Goal: Task Accomplishment & Management: Complete application form

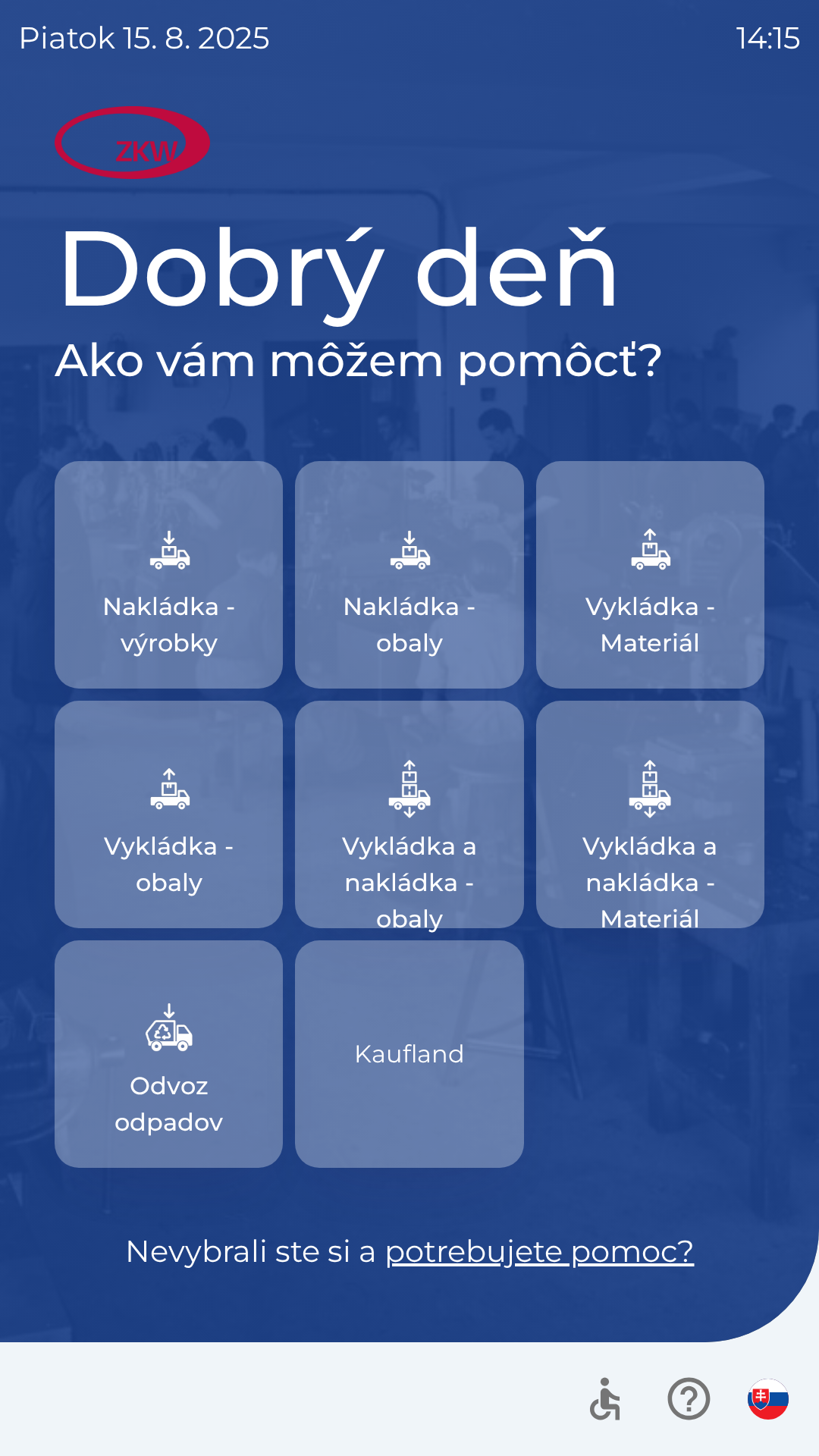
click at [384, 1095] on p "Kaufland" at bounding box center [410, 1054] width 111 height 85
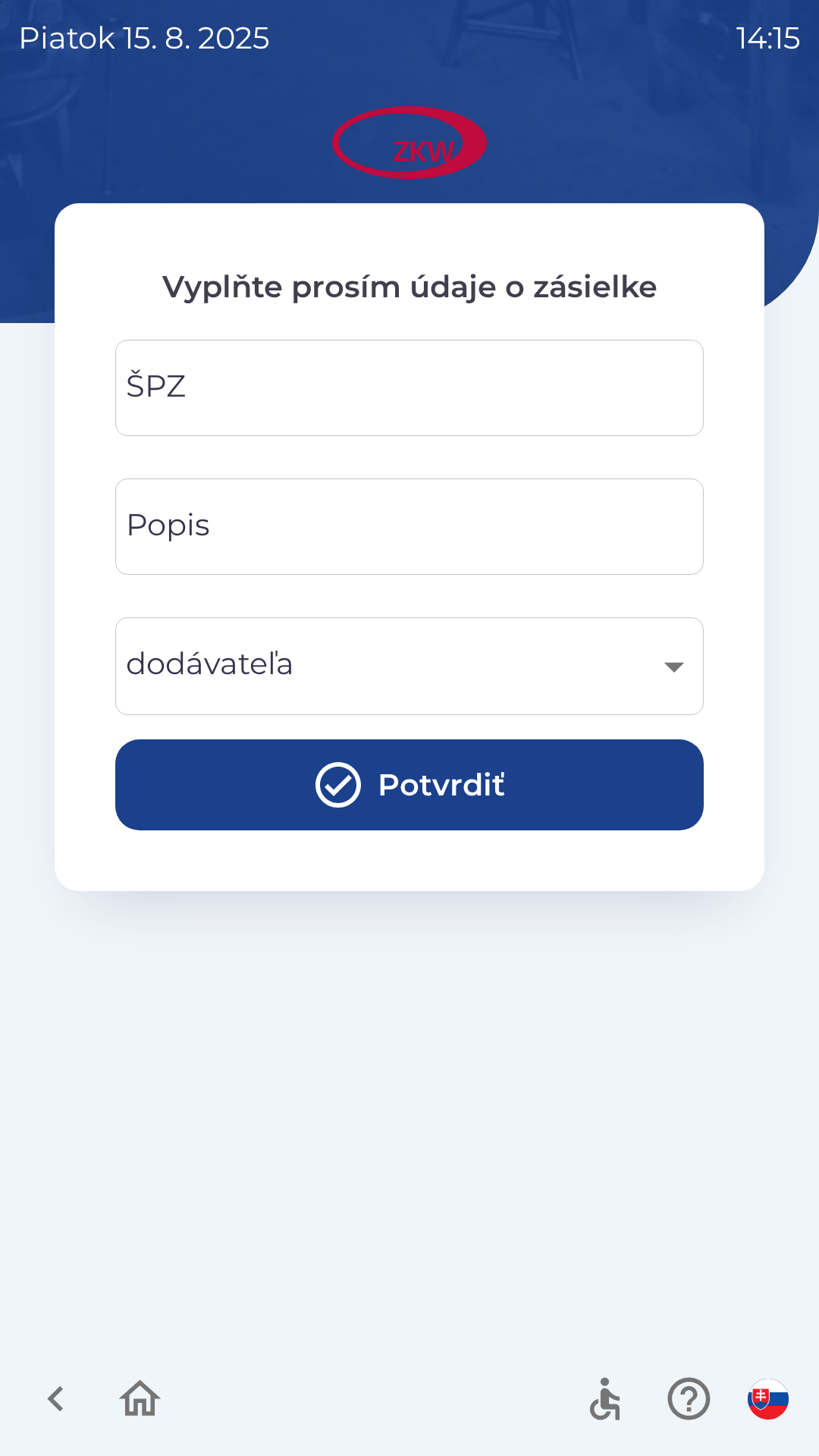
click at [194, 389] on input "ŠPZ" at bounding box center [409, 388] width 552 height 60
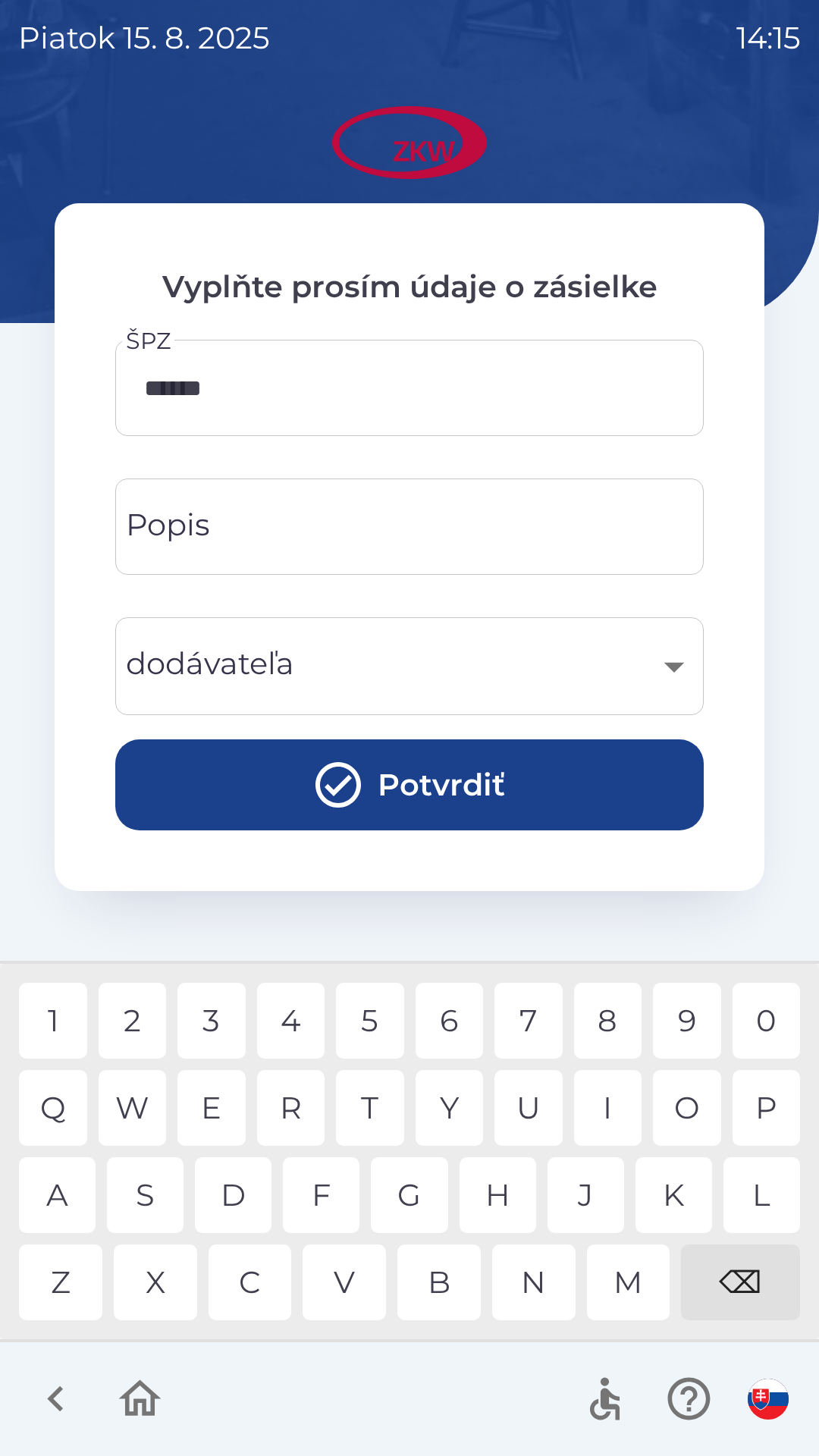
click at [133, 1034] on div "2" at bounding box center [132, 1020] width 68 height 76
click at [197, 1006] on div "3" at bounding box center [211, 1020] width 68 height 76
click at [285, 1010] on div "4" at bounding box center [290, 1020] width 68 height 76
click at [370, 1004] on div "5" at bounding box center [370, 1020] width 68 height 76
click at [439, 1028] on div "6" at bounding box center [449, 1020] width 68 height 76
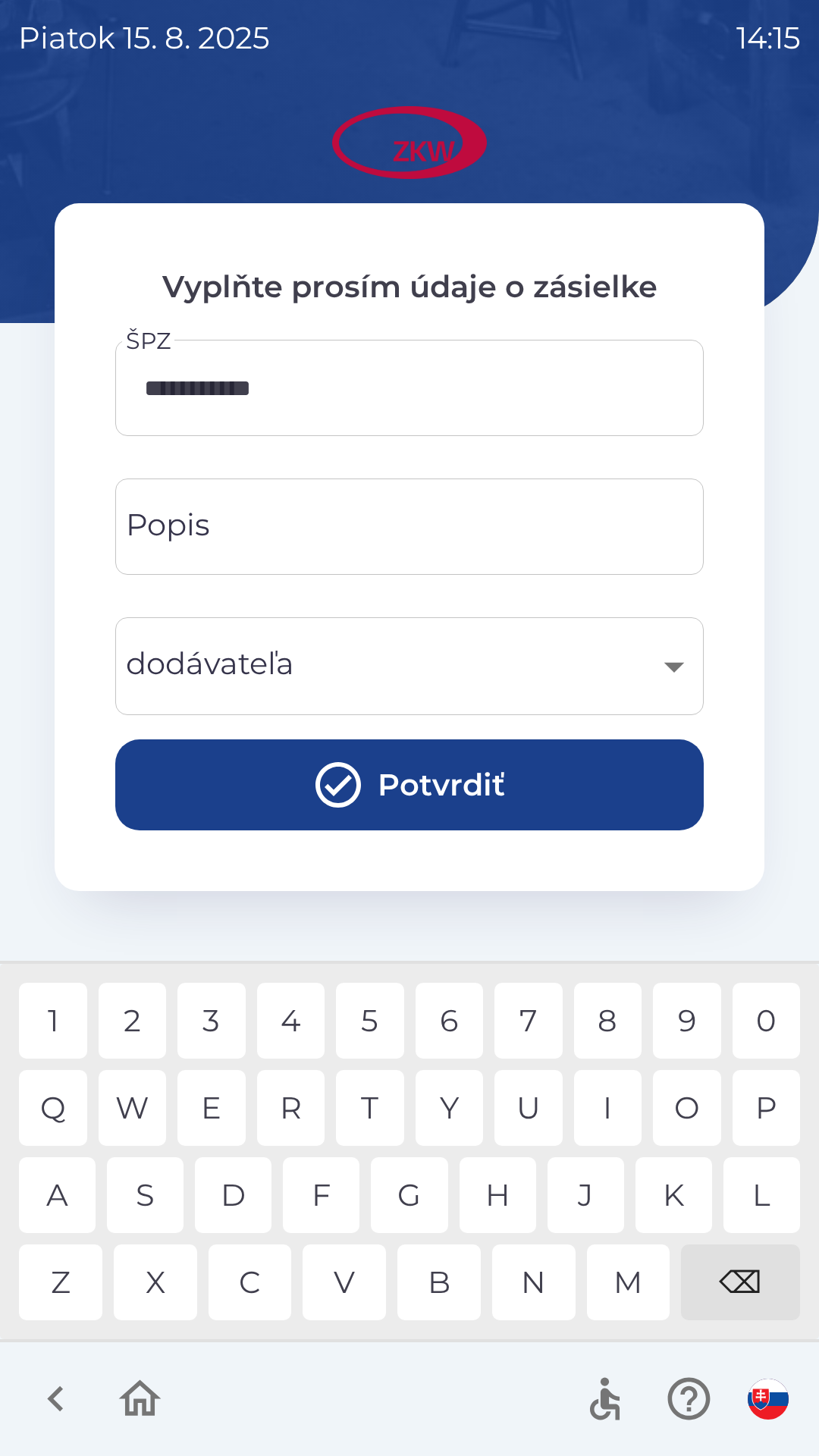
click at [523, 1021] on div "7" at bounding box center [528, 1020] width 68 height 76
click at [612, 1021] on div "8" at bounding box center [607, 1020] width 68 height 76
type input "**********"
click at [677, 1011] on div "9" at bounding box center [687, 1020] width 68 height 76
click at [228, 691] on div "​" at bounding box center [409, 666] width 552 height 61
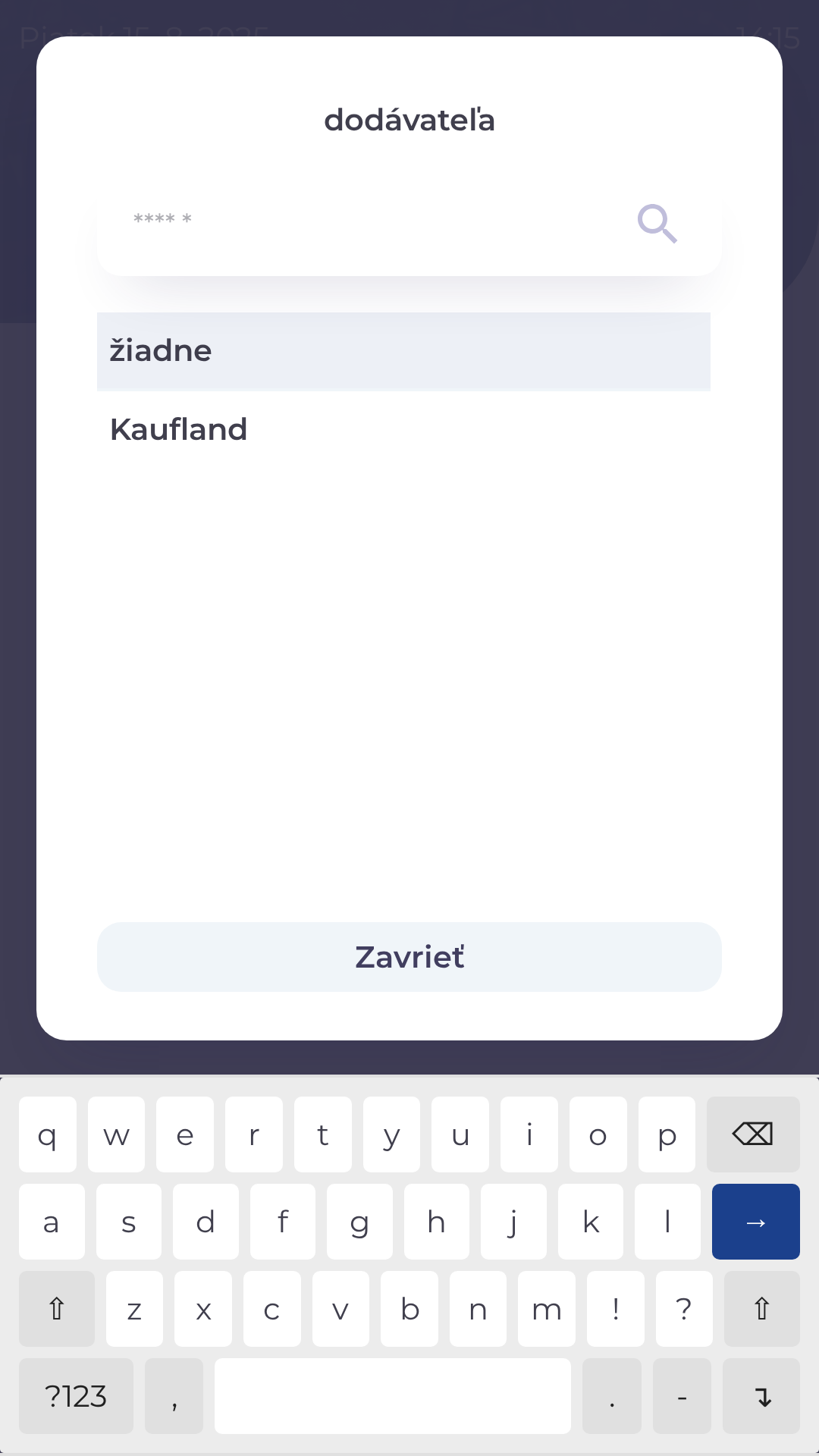
click at [162, 429] on span "Kaufland" at bounding box center [403, 429] width 589 height 46
type input "***"
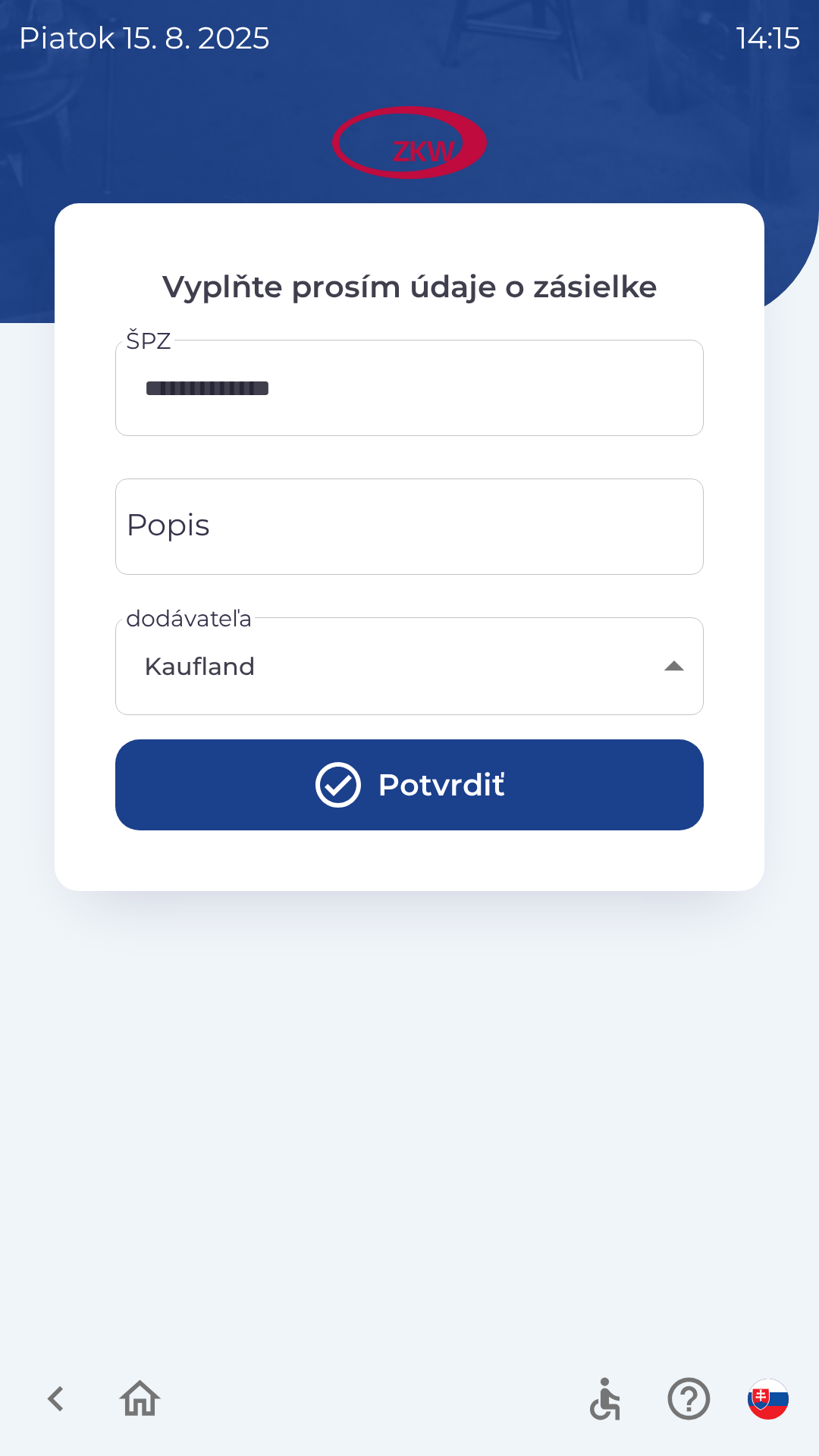
click at [241, 776] on button "Potvrdiť" at bounding box center [409, 785] width 588 height 91
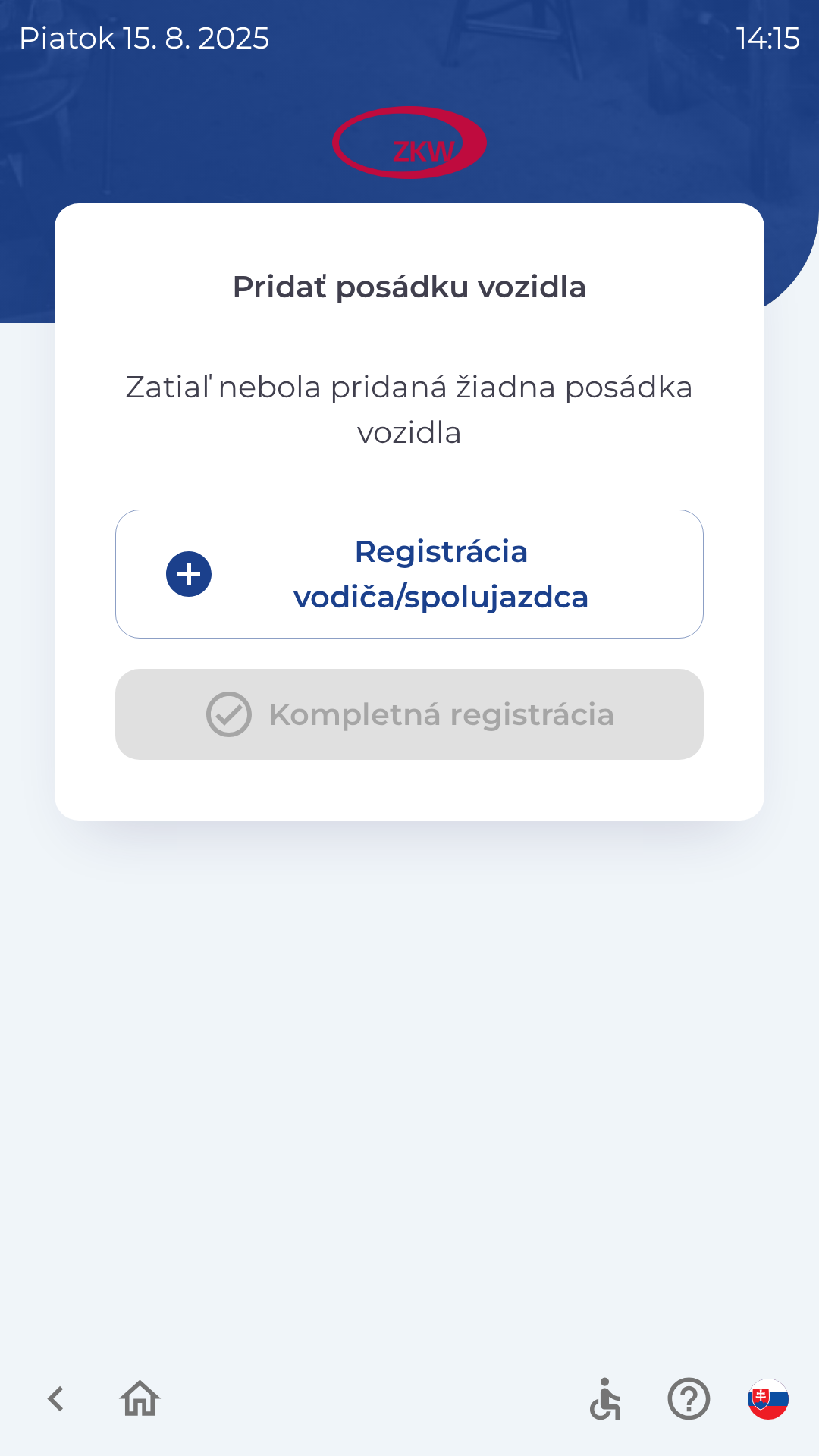
click at [202, 554] on icon "submit" at bounding box center [189, 574] width 55 height 55
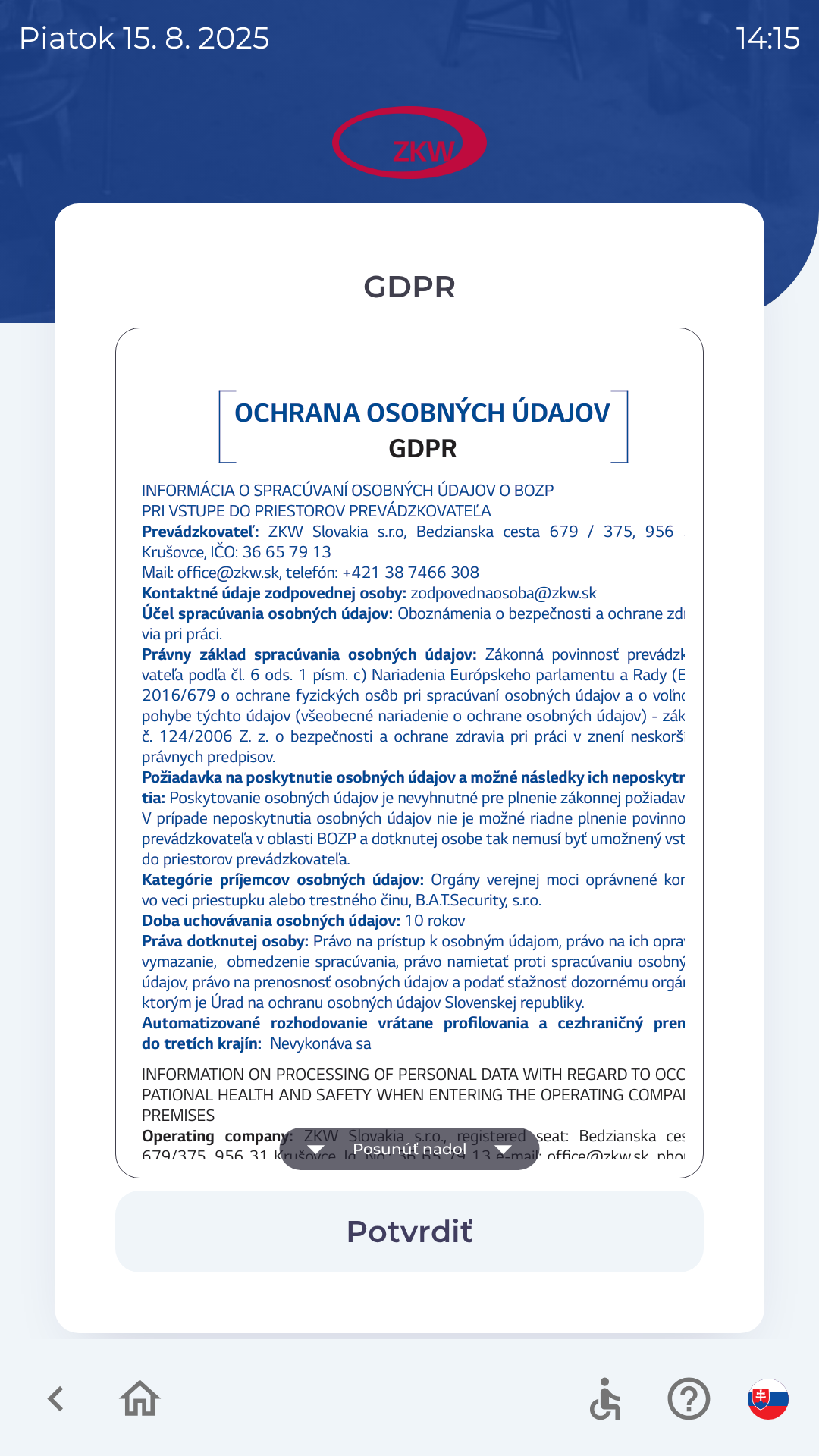
click at [355, 1103] on img at bounding box center [423, 1040] width 579 height 1328
click at [337, 1147] on icon "button" at bounding box center [316, 1149] width 42 height 42
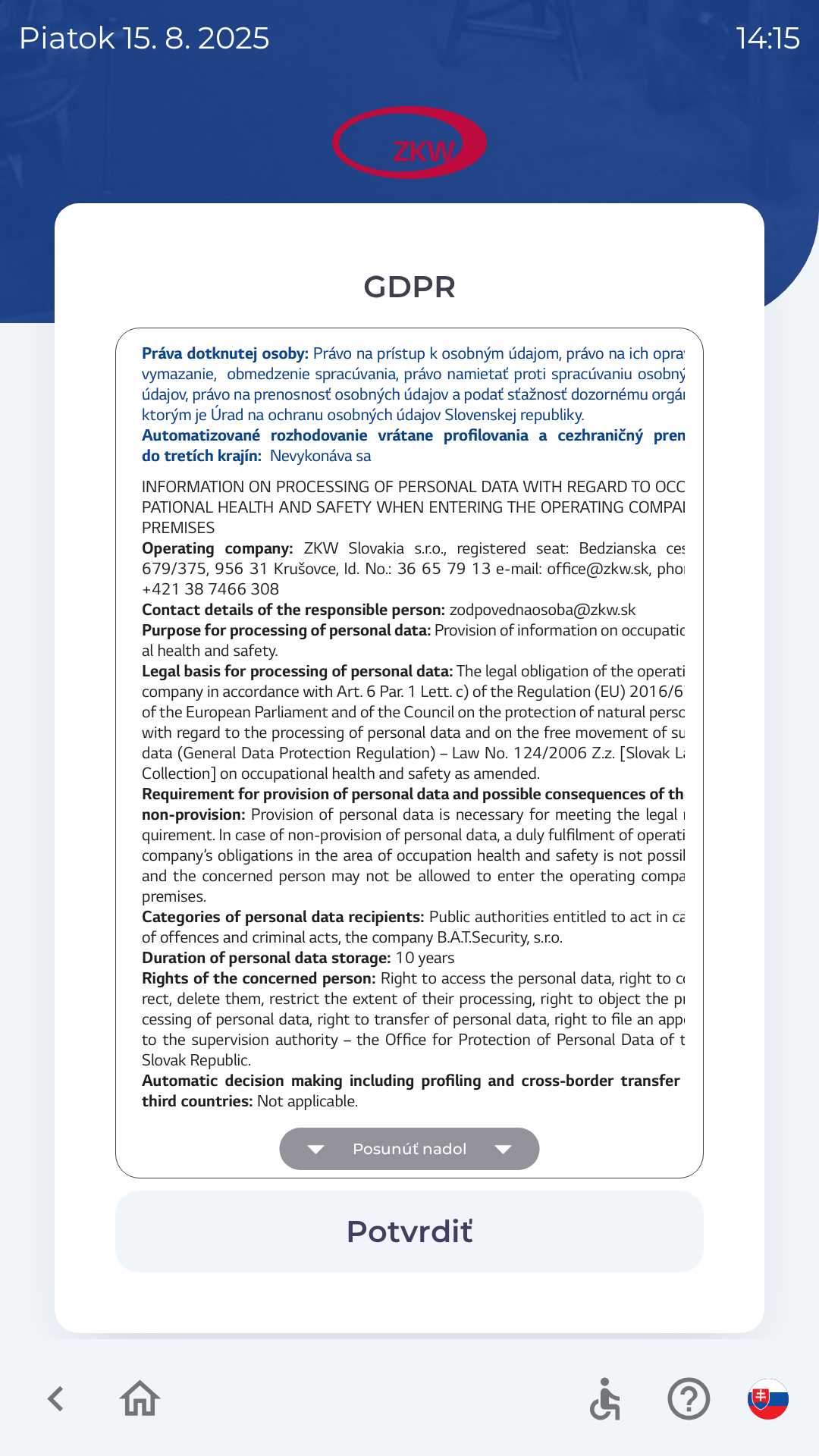
click at [348, 1157] on div at bounding box center [409, 753] width 551 height 813
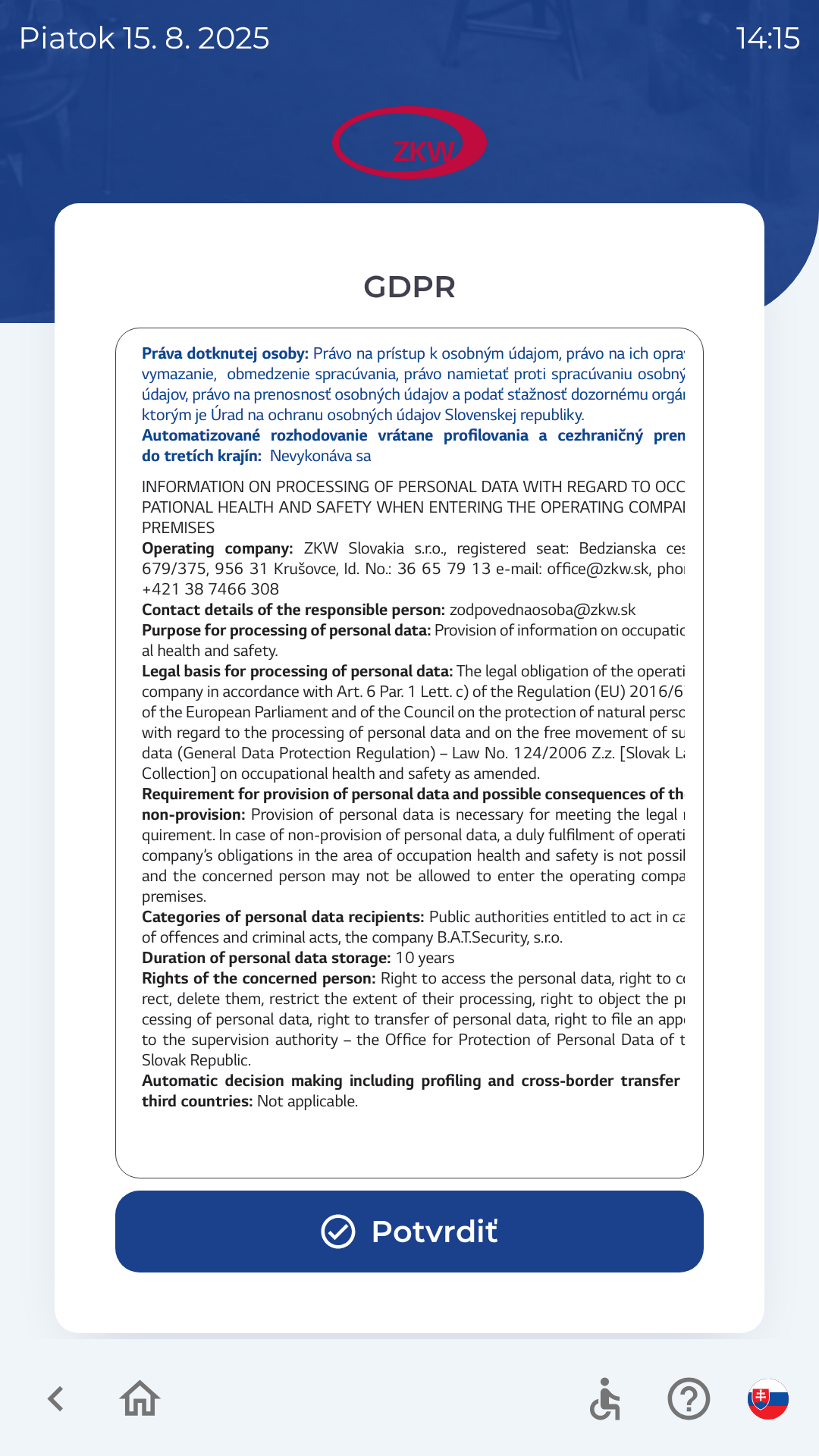
click at [318, 1207] on button "Potvrdiť" at bounding box center [409, 1232] width 588 height 82
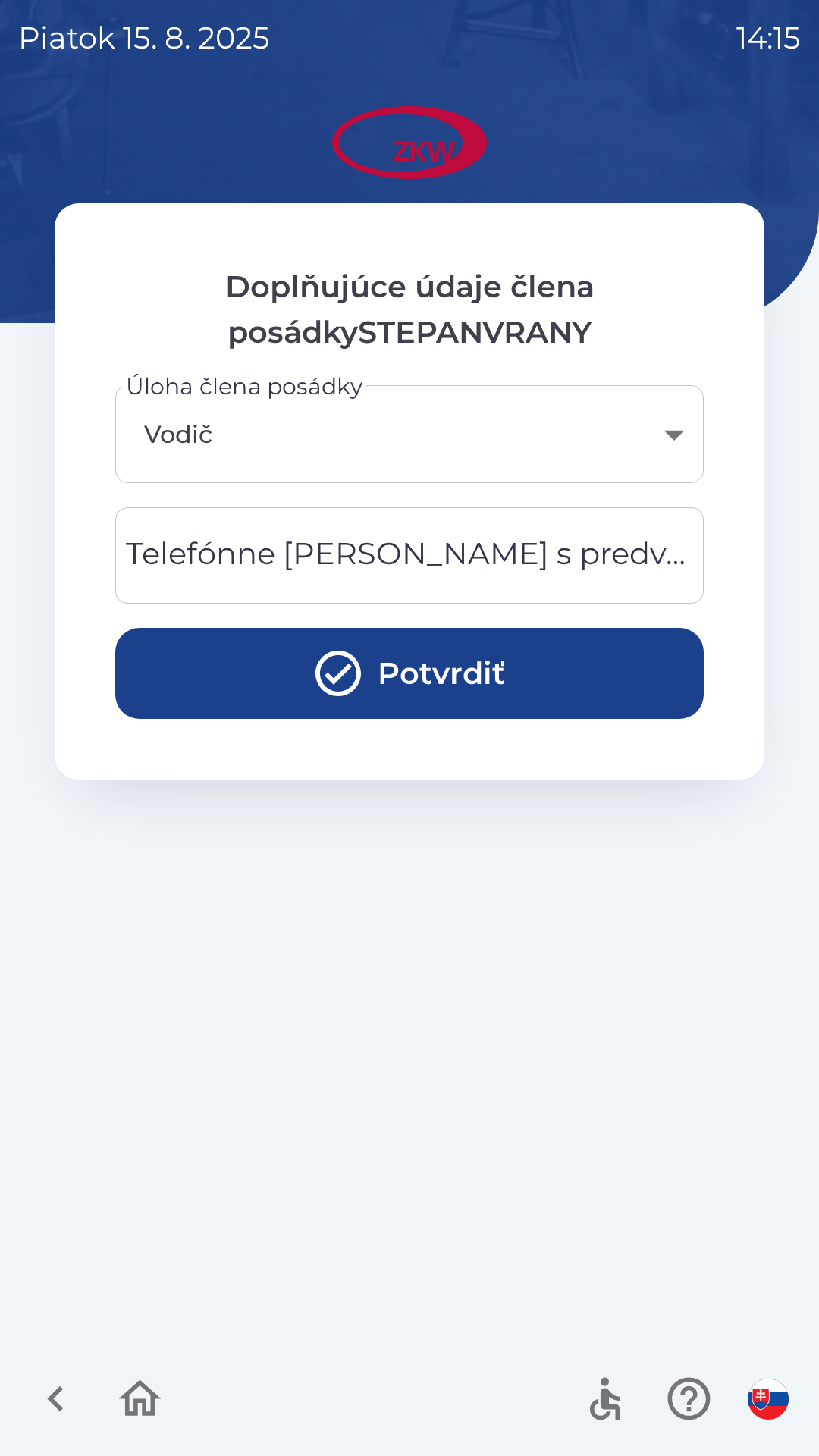
click at [170, 680] on button "Potvrdiť" at bounding box center [409, 673] width 588 height 91
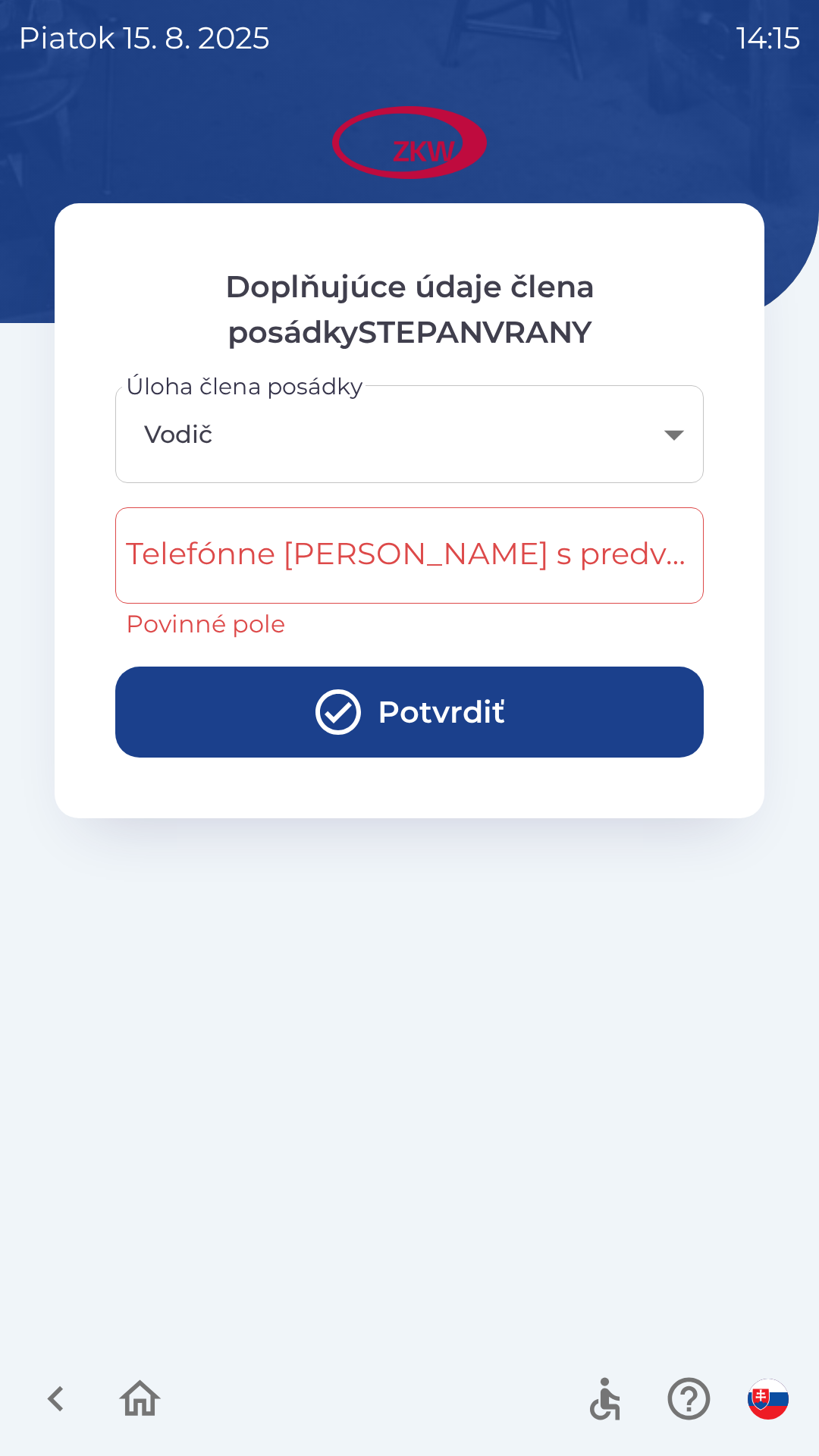
click at [196, 566] on div "Telefónne [PERSON_NAME] s predvoľbou Telefónne [PERSON_NAME] s predvoľbou Povin…" at bounding box center [409, 575] width 588 height 135
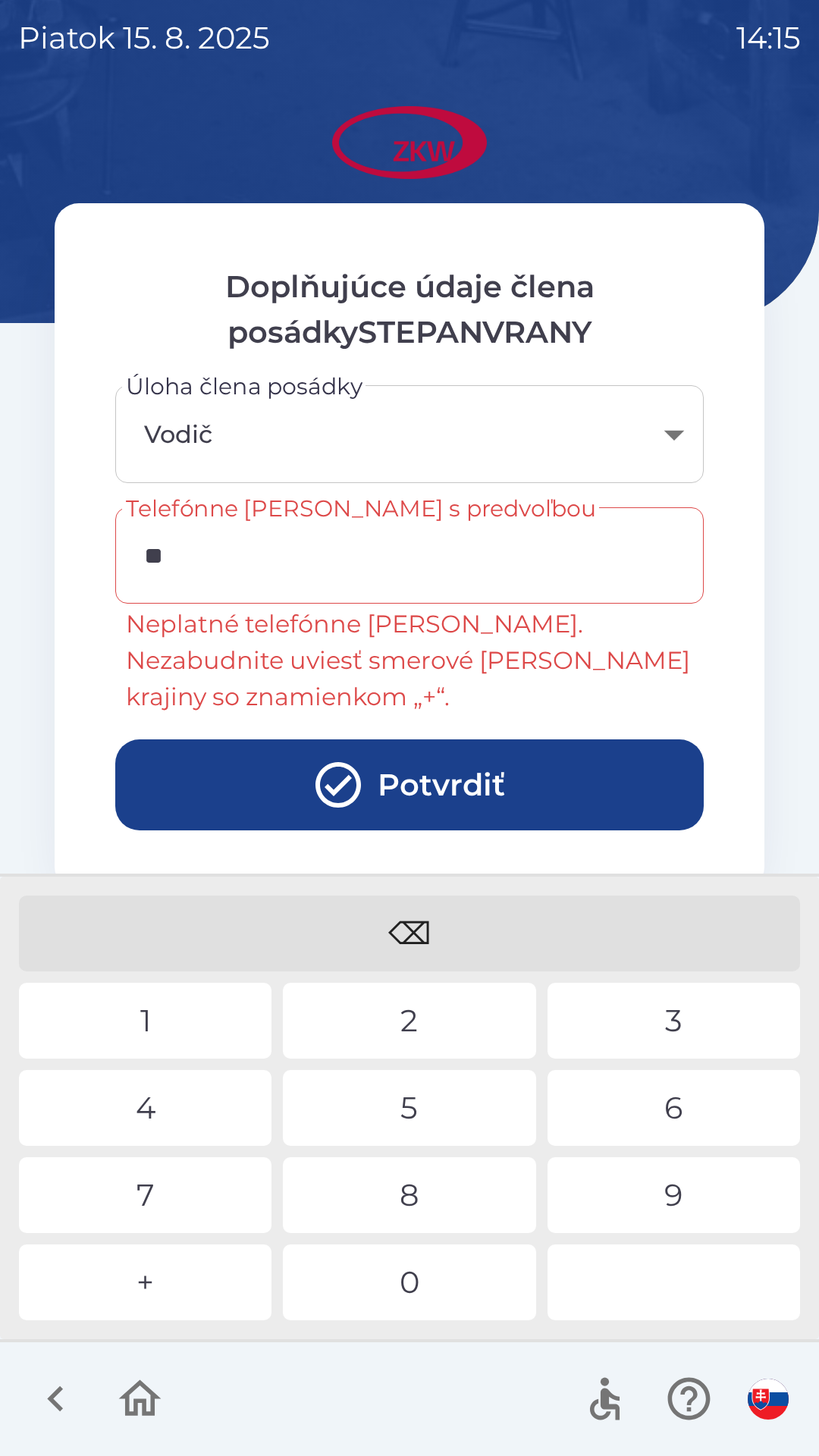
click at [151, 1114] on div "4" at bounding box center [146, 1107] width 253 height 76
click at [398, 1259] on div "0" at bounding box center [409, 1282] width 253 height 76
click at [103, 1194] on div "7" at bounding box center [146, 1194] width 253 height 76
click at [102, 1193] on div "7" at bounding box center [146, 1194] width 253 height 76
click at [134, 1098] on div "4" at bounding box center [146, 1107] width 253 height 76
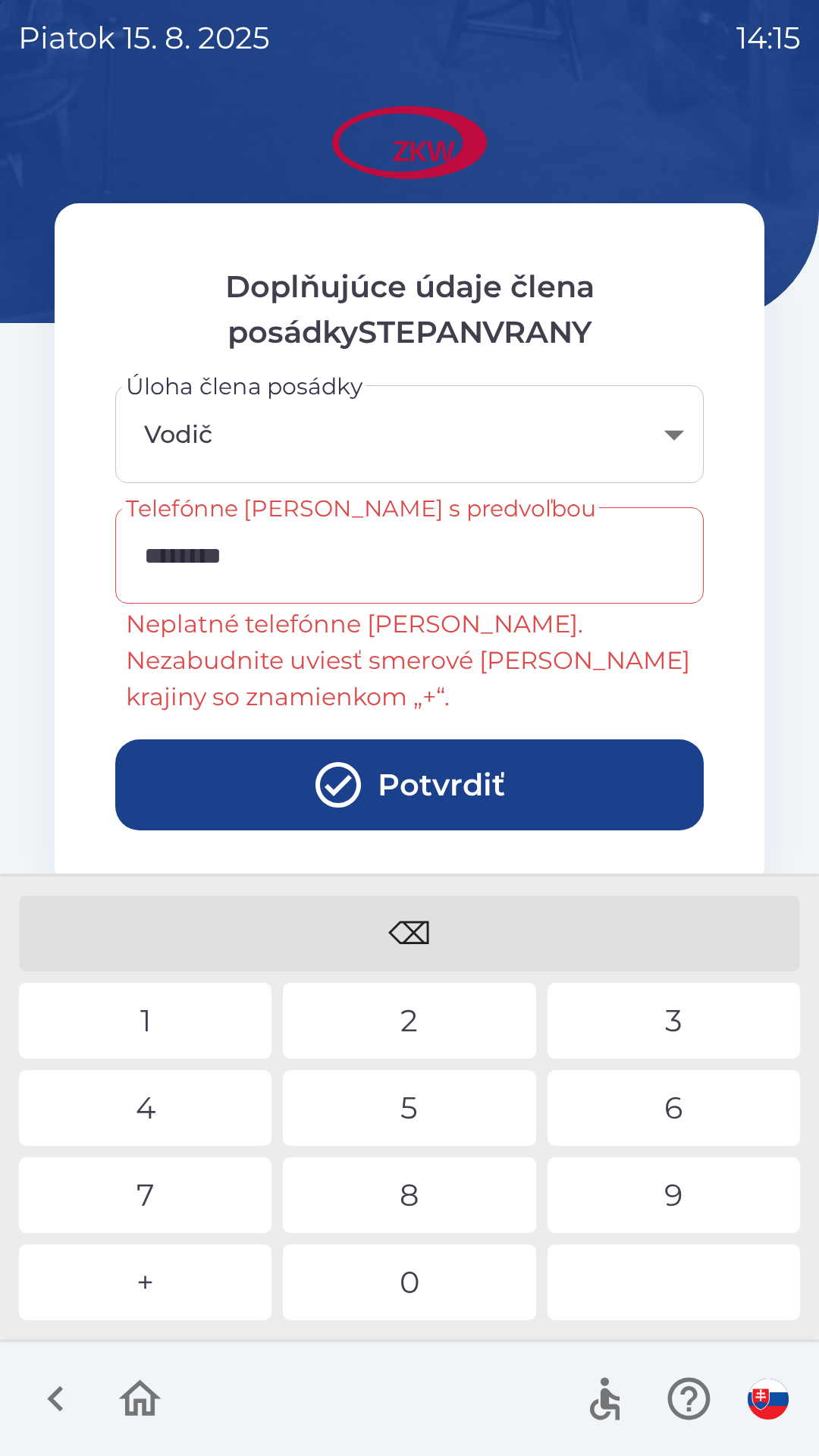
click at [355, 1000] on div "2" at bounding box center [409, 1020] width 253 height 76
click at [657, 1181] on div "9" at bounding box center [674, 1194] width 253 height 76
type input "**********"
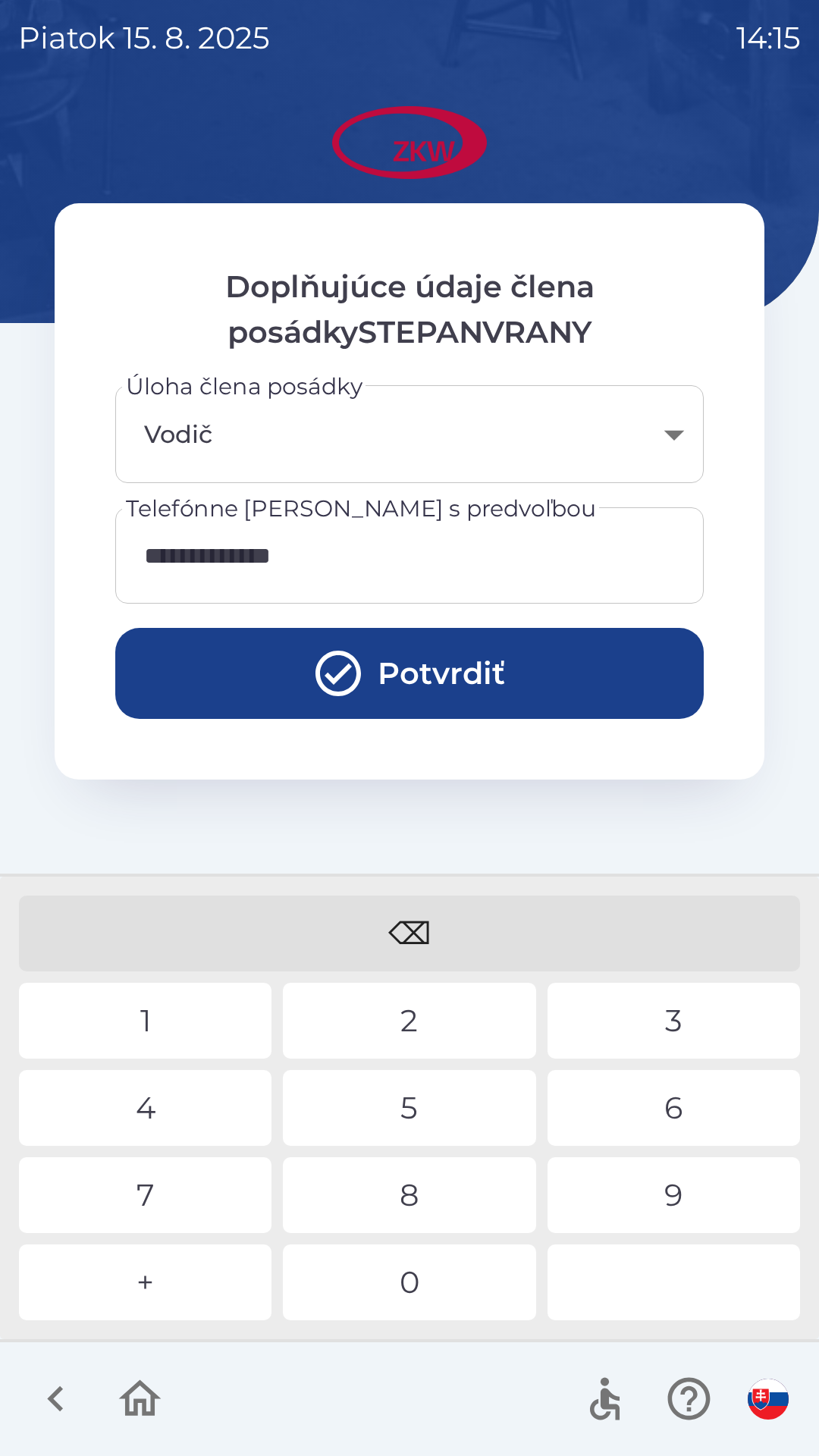
click at [240, 661] on button "Potvrdiť" at bounding box center [409, 673] width 588 height 91
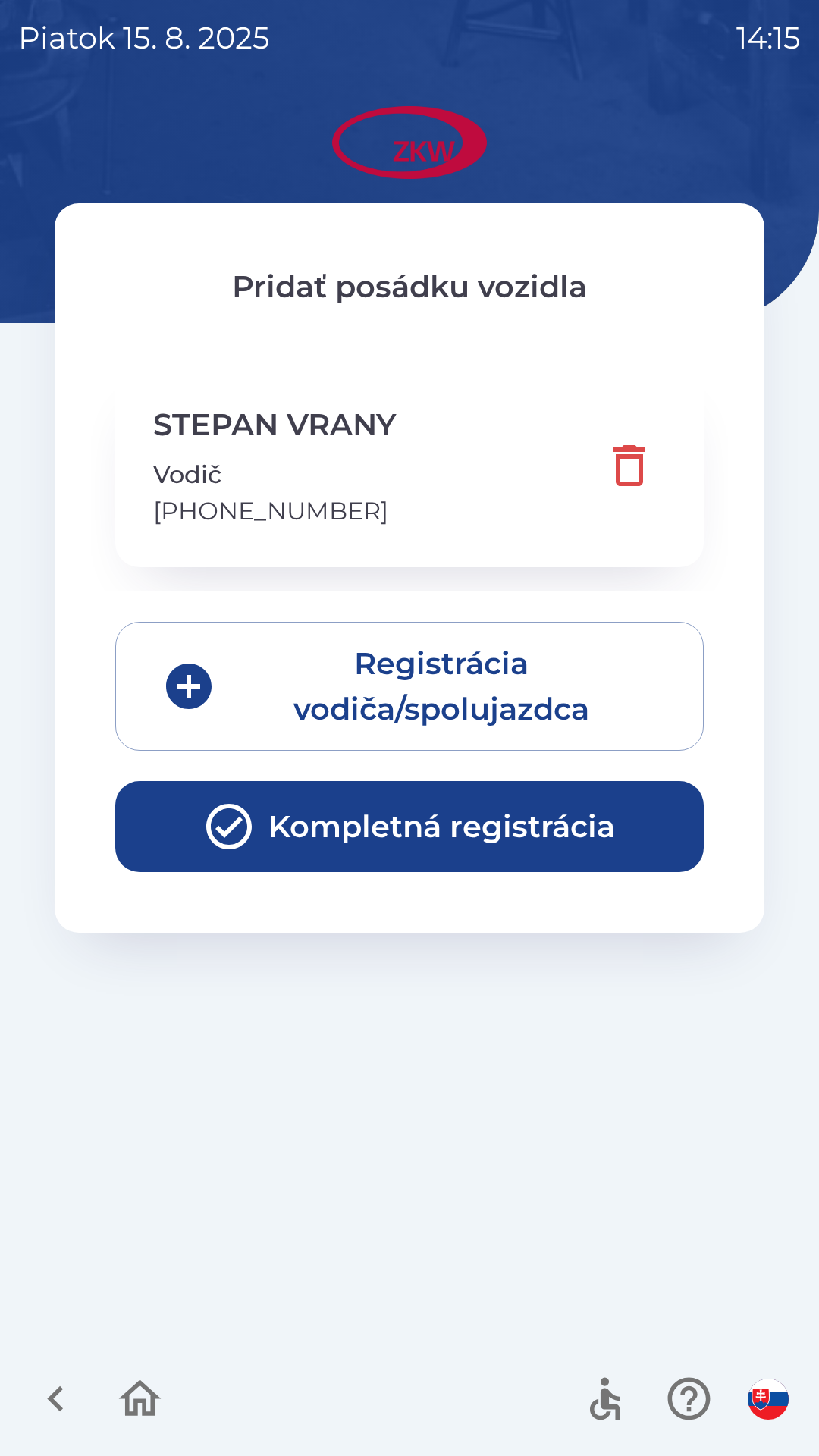
click at [212, 835] on icon "button" at bounding box center [229, 827] width 46 height 46
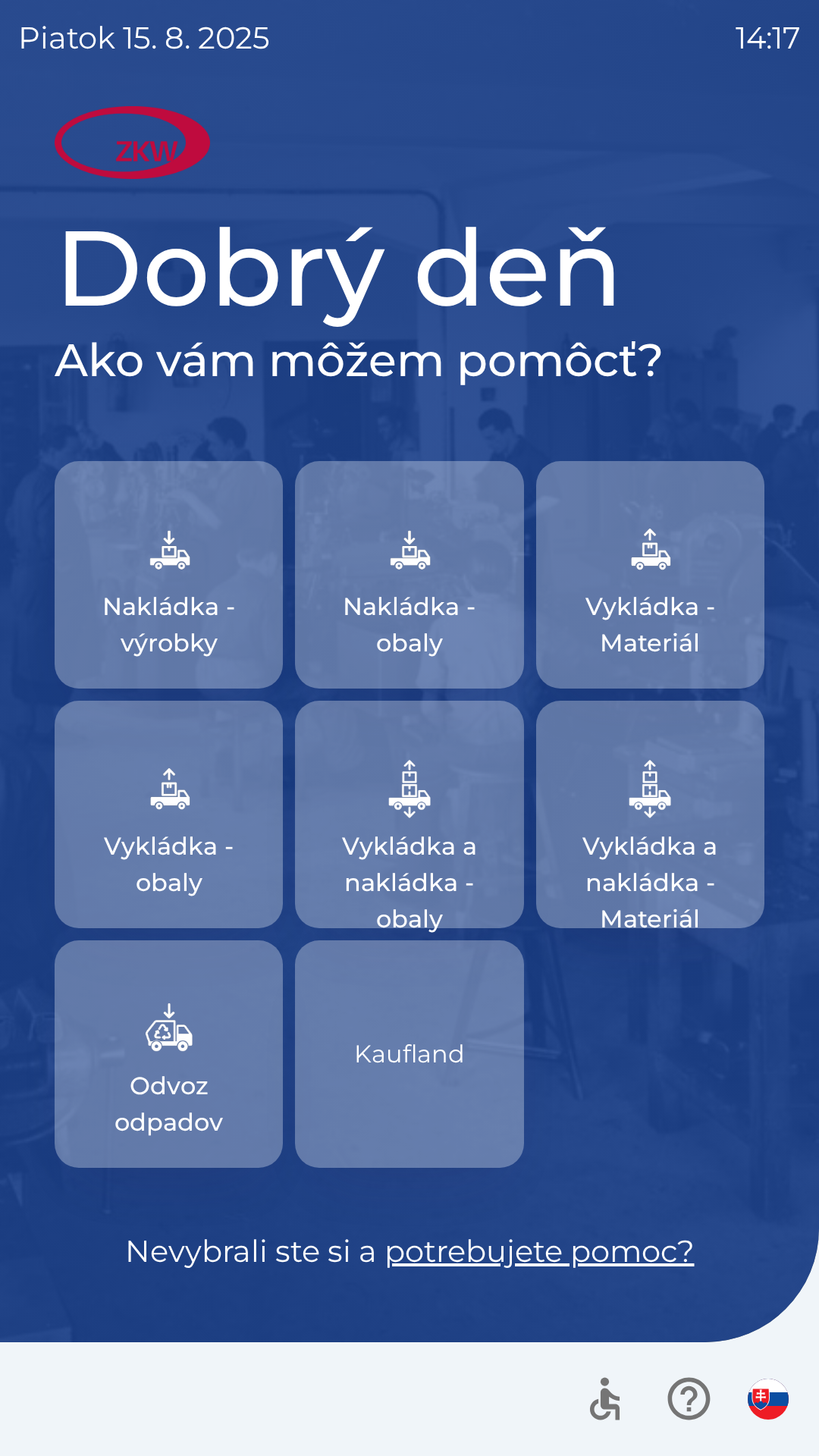
click at [170, 606] on p "Nakládka - výrobky" at bounding box center [169, 625] width 155 height 73
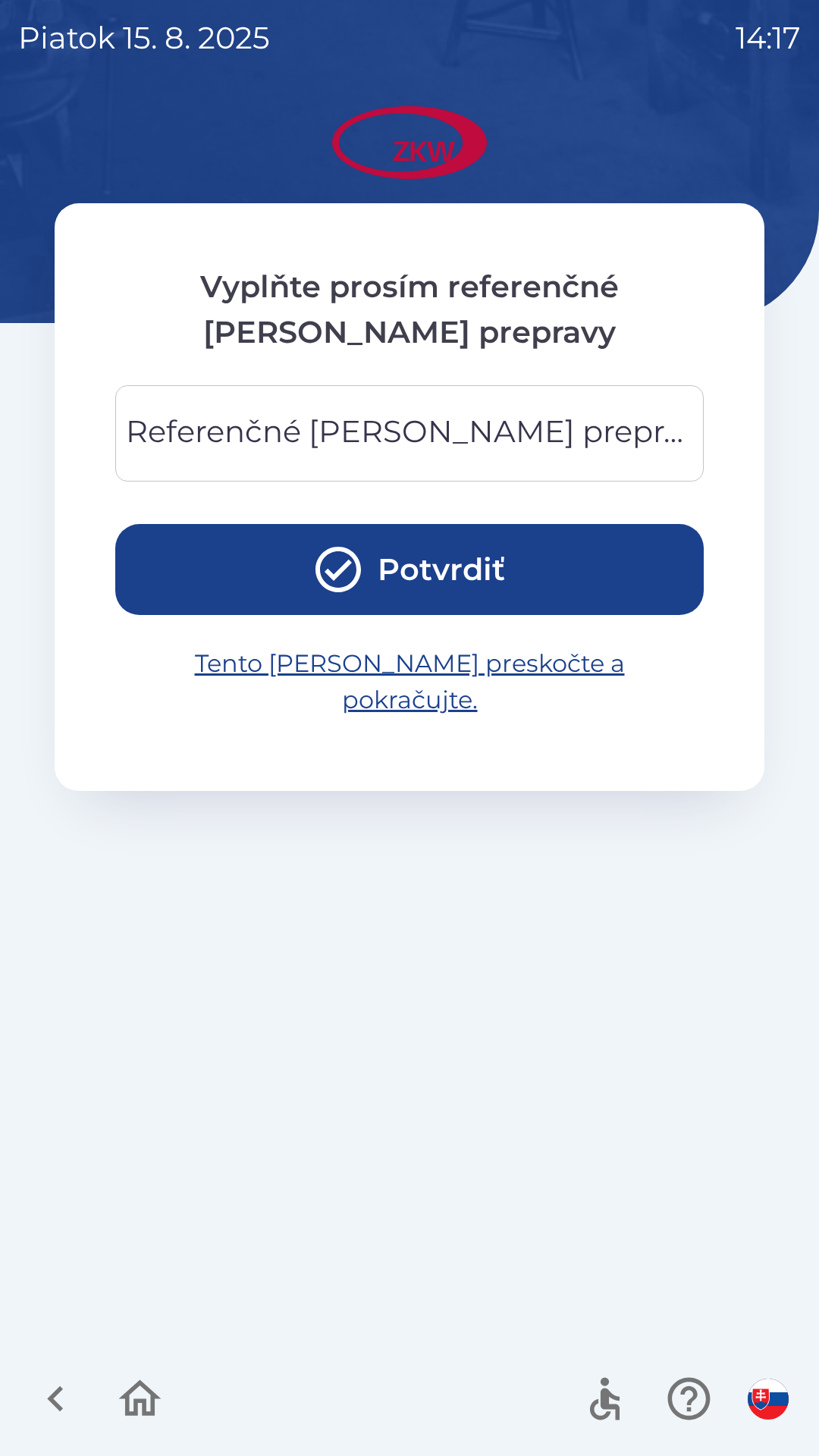
click at [194, 430] on div "Referenčné [PERSON_NAME] prepravy Referenčné [PERSON_NAME] prepravy" at bounding box center [409, 433] width 588 height 97
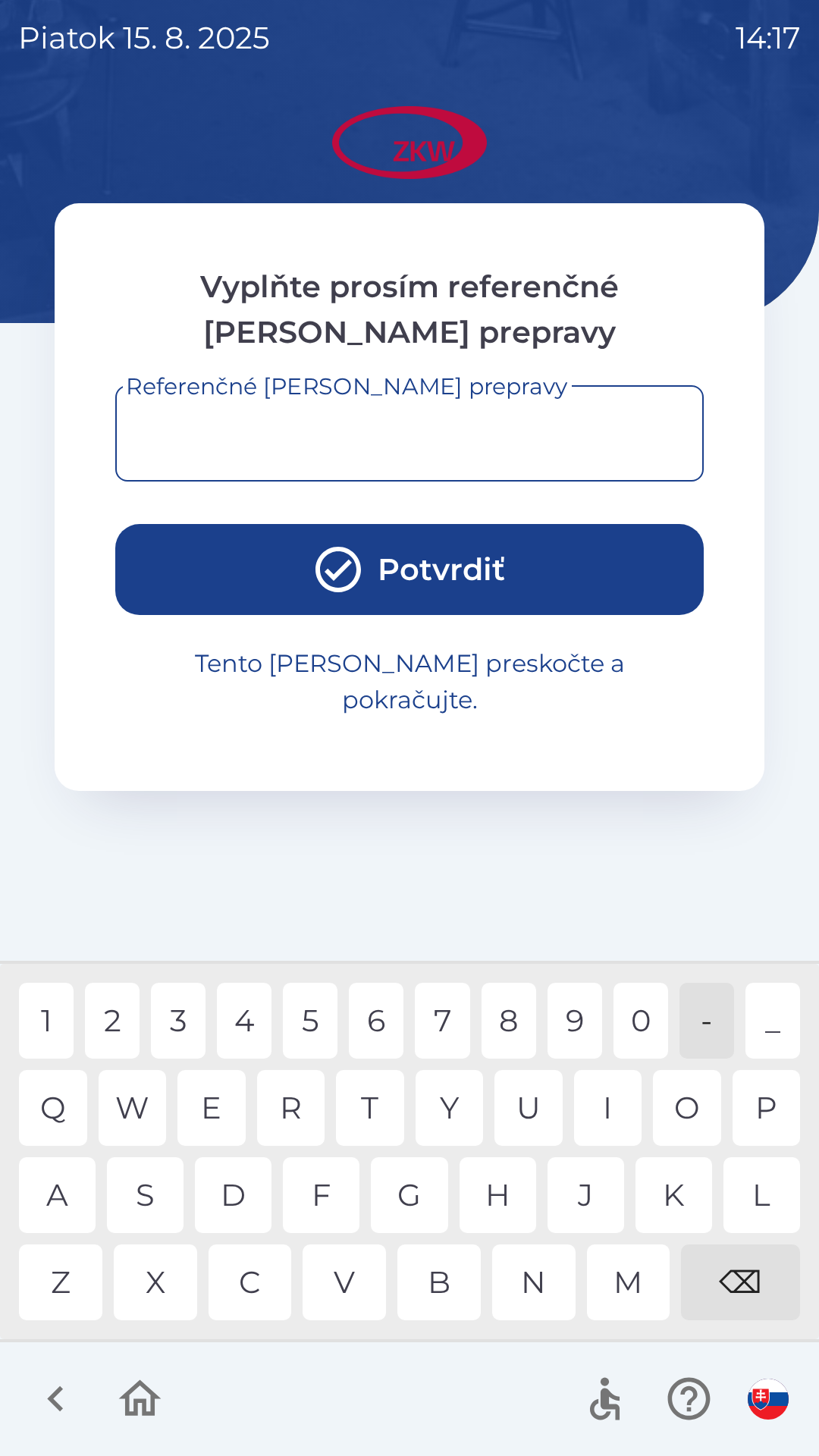
click at [270, 660] on button "Tento [PERSON_NAME] preskočte a pokračujte." at bounding box center [409, 681] width 588 height 97
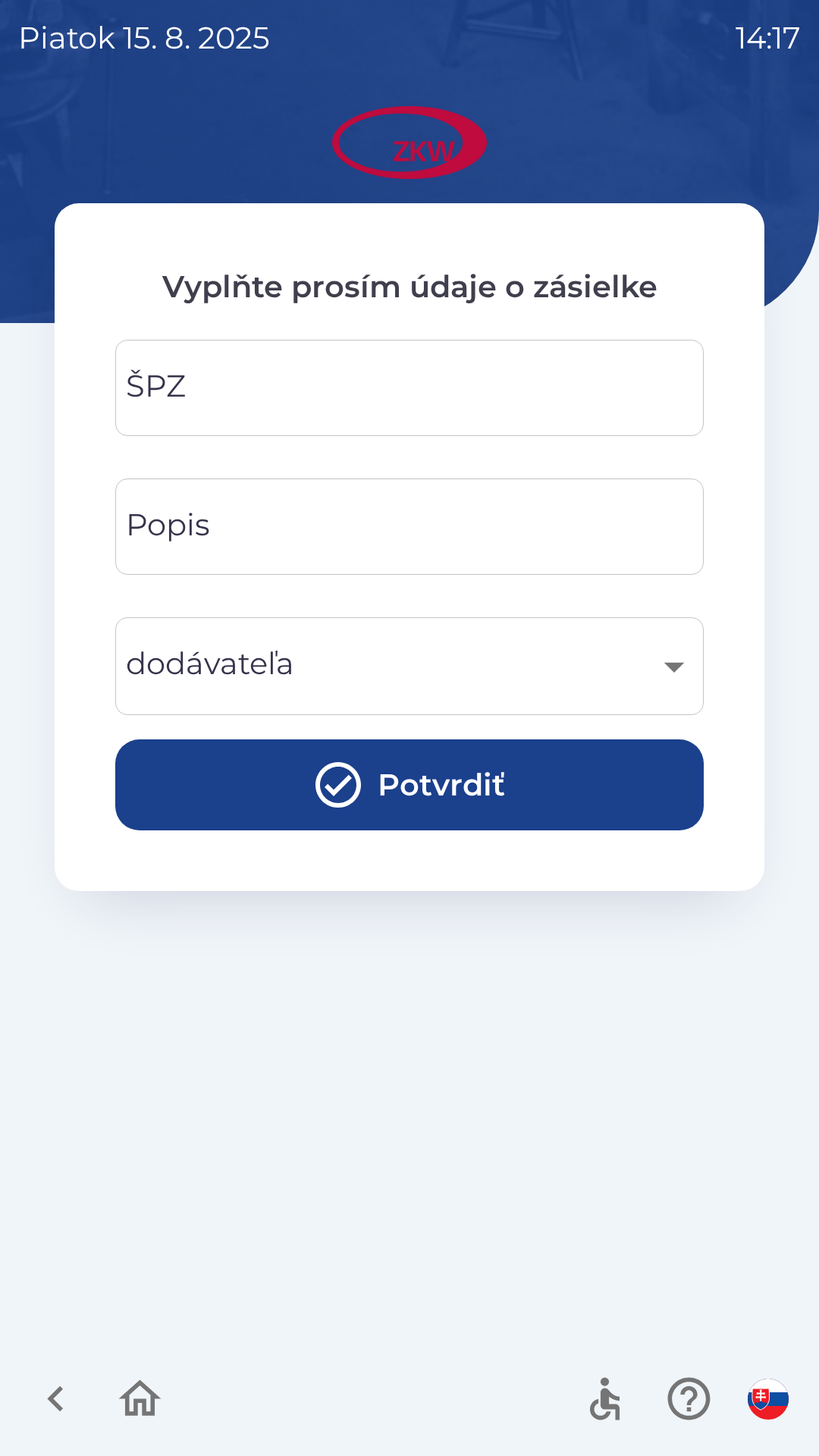
click at [182, 398] on div "ŠPZ ŠPZ" at bounding box center [409, 388] width 588 height 97
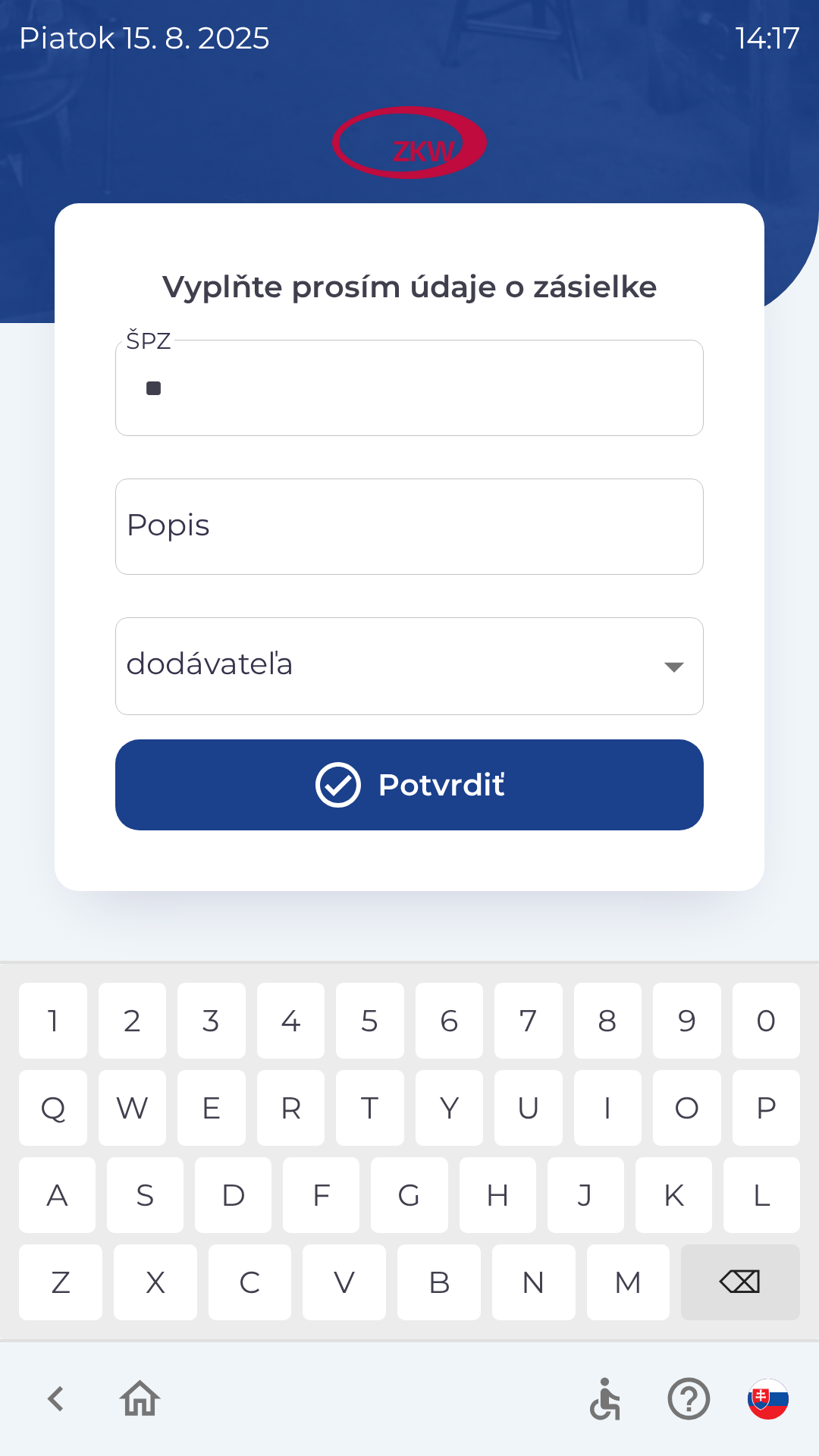
click at [208, 1103] on div "E" at bounding box center [211, 1107] width 68 height 76
click at [135, 1185] on div "S" at bounding box center [146, 1194] width 77 height 76
click at [365, 1102] on div "T" at bounding box center [370, 1107] width 68 height 76
click at [59, 1024] on div "1" at bounding box center [53, 1020] width 68 height 76
click at [137, 1018] on div "2" at bounding box center [132, 1020] width 68 height 76
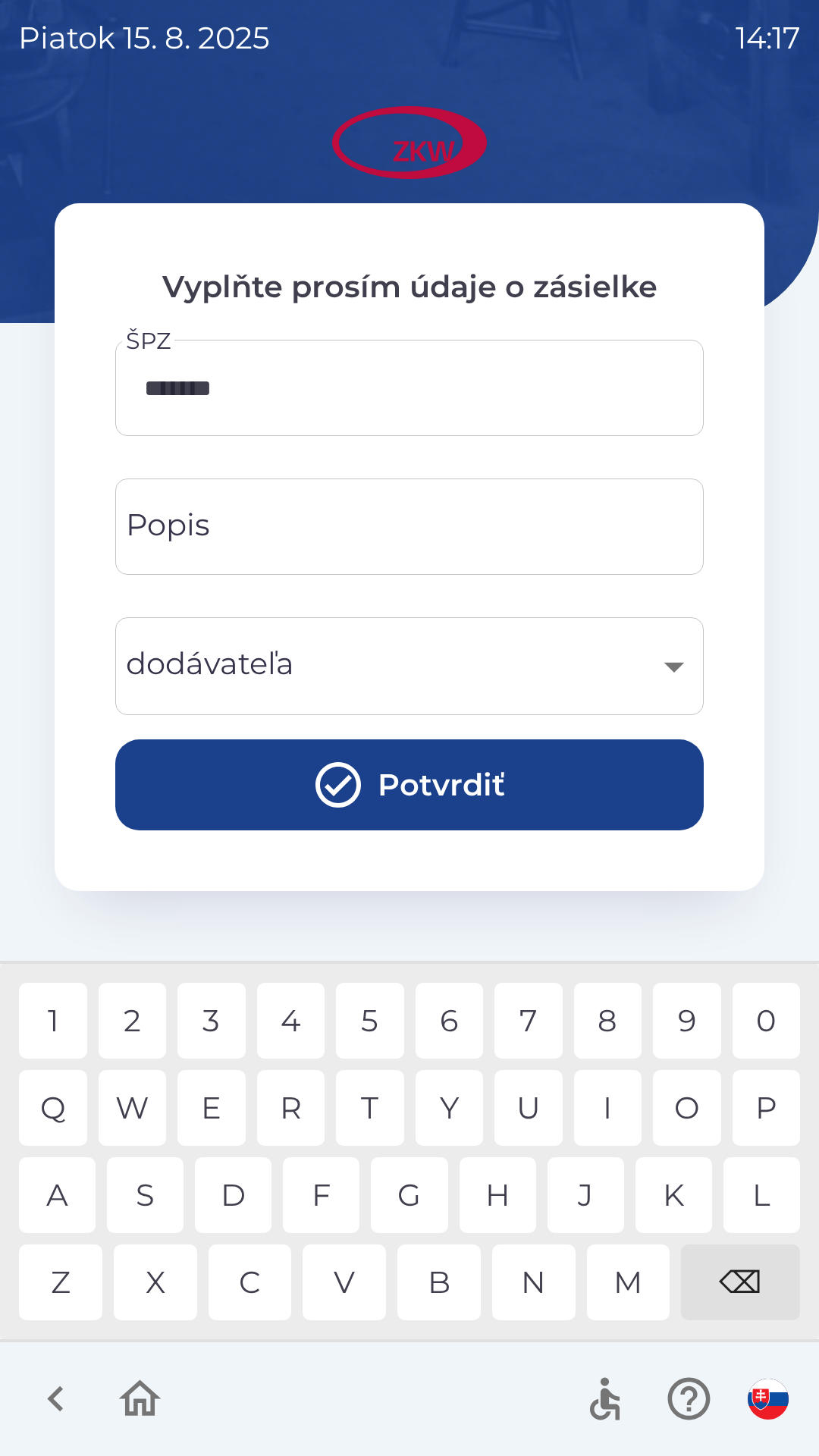
click at [212, 1011] on div "3" at bounding box center [211, 1020] width 68 height 76
click at [289, 1020] on div "4" at bounding box center [290, 1020] width 68 height 76
click at [366, 1015] on div "5" at bounding box center [370, 1020] width 68 height 76
type input "**********"
click at [213, 644] on div "​" at bounding box center [409, 666] width 552 height 61
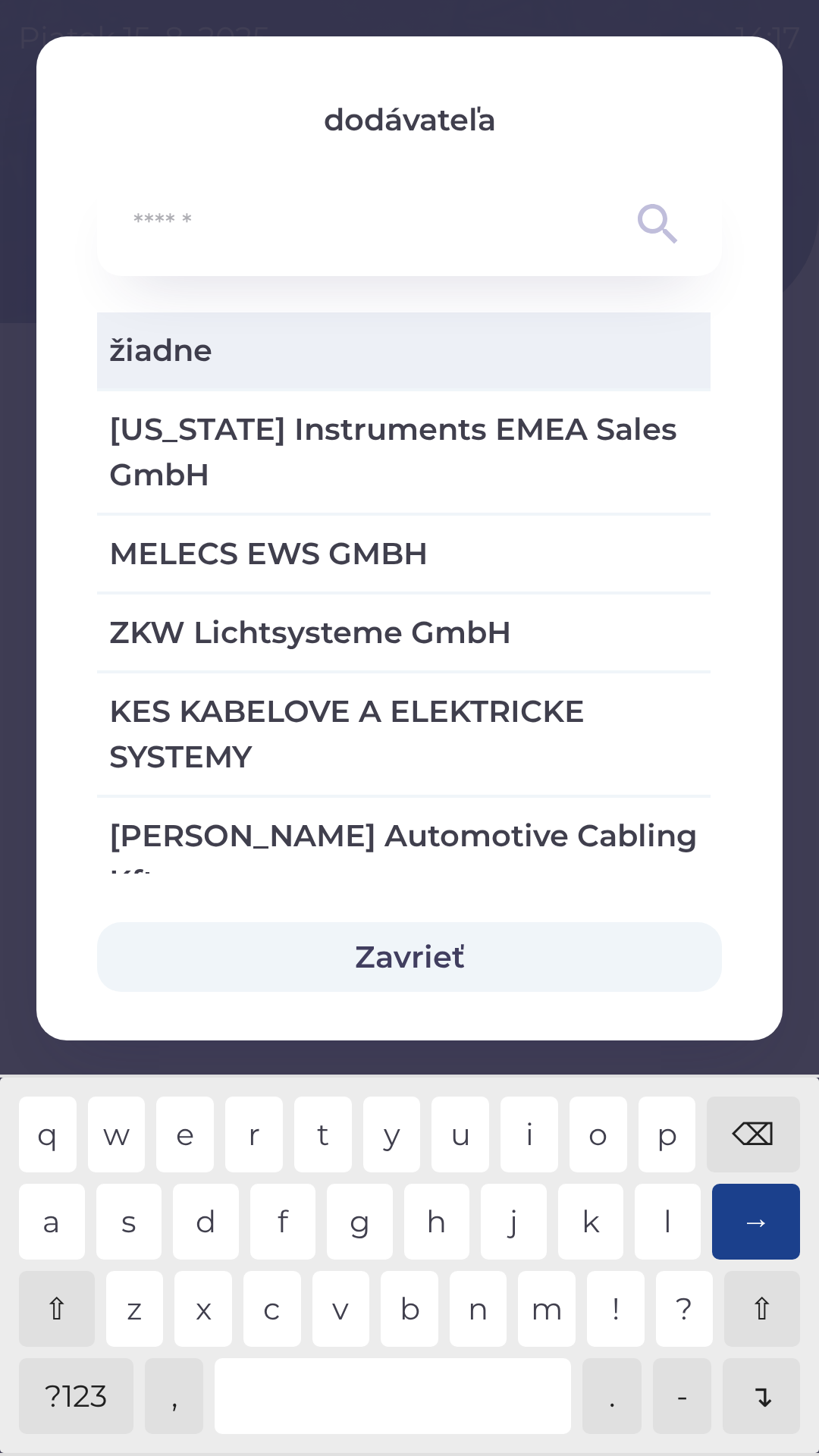
click at [178, 531] on span "MELECS EWS GMBH" at bounding box center [403, 554] width 589 height 46
type input "***"
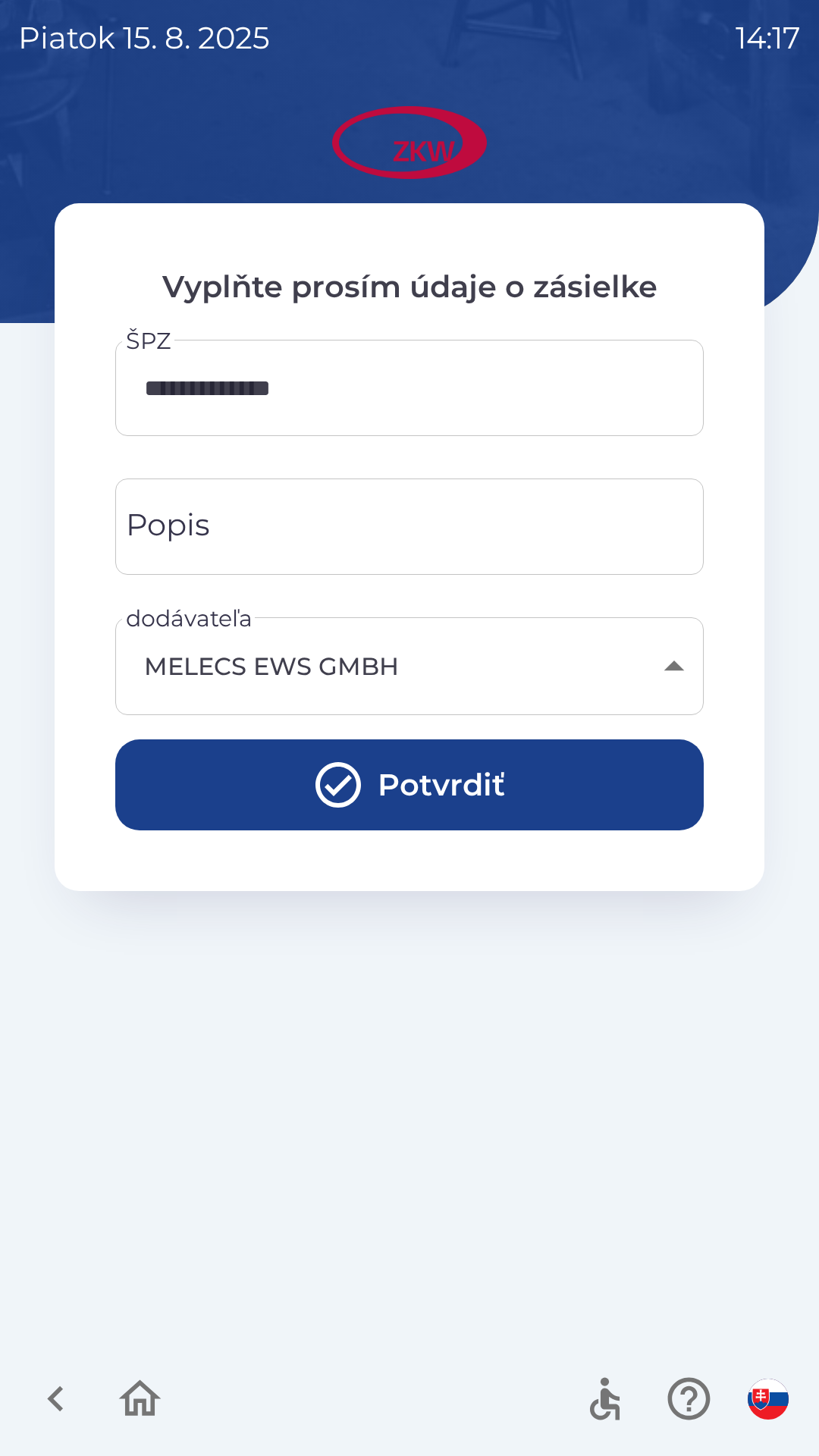
click at [228, 772] on button "Potvrdiť" at bounding box center [409, 785] width 588 height 91
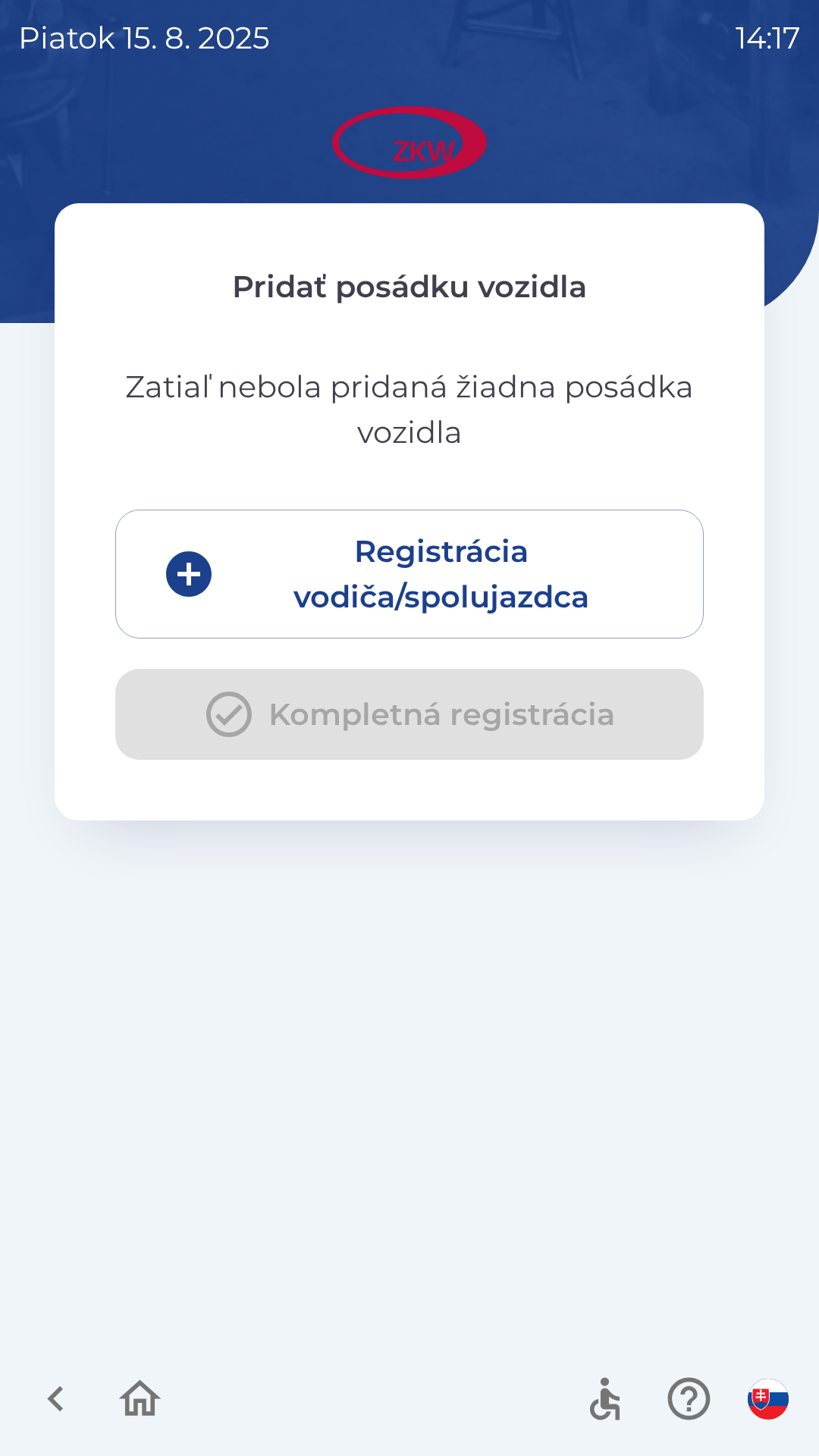
click at [242, 588] on button "Registrácia vodiča/spolujazdca" at bounding box center [409, 574] width 588 height 129
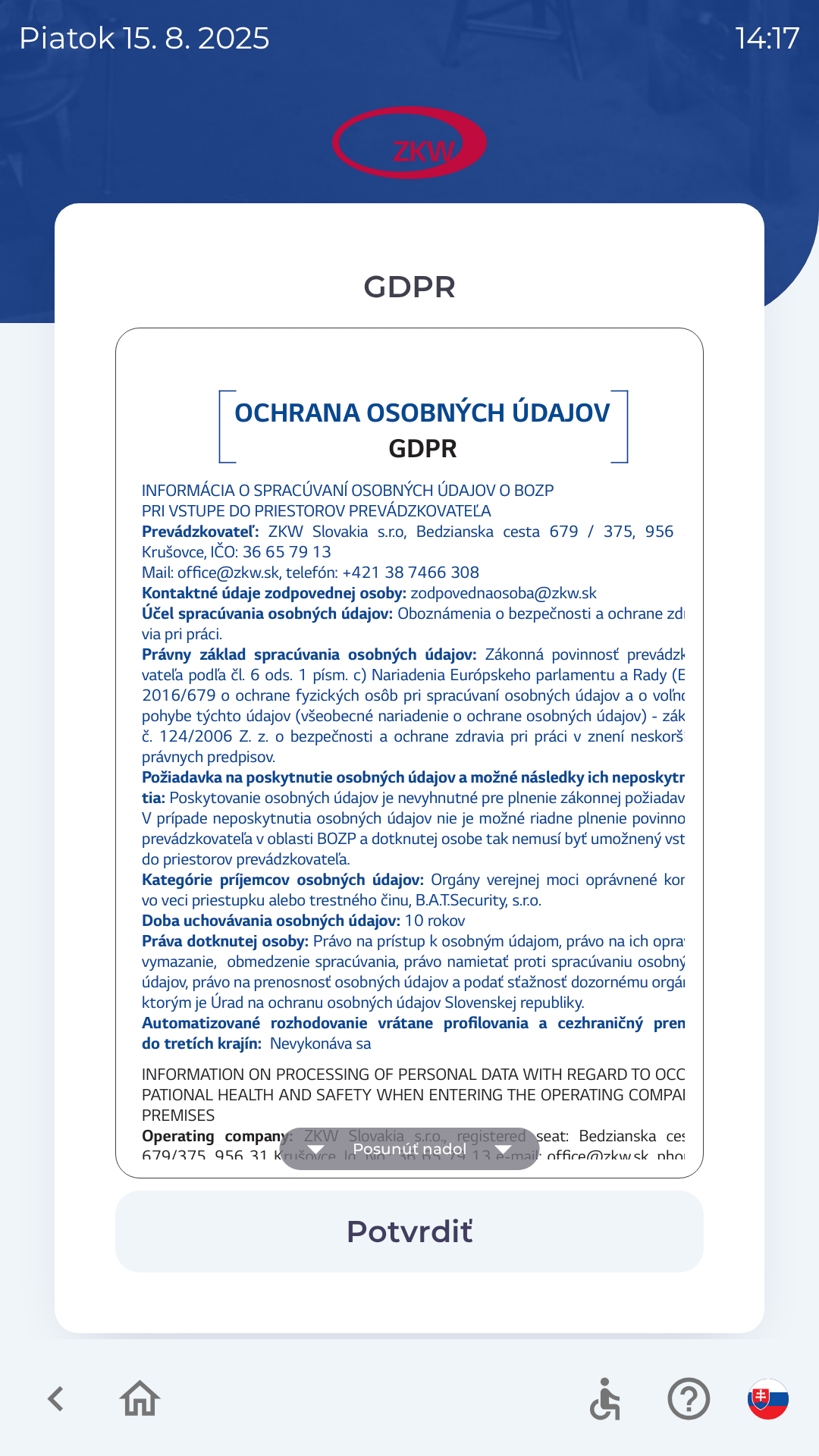
click at [363, 1148] on button "Posunúť nadol" at bounding box center [410, 1149] width 261 height 42
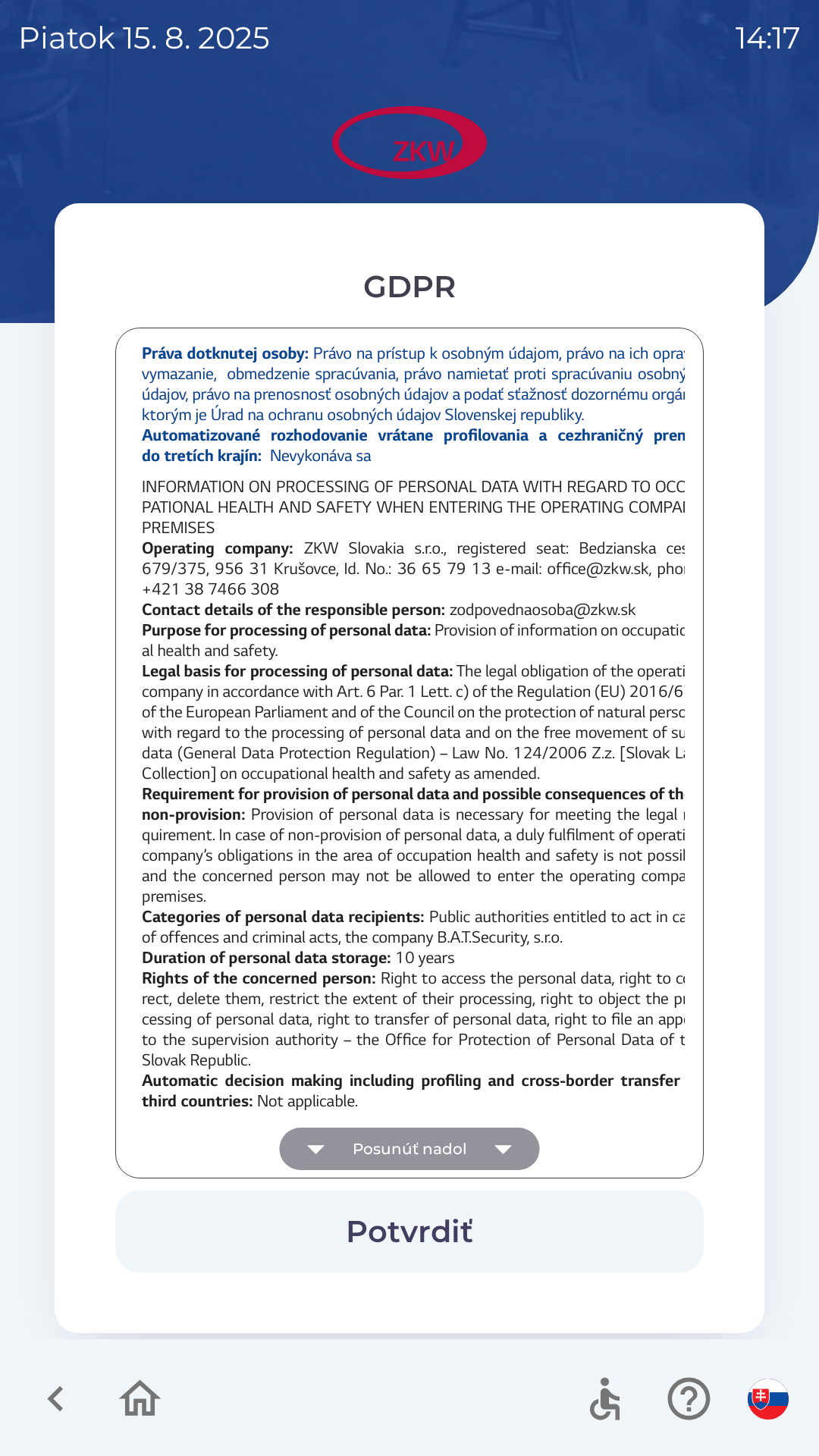
click at [368, 1130] on div at bounding box center [409, 753] width 551 height 813
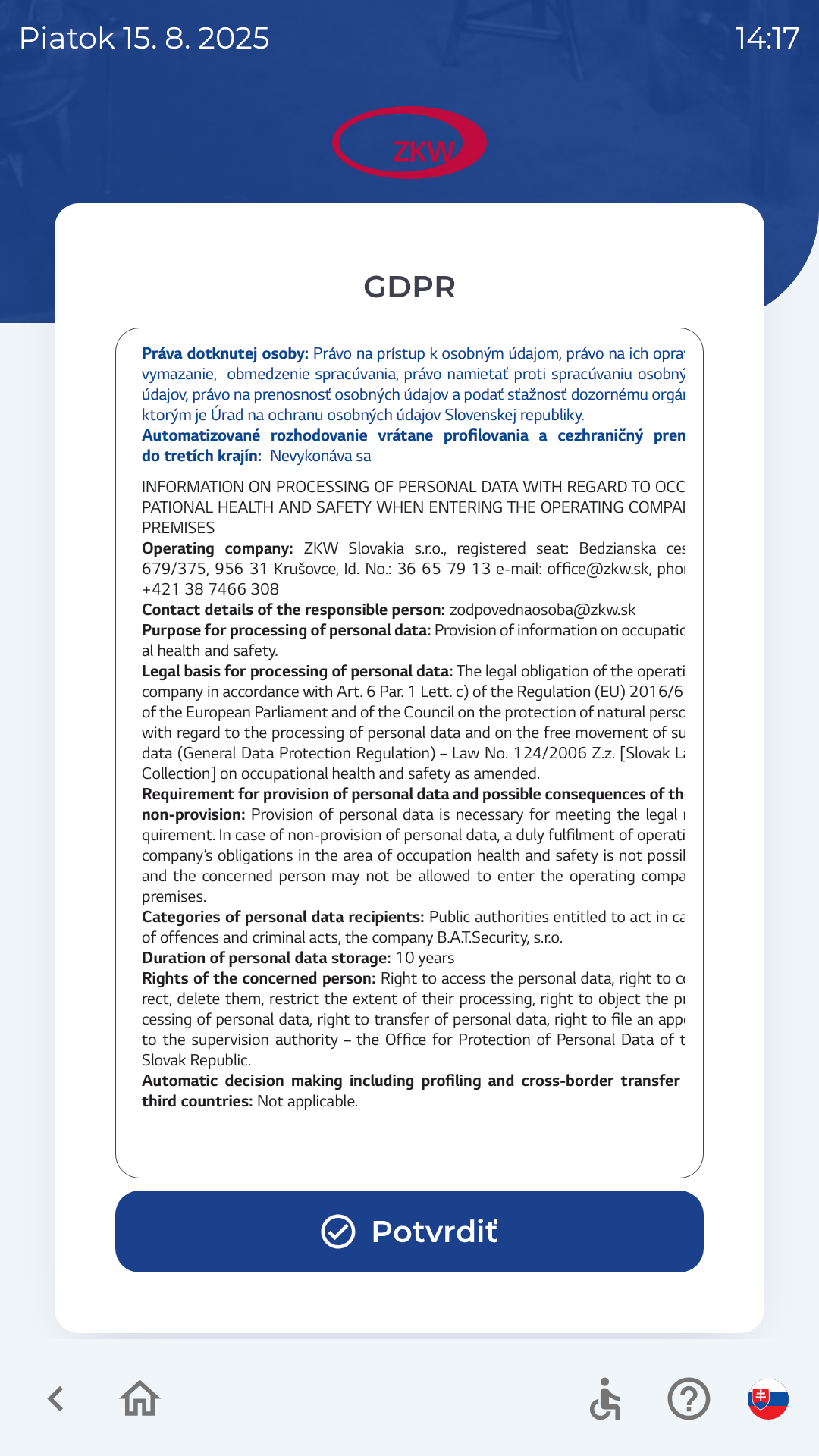
click at [366, 1134] on div at bounding box center [409, 753] width 551 height 813
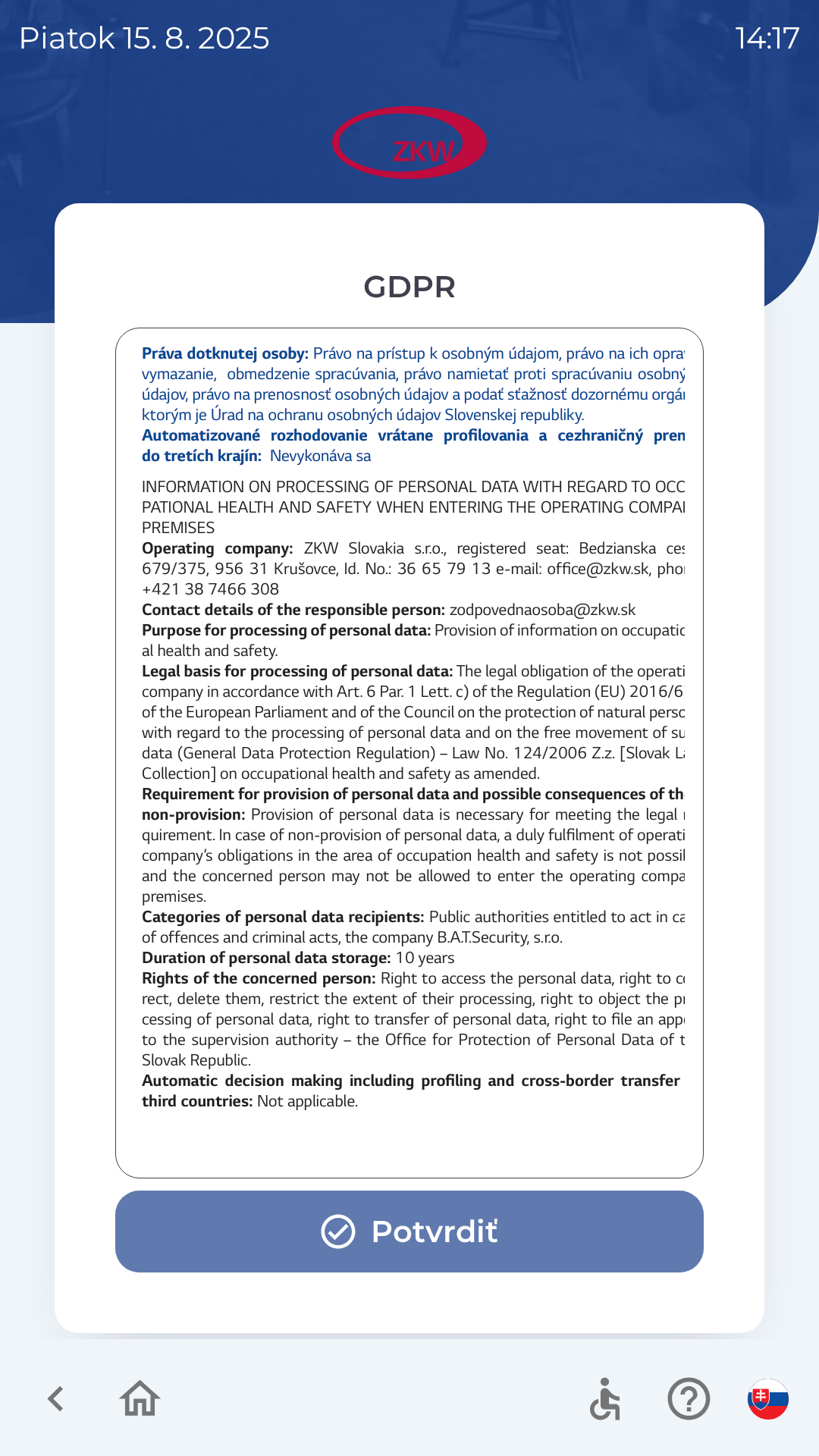
click at [322, 1223] on icon "button" at bounding box center [338, 1231] width 41 height 41
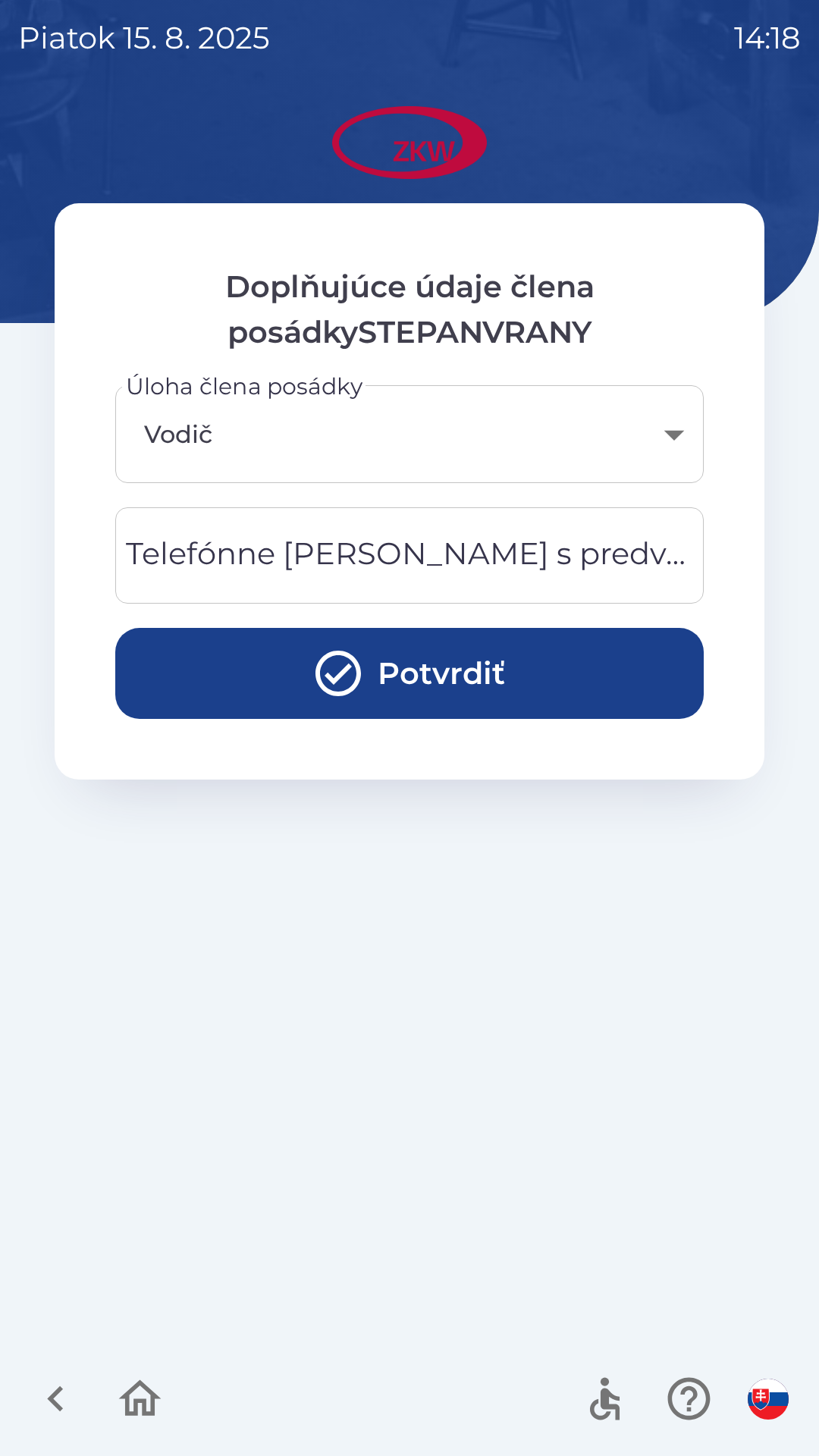
click at [263, 662] on button "Potvrdiť" at bounding box center [409, 673] width 588 height 91
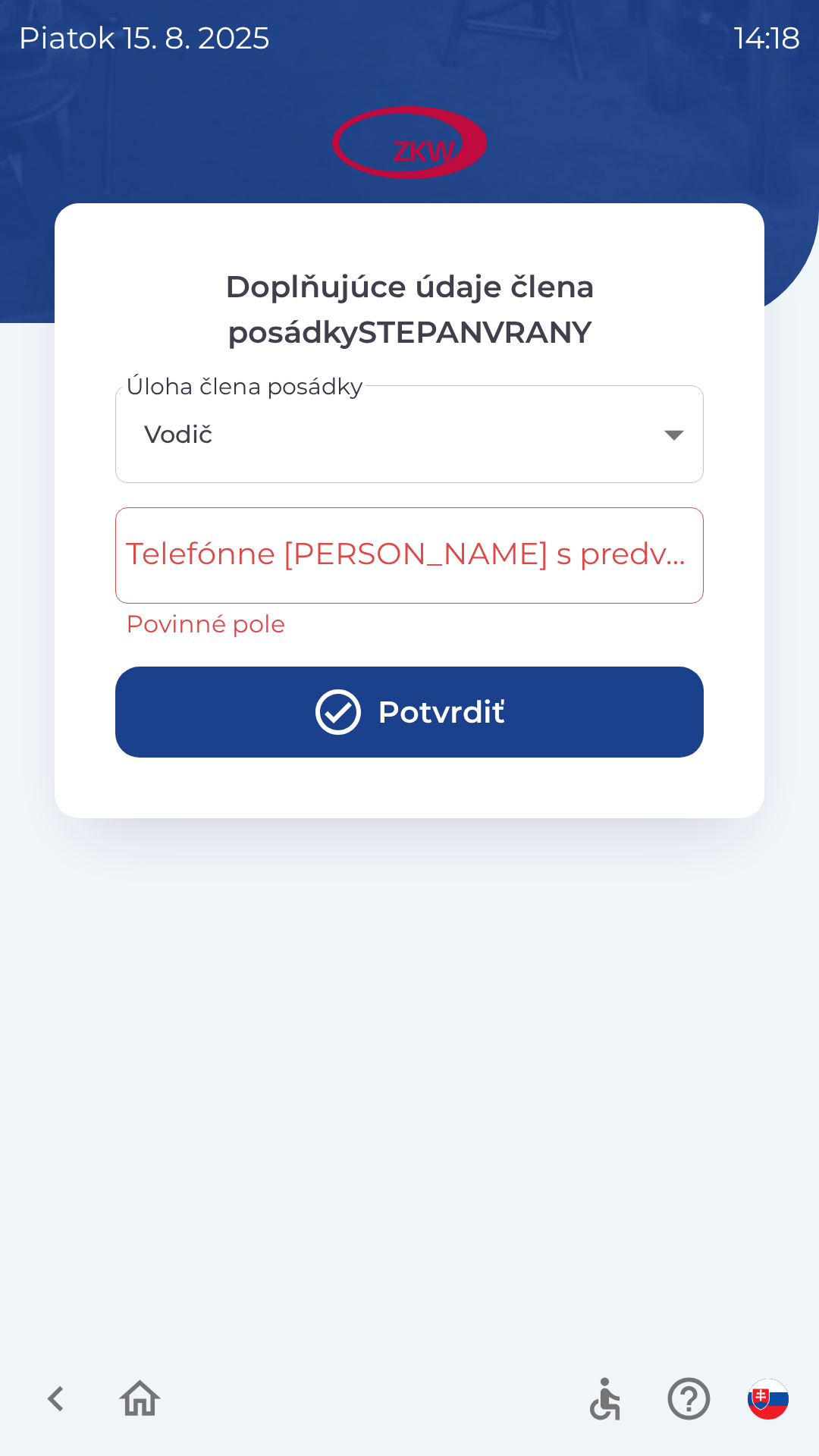
click at [231, 552] on div "Telefónne [PERSON_NAME] s predvoľbou Telefónne [PERSON_NAME] s predvoľbou Povin…" at bounding box center [409, 575] width 588 height 135
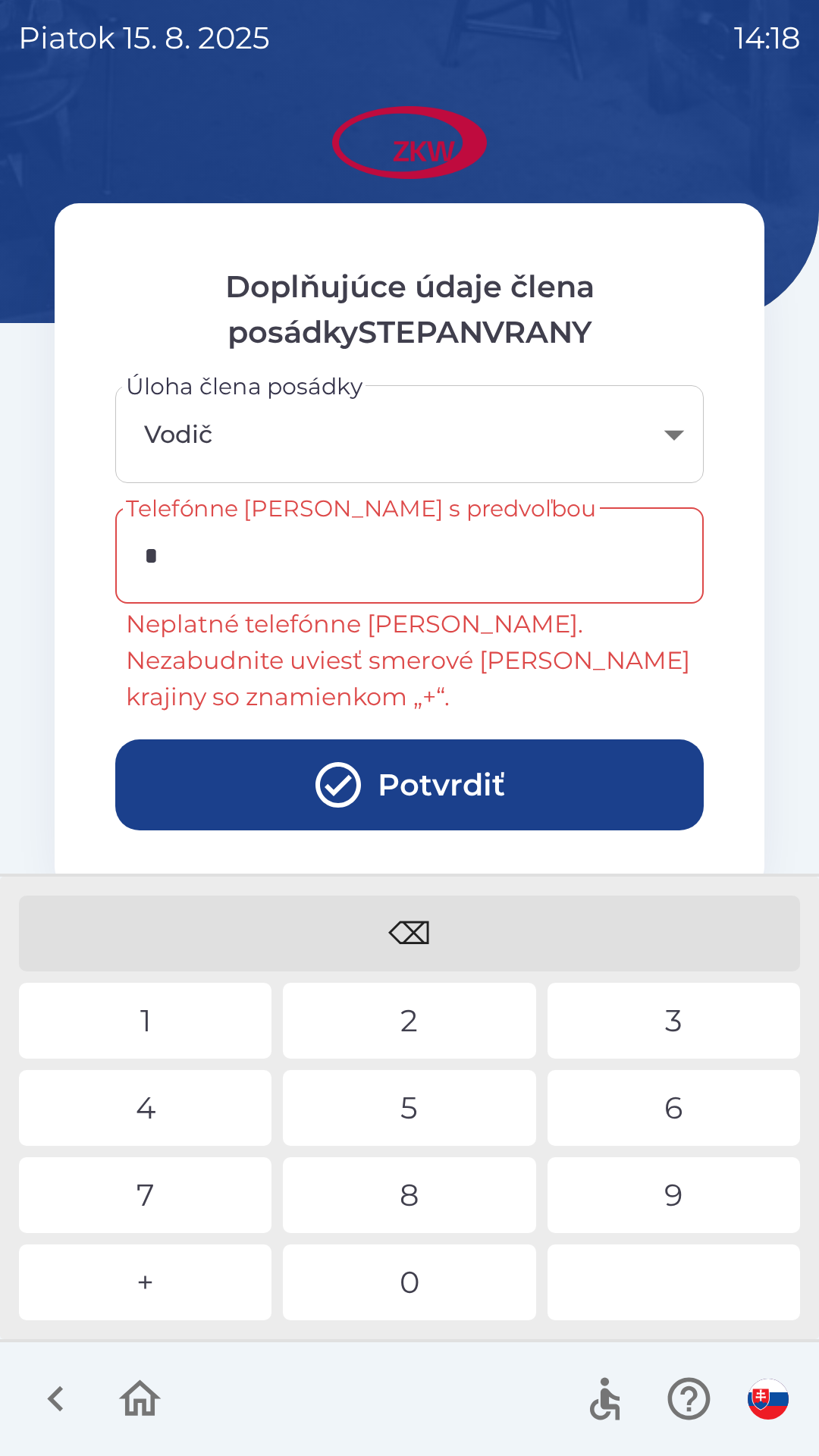
click at [140, 1284] on div "+" at bounding box center [146, 1282] width 253 height 76
click at [371, 1021] on div "2" at bounding box center [409, 1020] width 253 height 76
click at [140, 1180] on div "7" at bounding box center [146, 1194] width 253 height 76
click at [148, 1189] on div "7" at bounding box center [146, 1194] width 253 height 76
click at [151, 1082] on div "4" at bounding box center [146, 1107] width 253 height 76
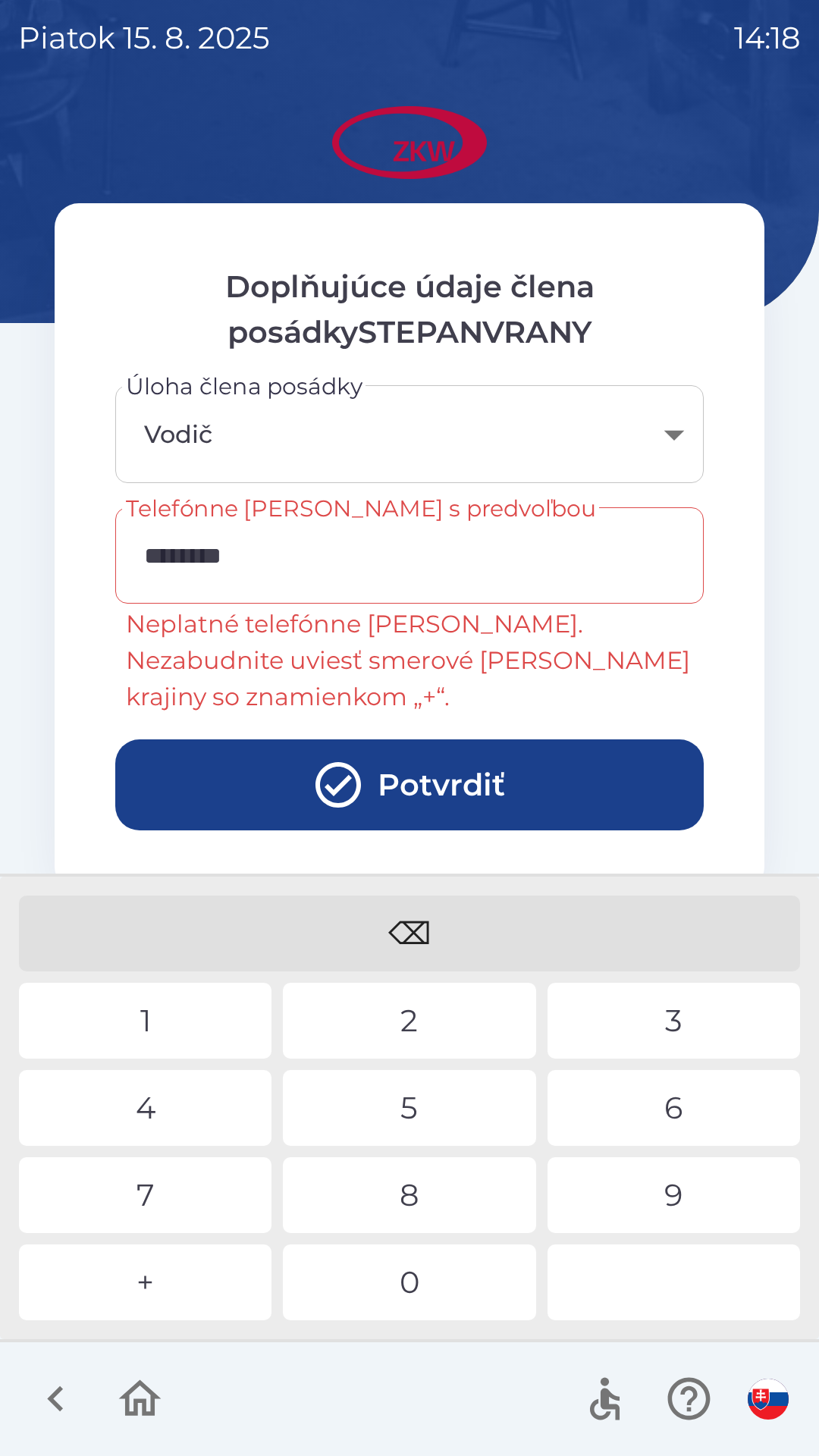
click at [362, 1003] on div "2" at bounding box center [409, 1020] width 253 height 76
click at [369, 1089] on div "5" at bounding box center [409, 1107] width 253 height 76
click at [394, 1007] on div "2" at bounding box center [409, 1020] width 253 height 76
type input "**********"
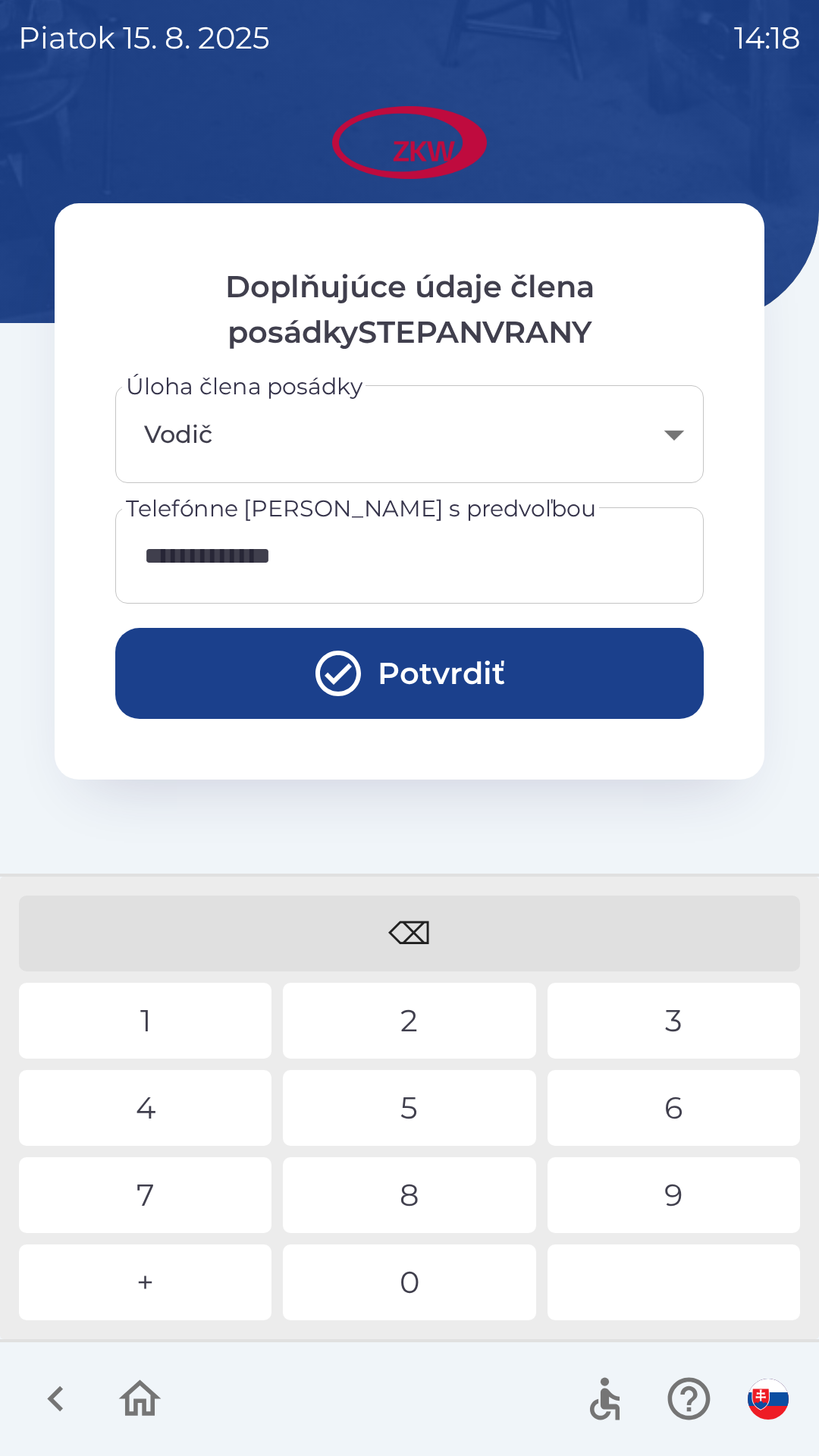
click at [276, 659] on button "Potvrdiť" at bounding box center [409, 673] width 588 height 91
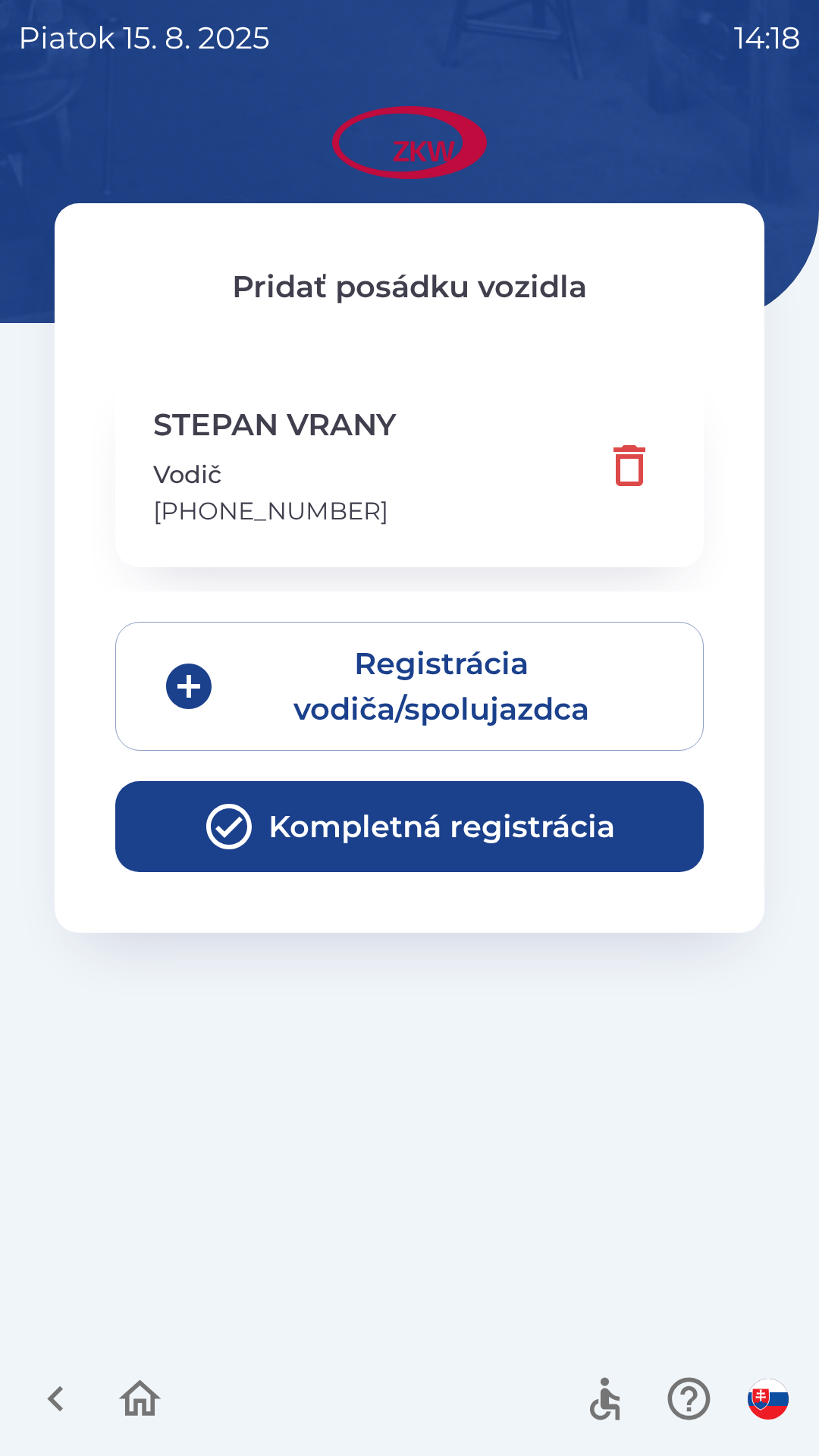
click at [227, 817] on icon "button" at bounding box center [229, 826] width 55 height 55
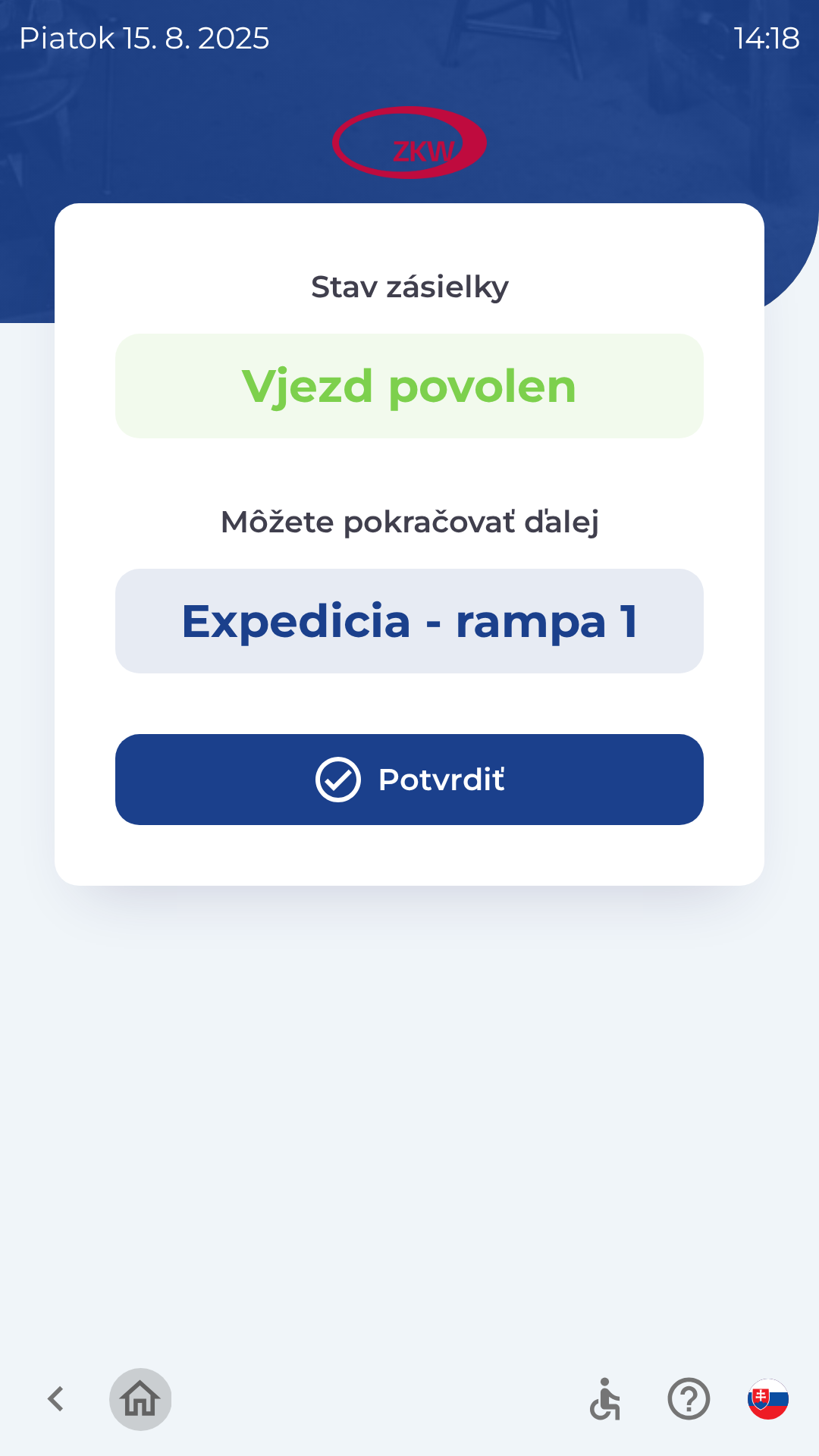
click at [151, 1413] on icon "button" at bounding box center [140, 1399] width 42 height 36
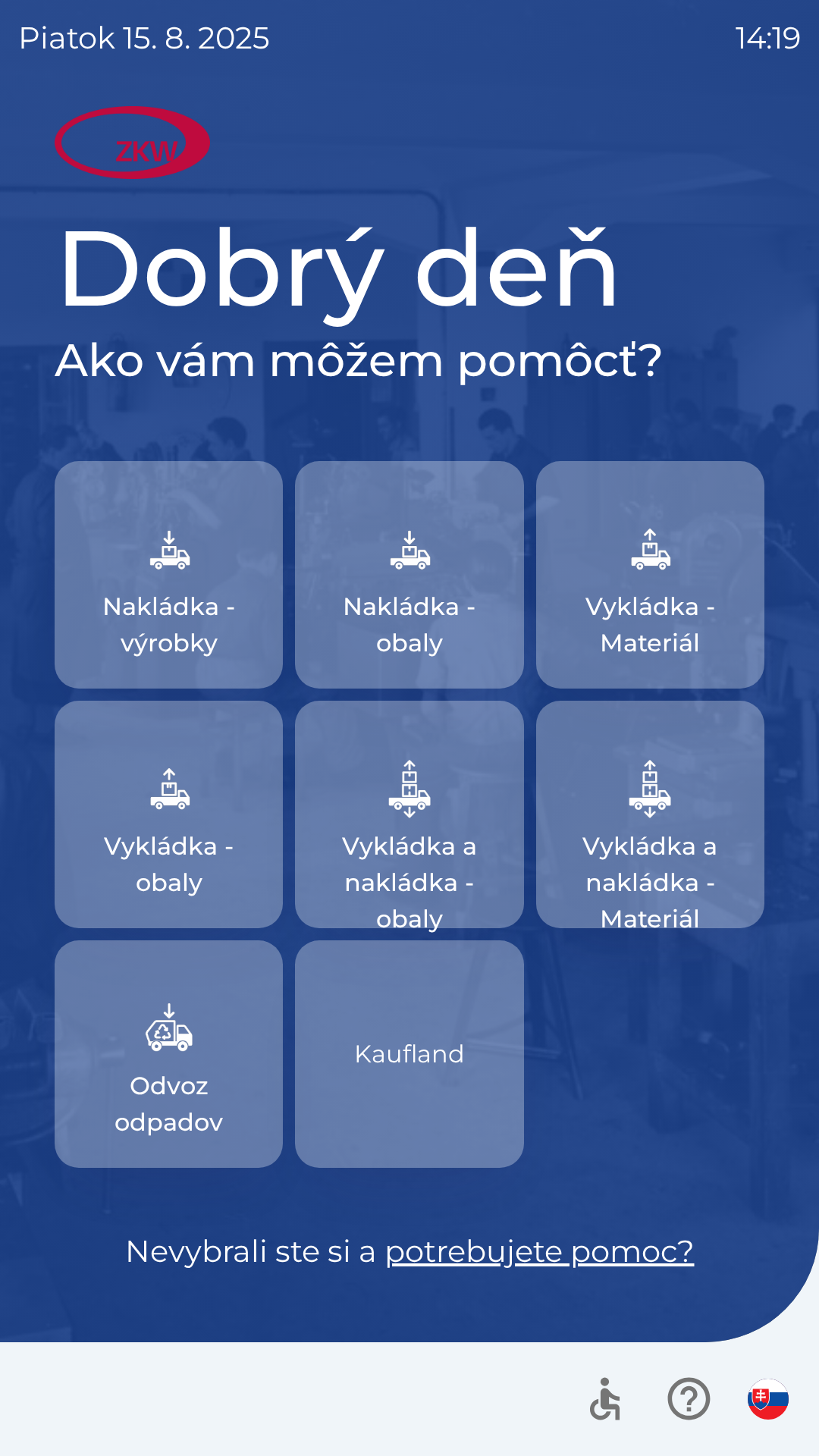
click at [413, 555] on img "button" at bounding box center [410, 549] width 67 height 67
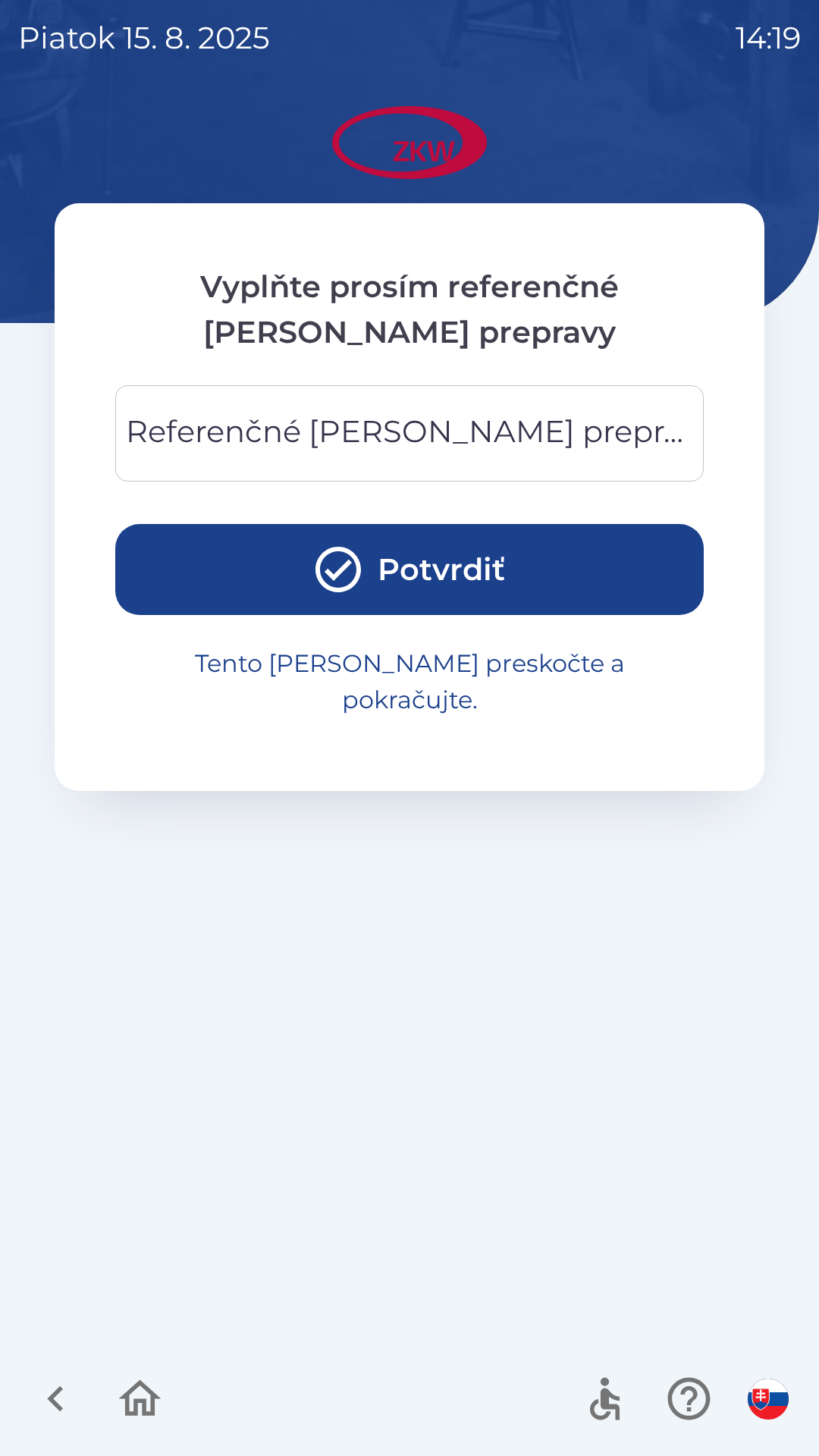
click at [306, 661] on button "Tento [PERSON_NAME] preskočte a pokračujte." at bounding box center [409, 681] width 588 height 97
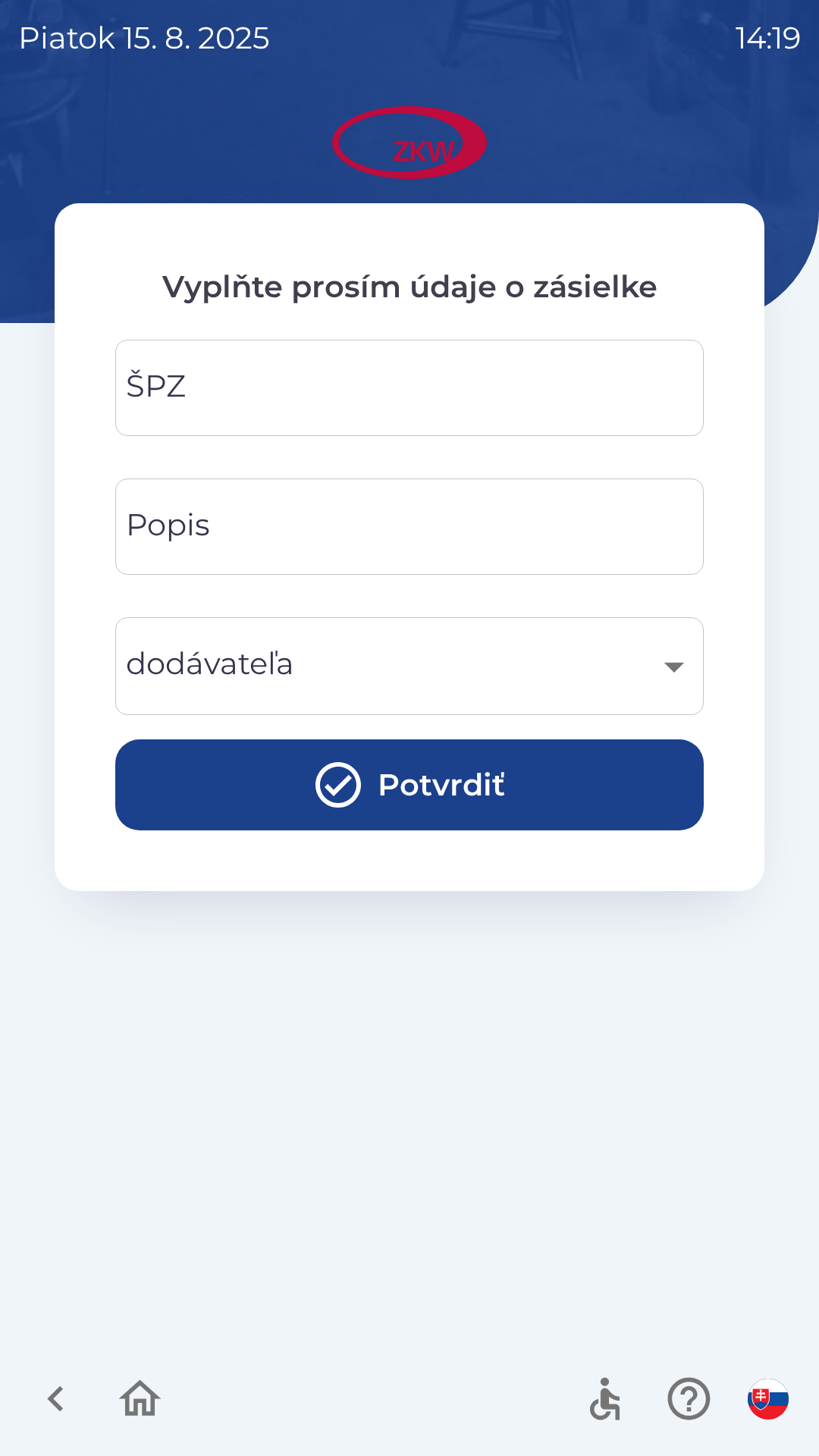
click at [250, 392] on input "ŠPZ" at bounding box center [409, 388] width 552 height 60
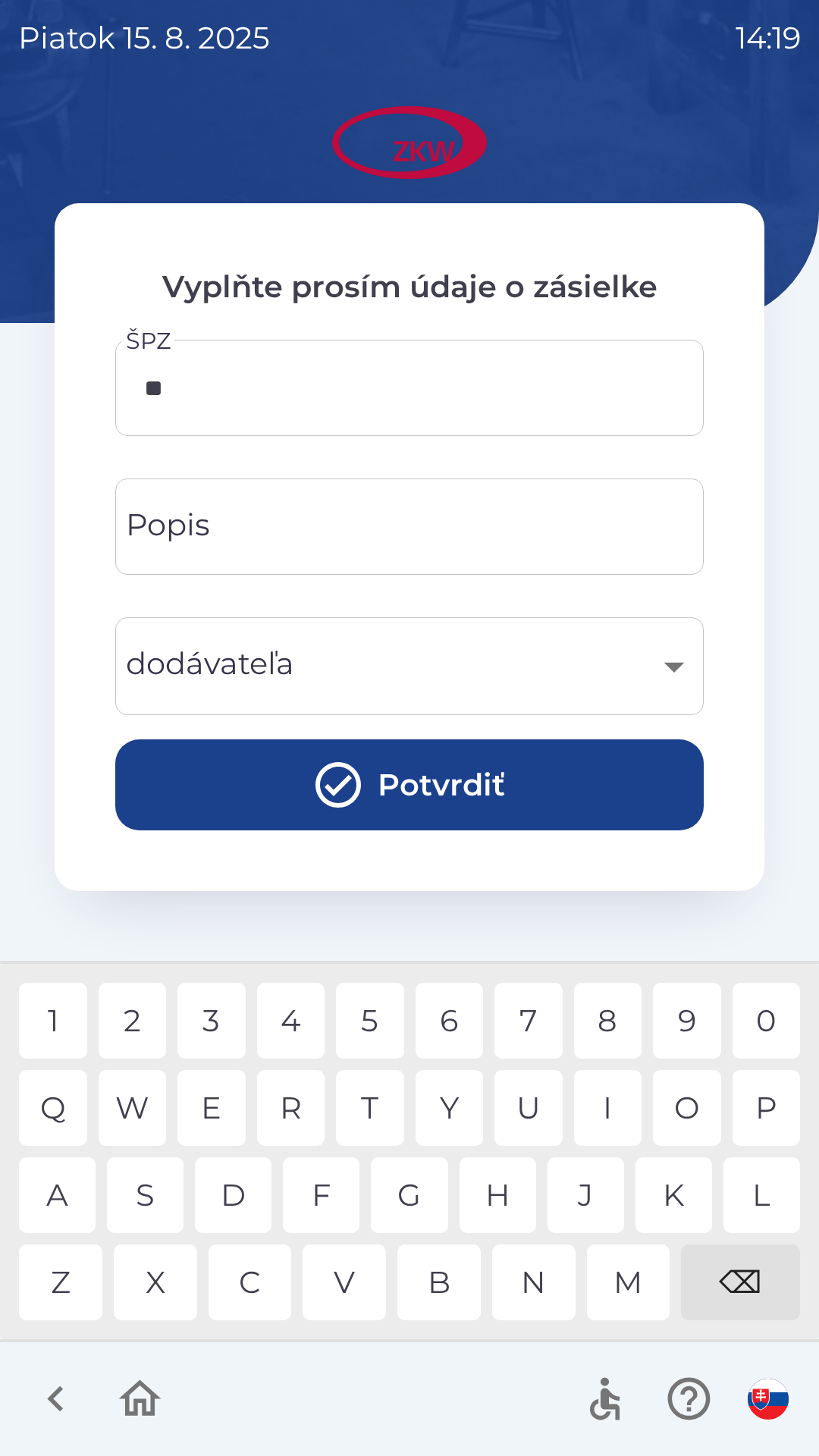
click at [215, 1109] on div "E" at bounding box center [211, 1107] width 68 height 76
click at [379, 1080] on div "T" at bounding box center [370, 1107] width 68 height 76
click at [59, 1017] on div "1" at bounding box center [53, 1020] width 68 height 76
click at [125, 1016] on div "2" at bounding box center [132, 1020] width 68 height 76
click at [534, 1007] on div "7" at bounding box center [528, 1020] width 68 height 76
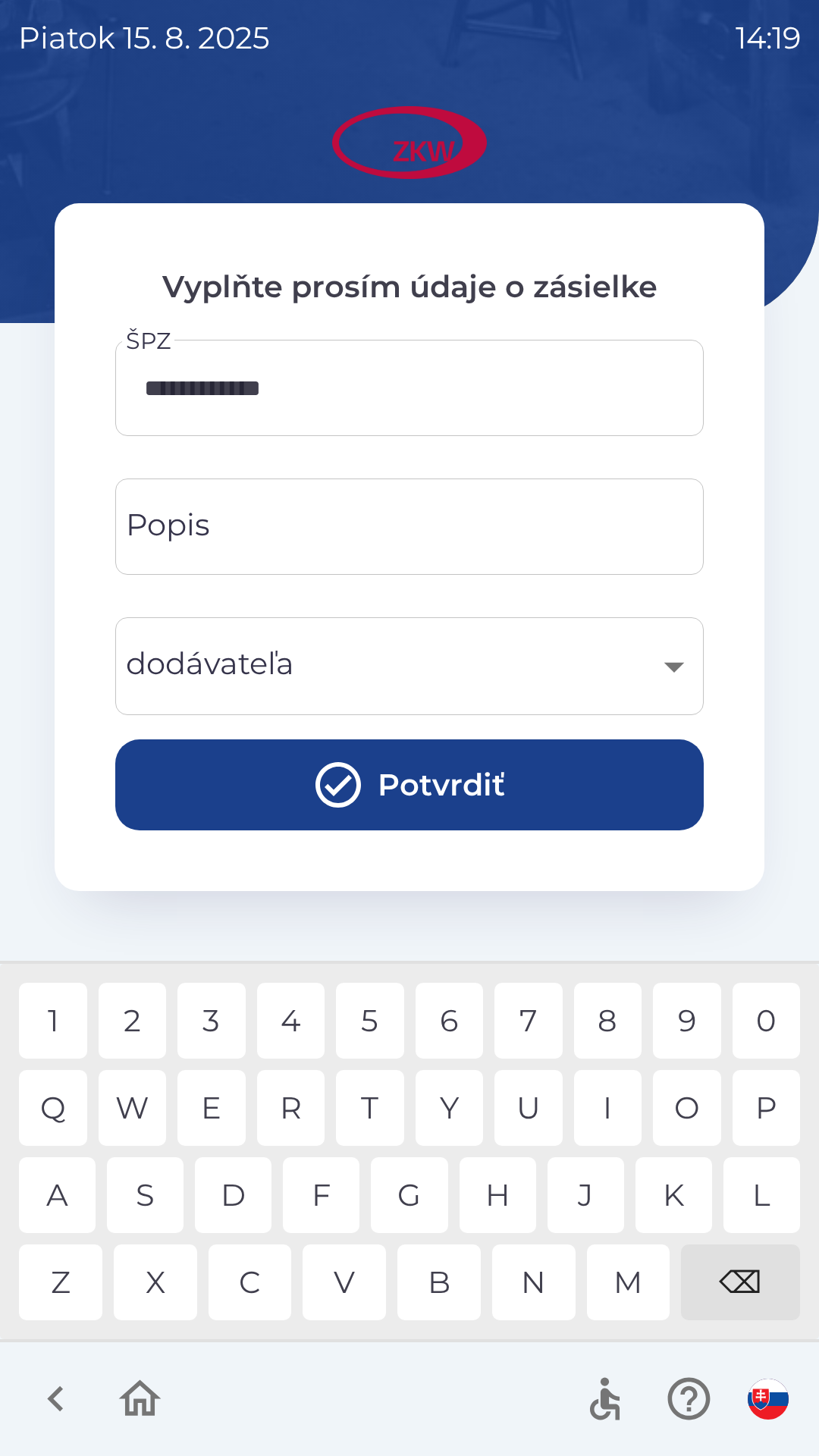
click at [595, 1024] on div "8" at bounding box center [607, 1020] width 68 height 76
type input "**********"
click at [690, 1017] on div "9" at bounding box center [687, 1020] width 68 height 76
click at [213, 760] on button "Potvrdiť" at bounding box center [409, 785] width 588 height 91
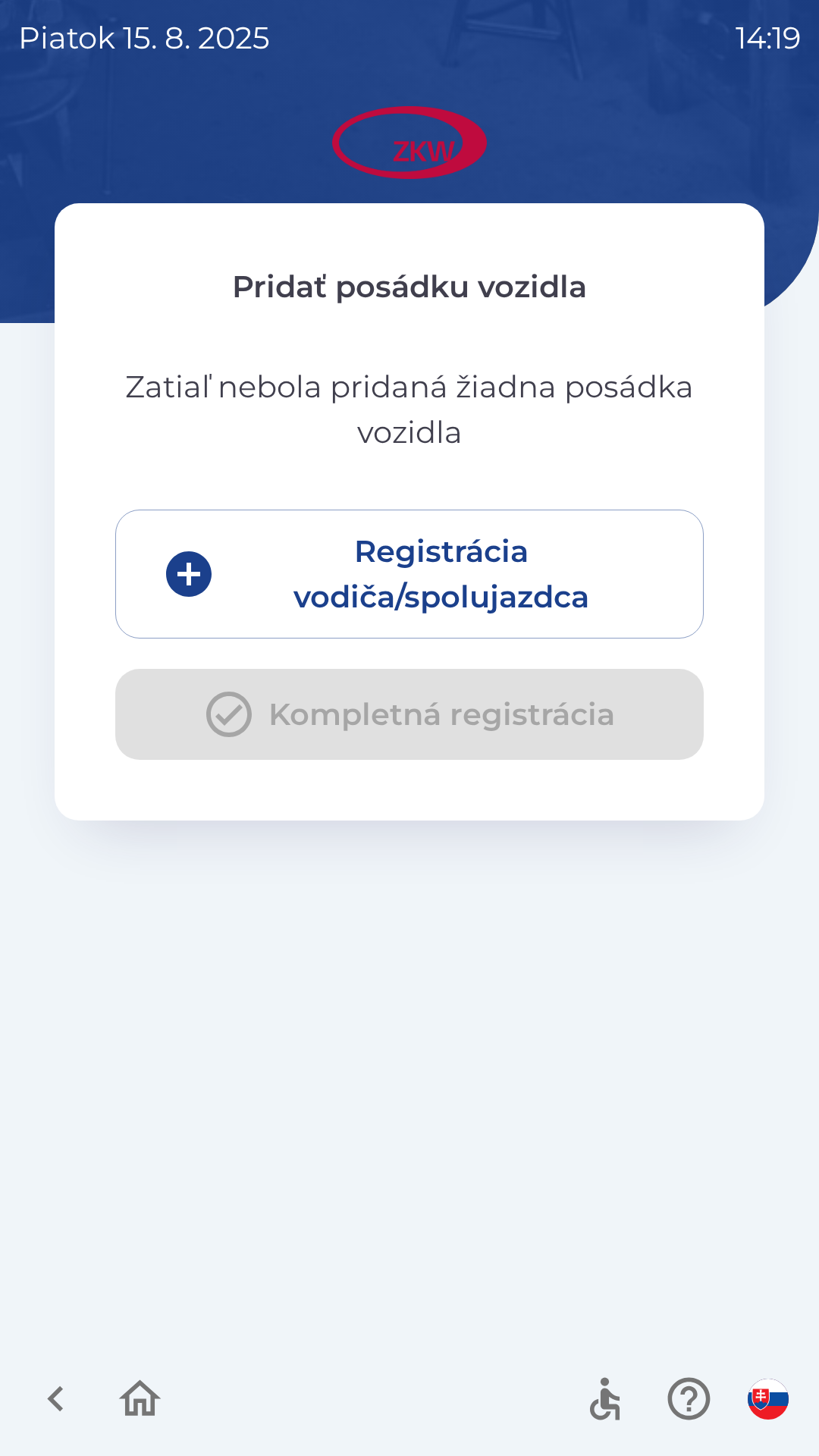
click at [257, 557] on button "Registrácia vodiča/spolujazdca" at bounding box center [409, 574] width 588 height 129
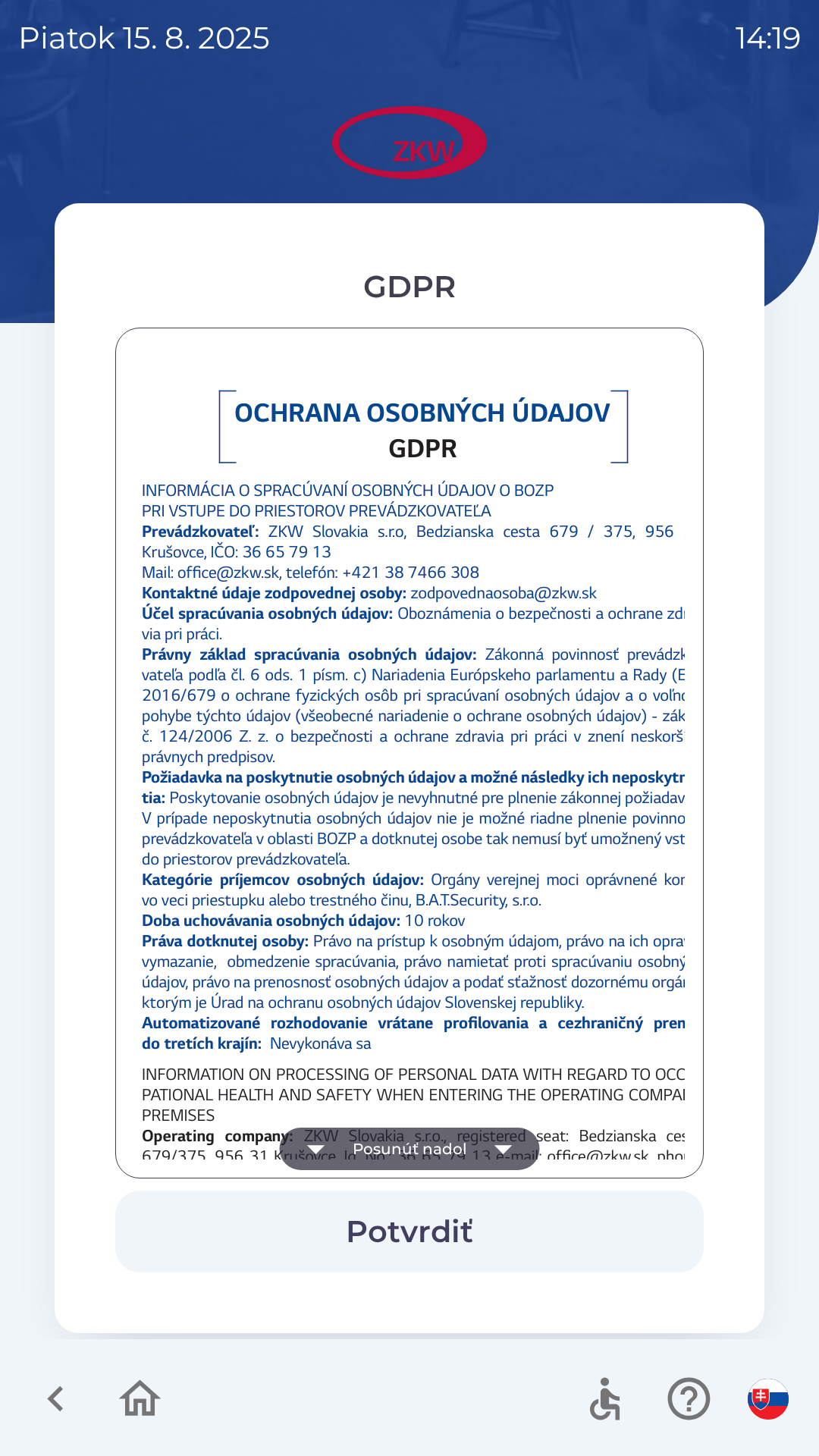
click at [414, 1144] on button "Posunúť nadol" at bounding box center [410, 1149] width 261 height 42
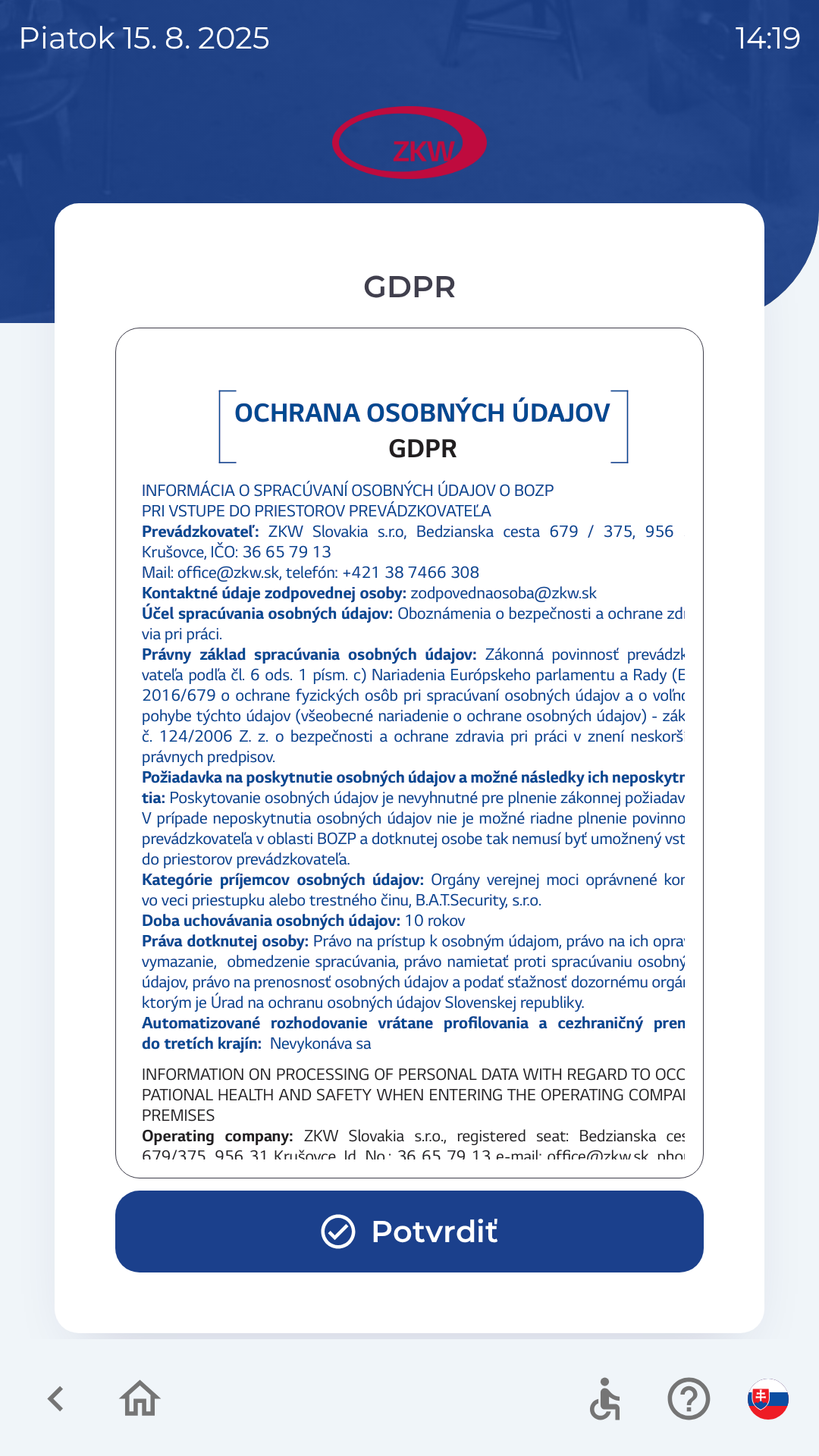
scroll to position [588, 0]
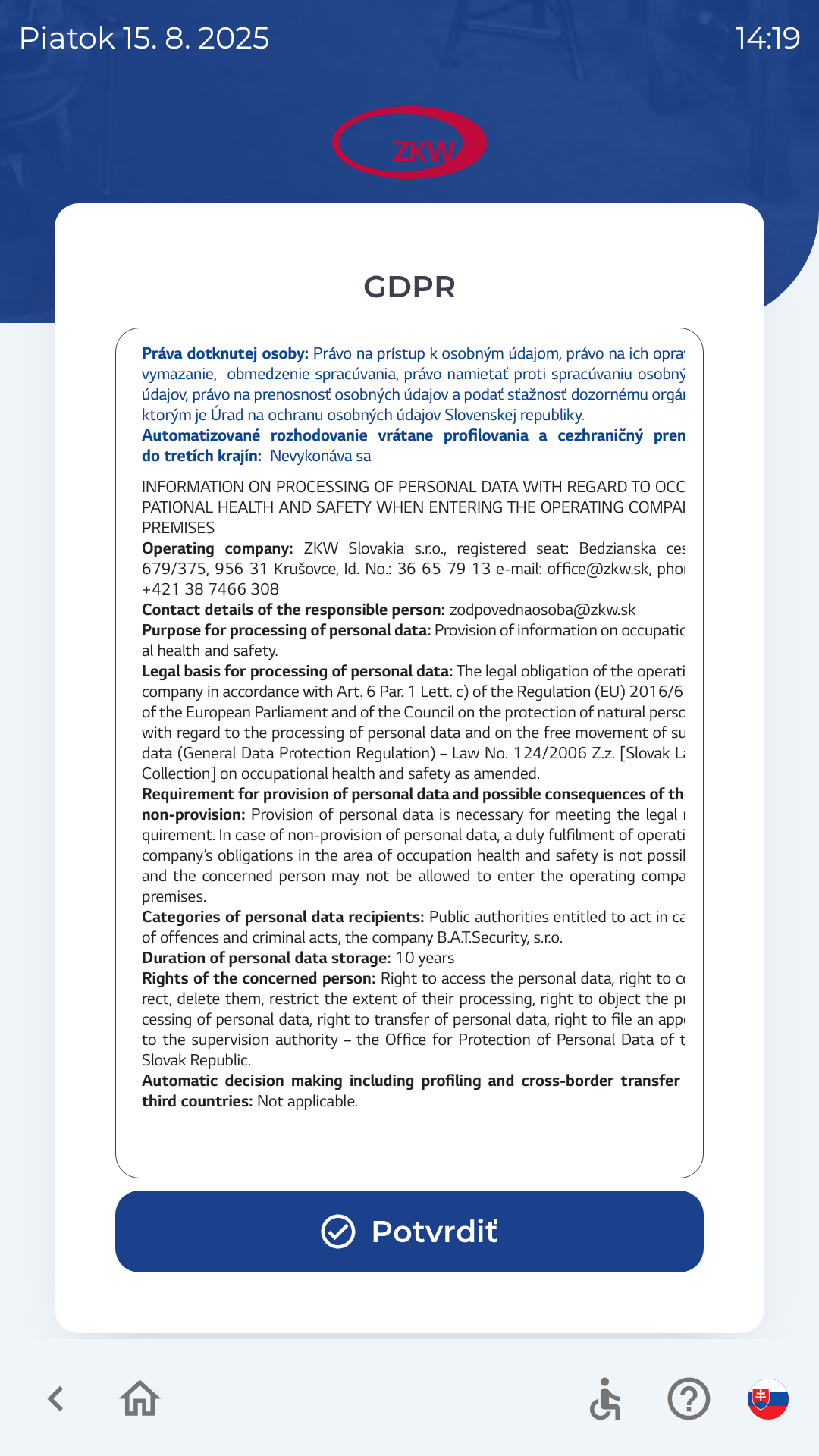
click at [413, 1147] on div at bounding box center [409, 753] width 551 height 813
click at [399, 1157] on div at bounding box center [409, 753] width 551 height 813
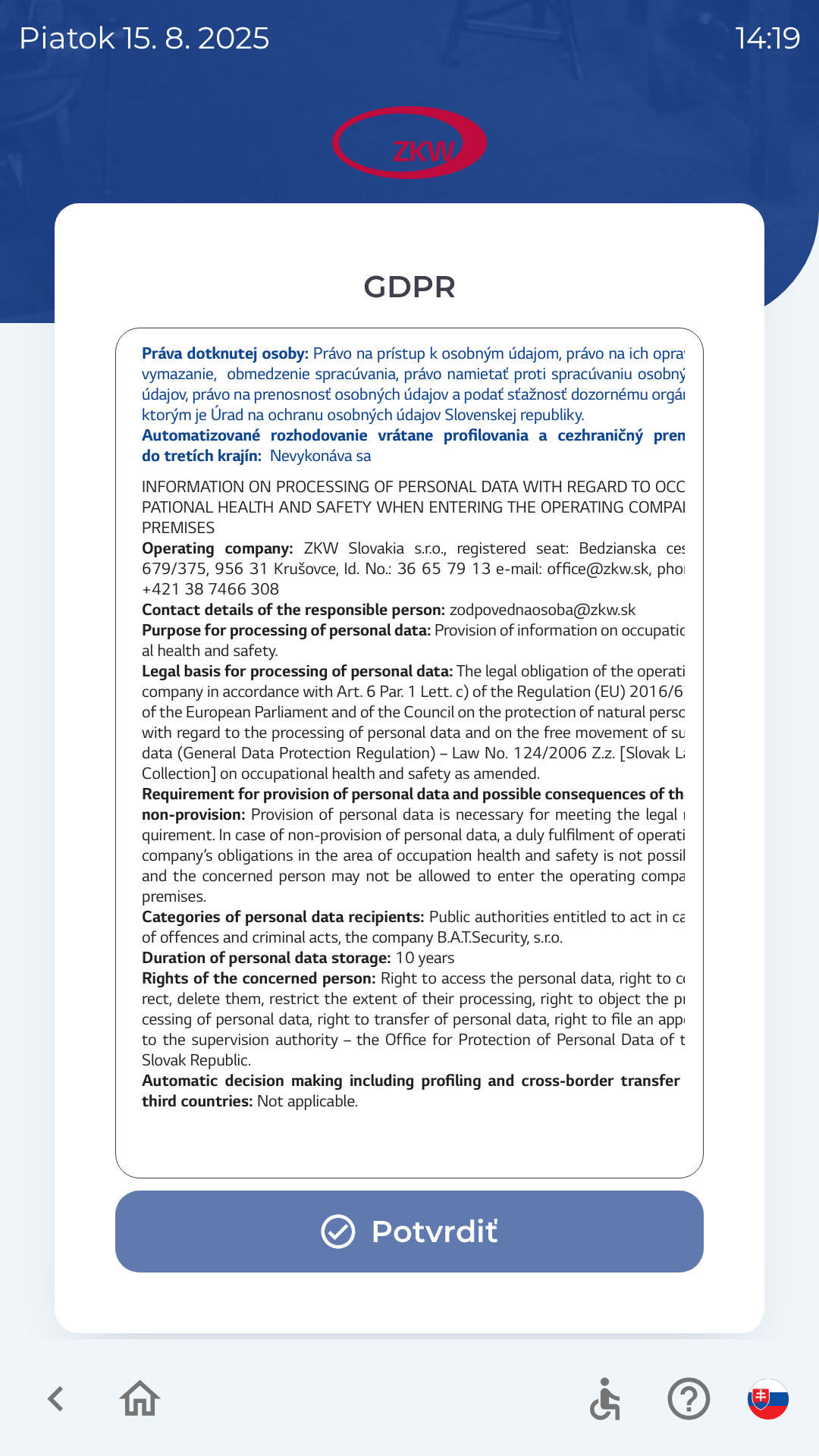
click at [338, 1233] on icon "button" at bounding box center [338, 1231] width 41 height 41
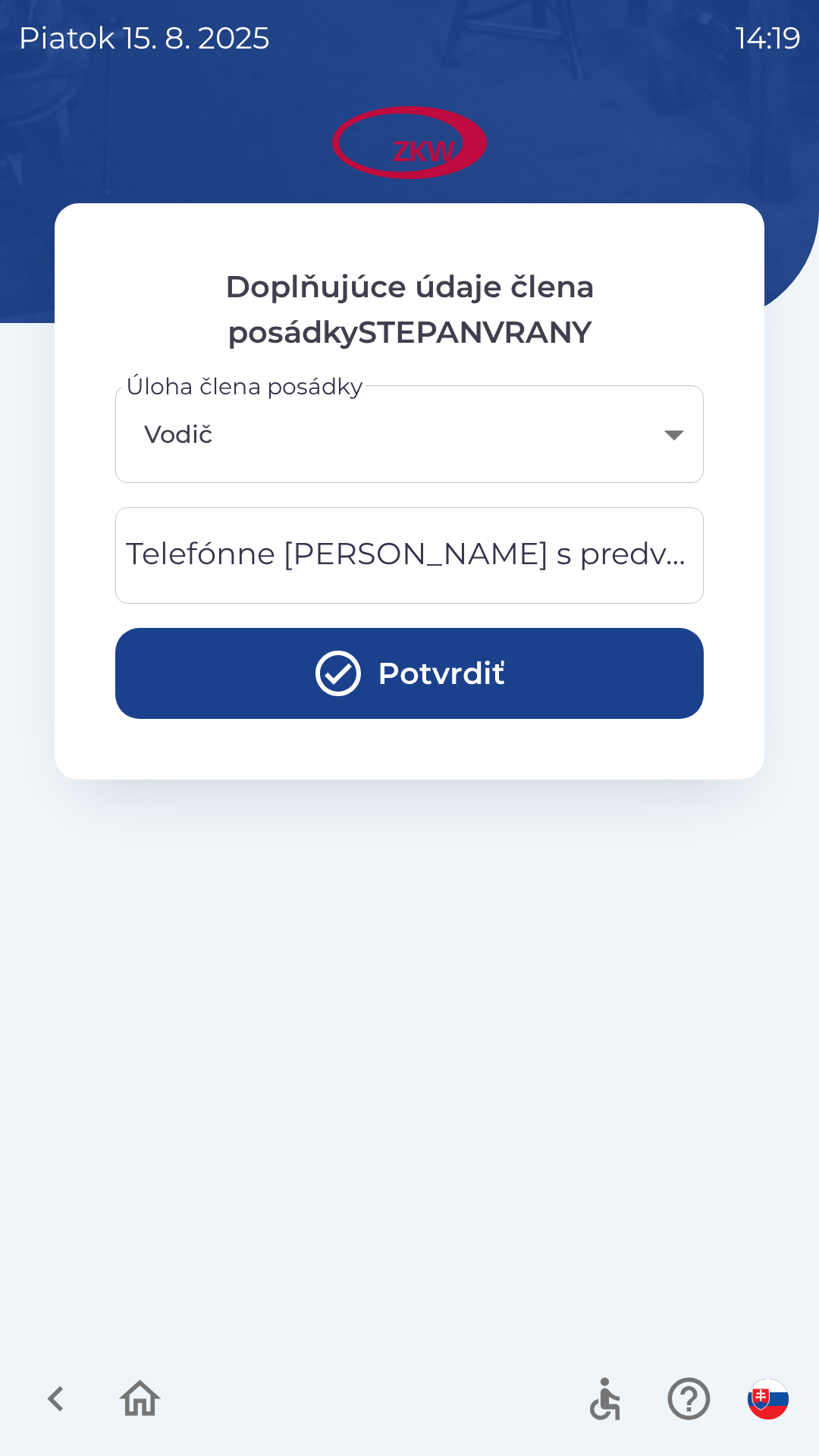
click at [294, 537] on div "Telefónne [PERSON_NAME] s predvoľbou Telefónne [PERSON_NAME] s predvoľbou" at bounding box center [409, 556] width 588 height 97
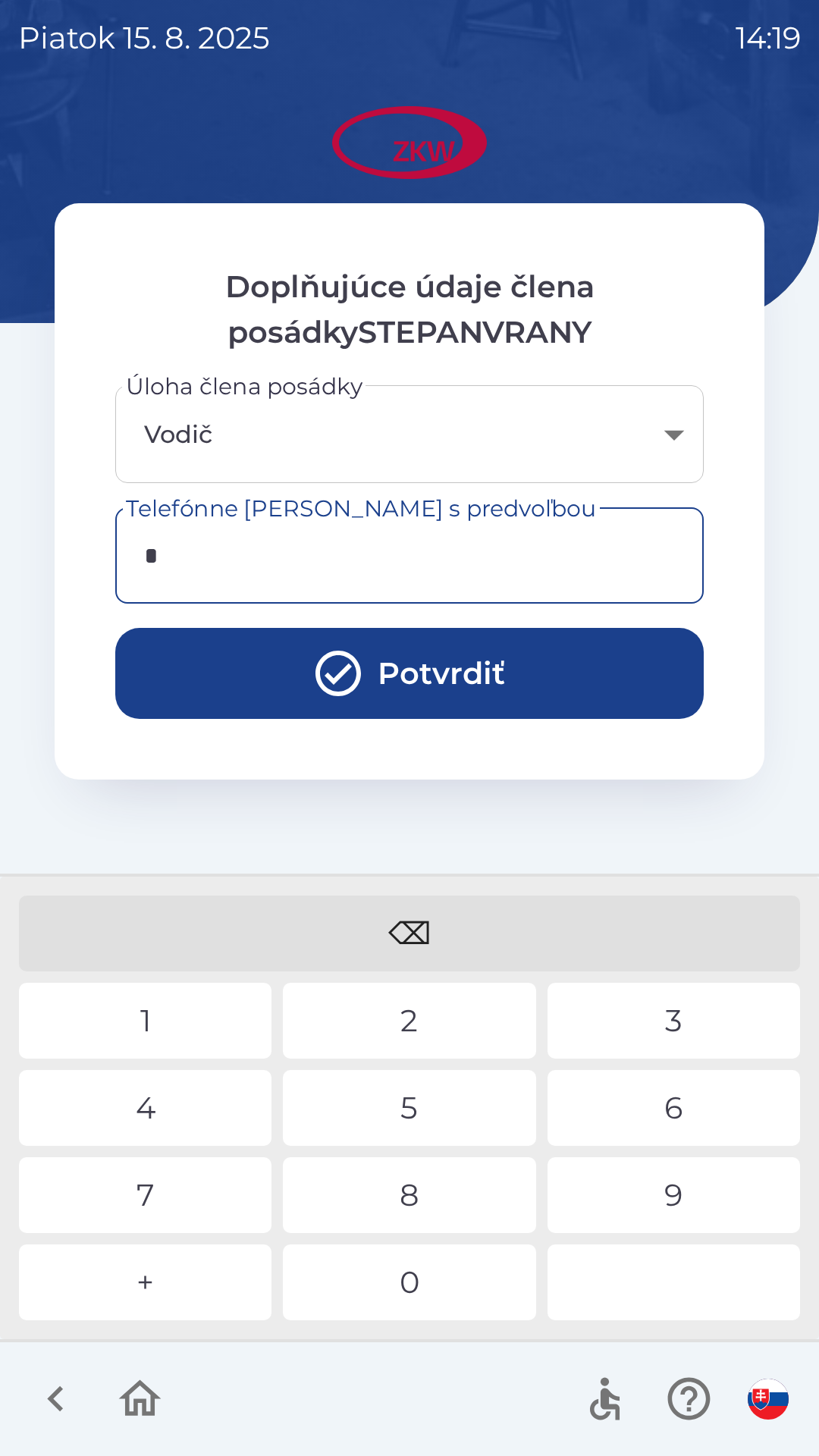
click at [180, 1284] on div "+" at bounding box center [146, 1282] width 253 height 76
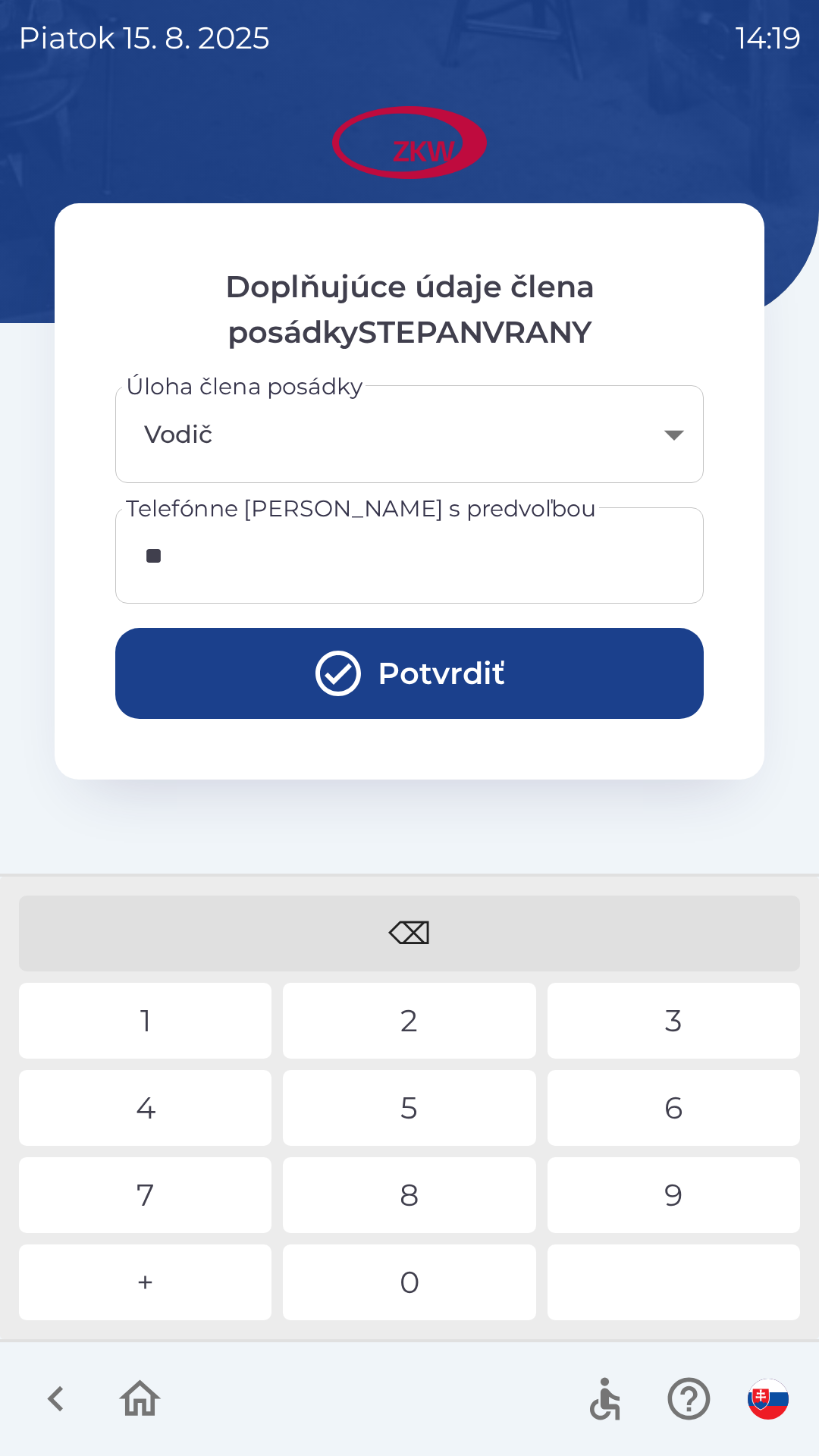
click at [133, 1118] on div "4" at bounding box center [146, 1107] width 253 height 76
click at [379, 1286] on div "0" at bounding box center [409, 1282] width 253 height 76
click at [140, 1203] on div "7" at bounding box center [146, 1194] width 253 height 76
click at [145, 1193] on div "7" at bounding box center [146, 1194] width 253 height 76
click at [148, 1112] on div "4" at bounding box center [146, 1107] width 253 height 76
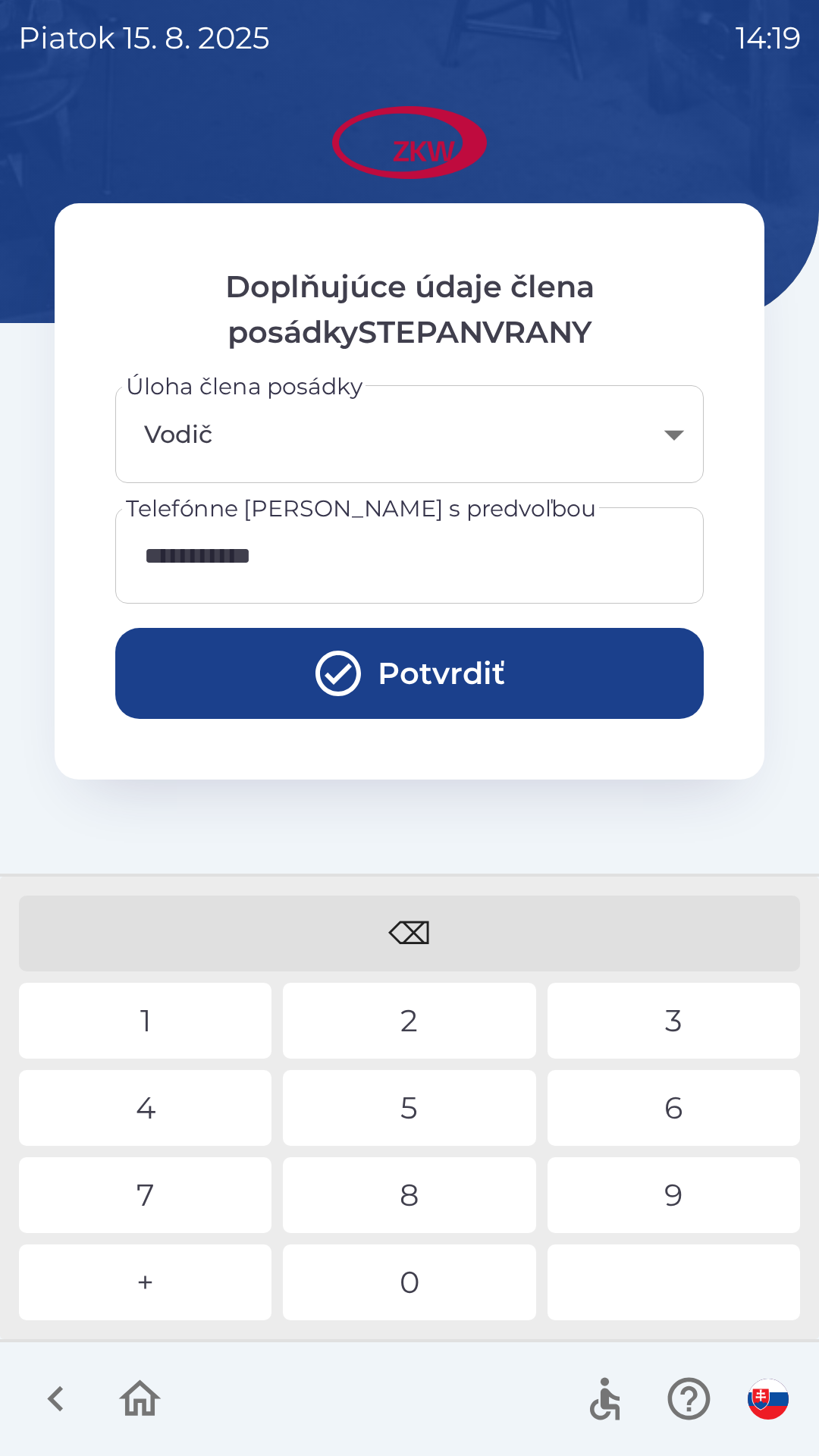
click at [399, 1181] on div "8" at bounding box center [409, 1194] width 253 height 76
type input "**********"
click at [224, 675] on button "Potvrdiť" at bounding box center [409, 673] width 588 height 91
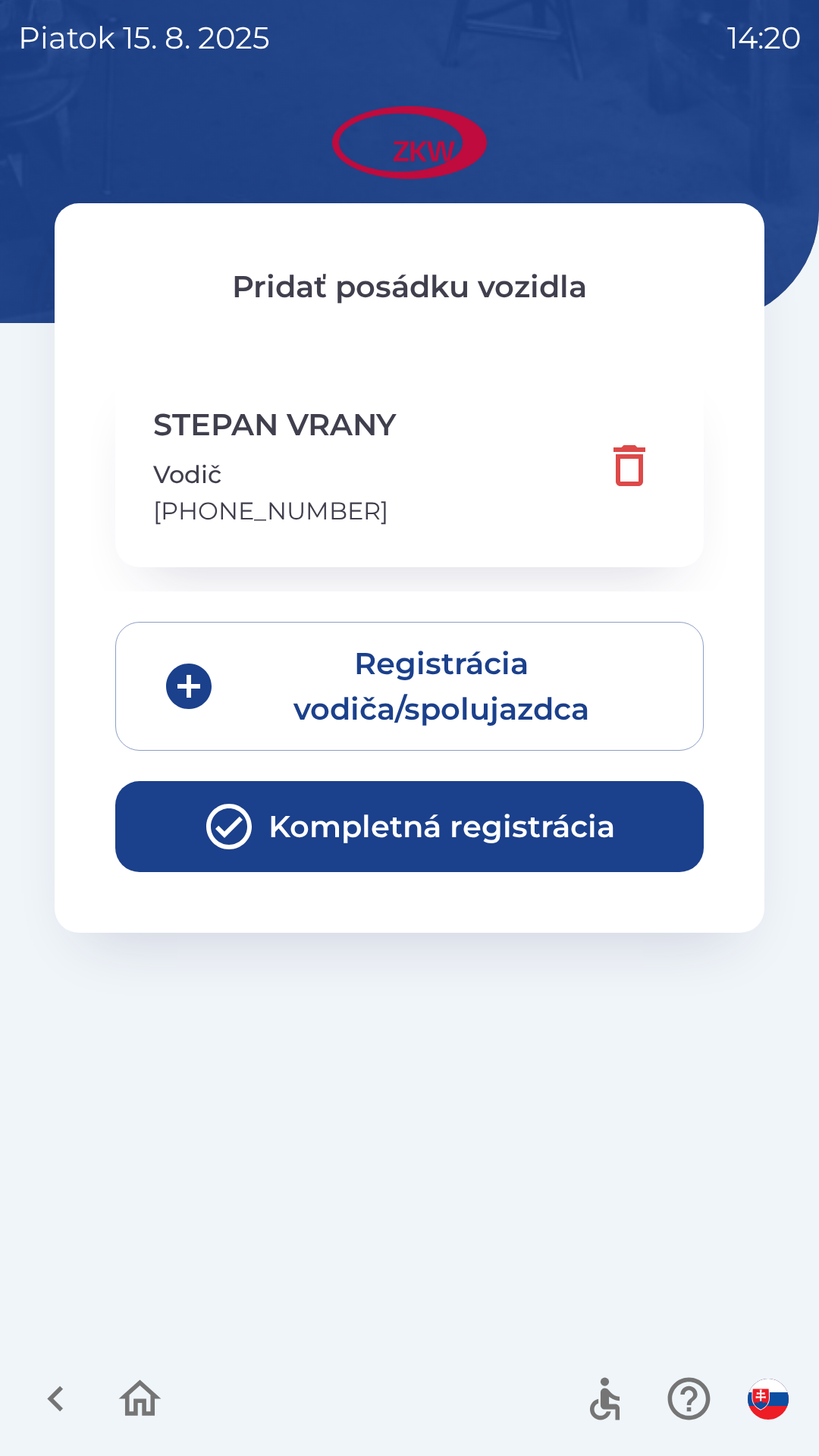
click at [239, 818] on icon "button" at bounding box center [229, 827] width 46 height 46
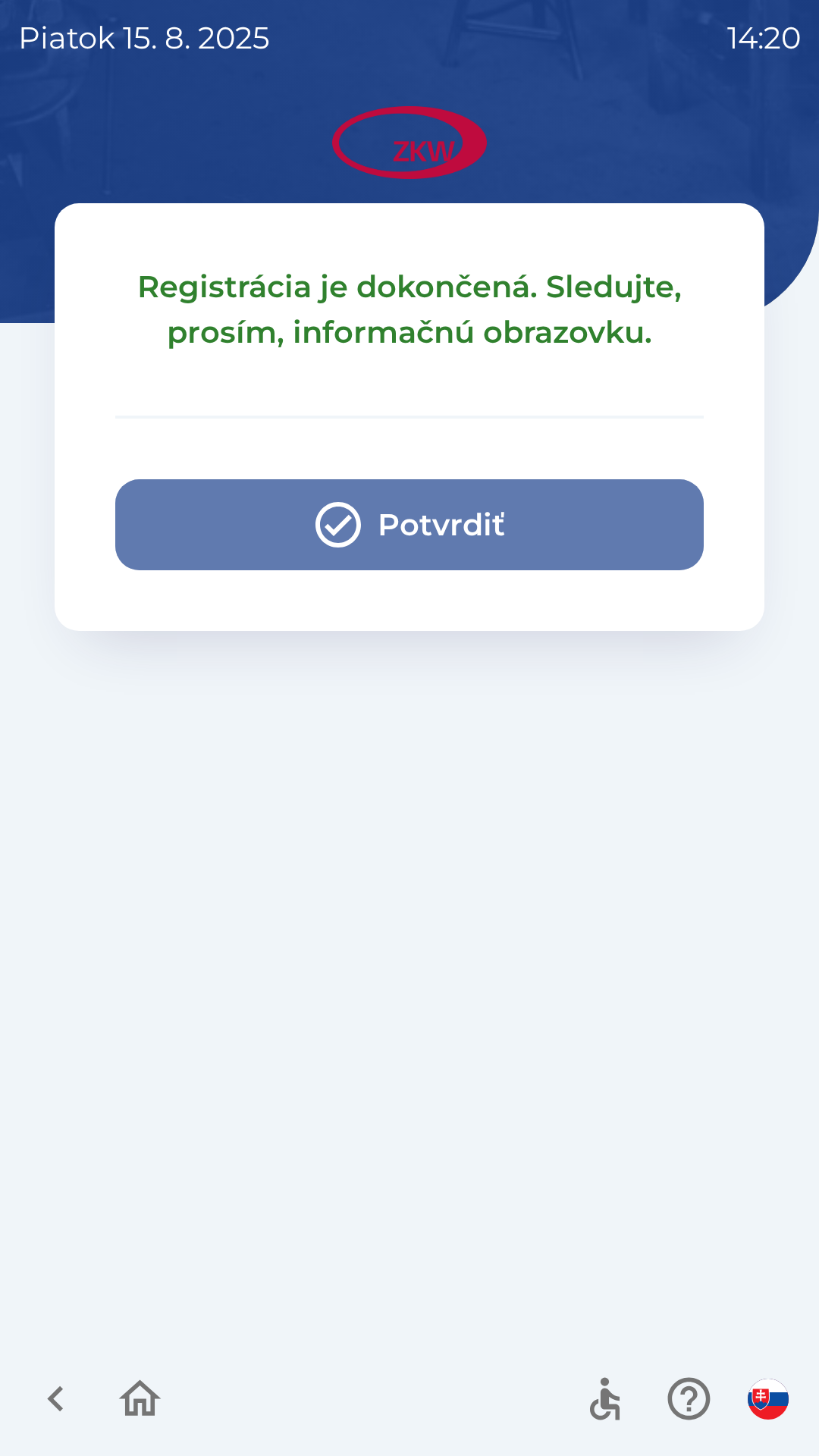
click at [187, 520] on button "Potvrdiť" at bounding box center [409, 524] width 588 height 91
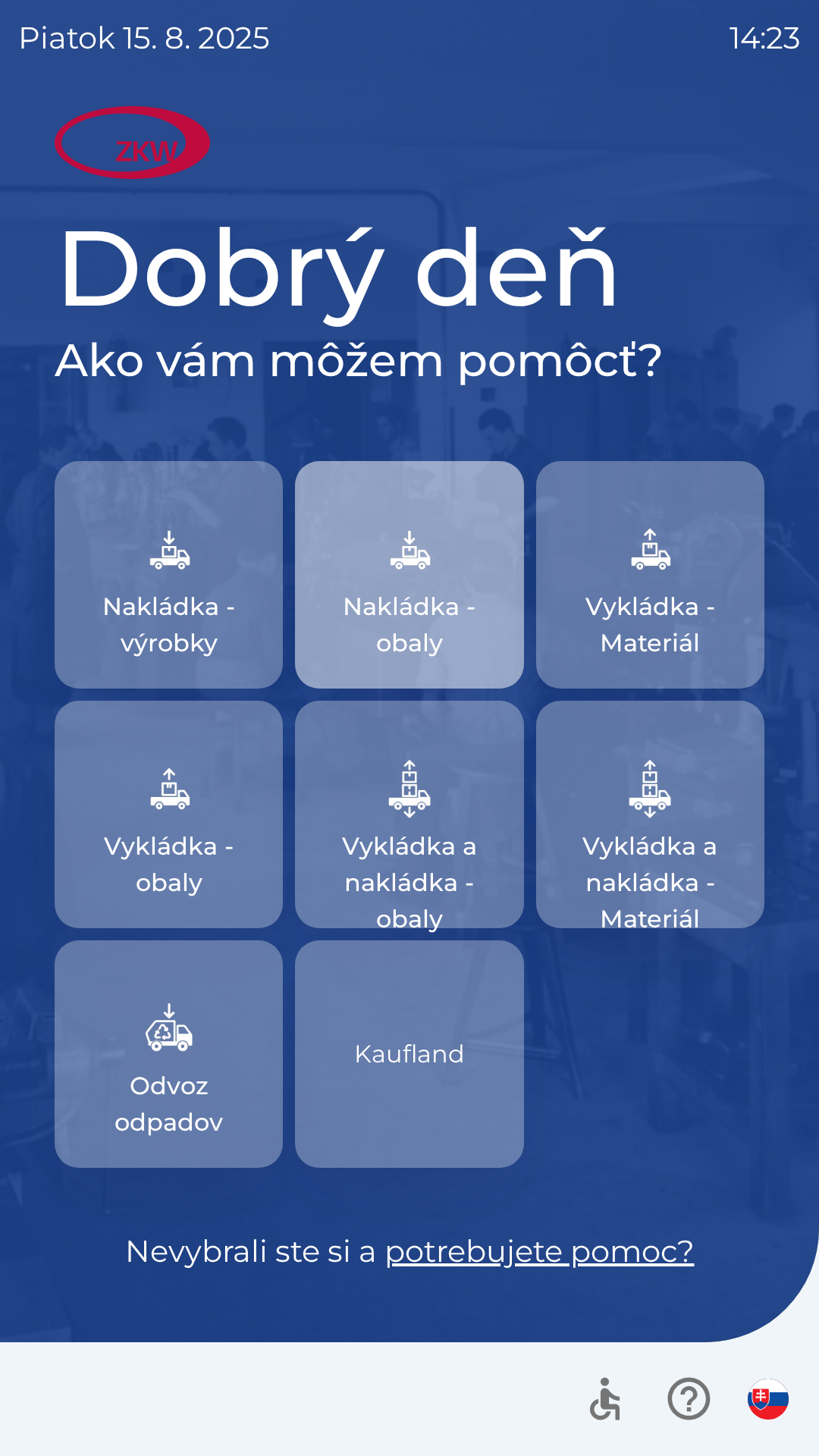
click at [423, 554] on img "button" at bounding box center [410, 549] width 67 height 67
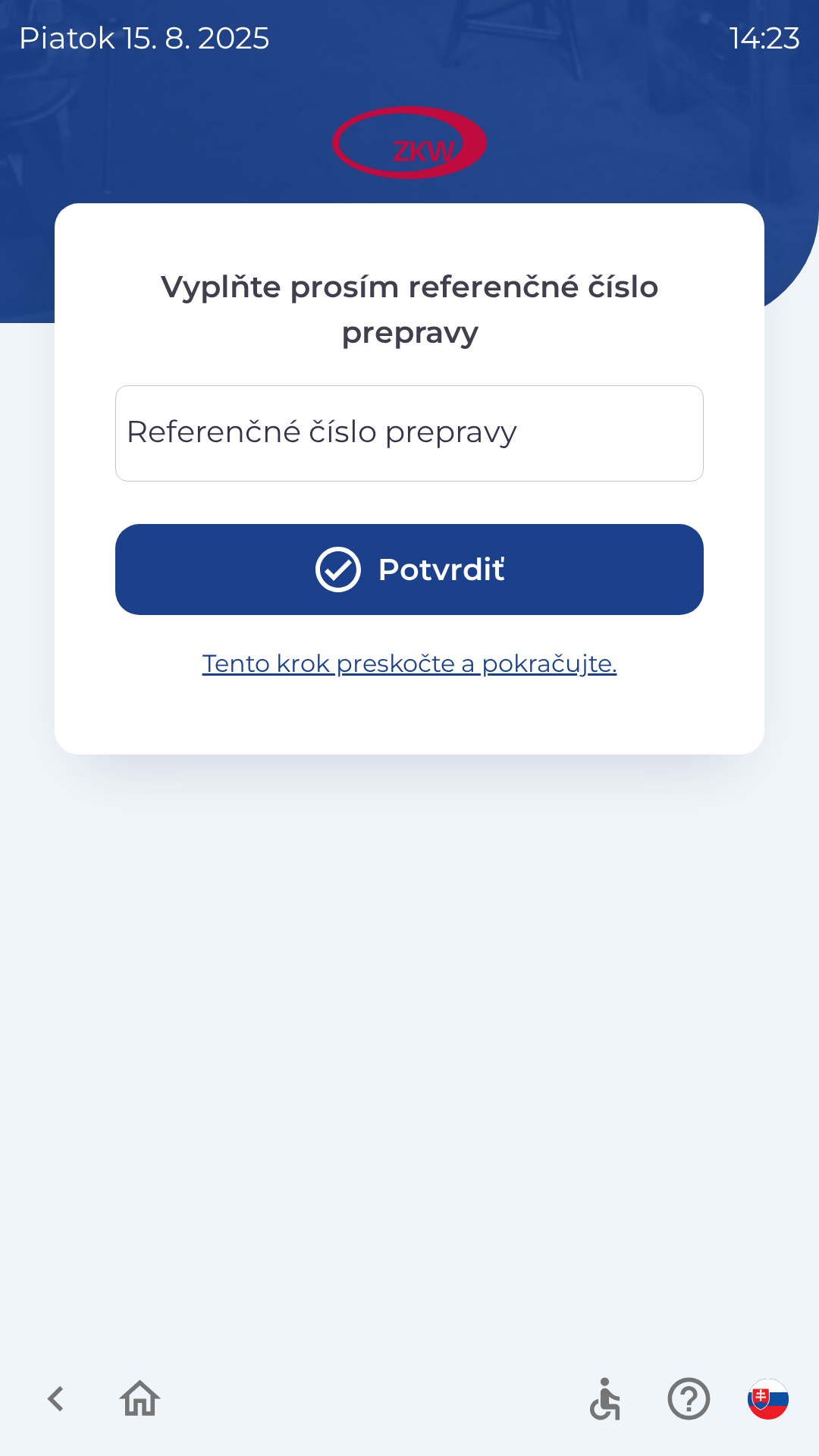
click at [213, 418] on div "Referenčné číslo prepravy Referenčné číslo prepravy" at bounding box center [409, 433] width 588 height 97
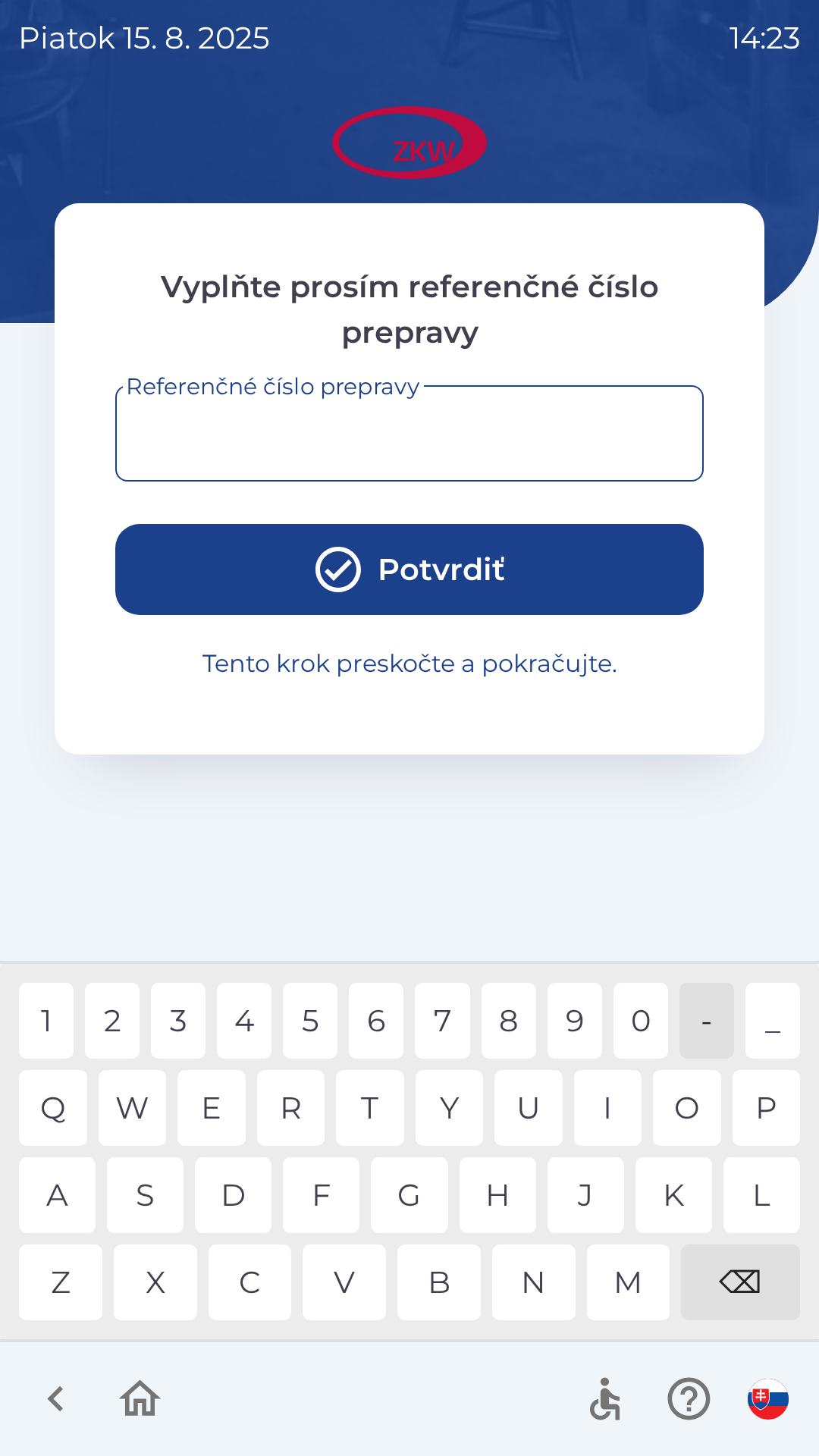
click at [315, 635] on button "Tento krok preskočte a pokračujte." at bounding box center [409, 663] width 488 height 60
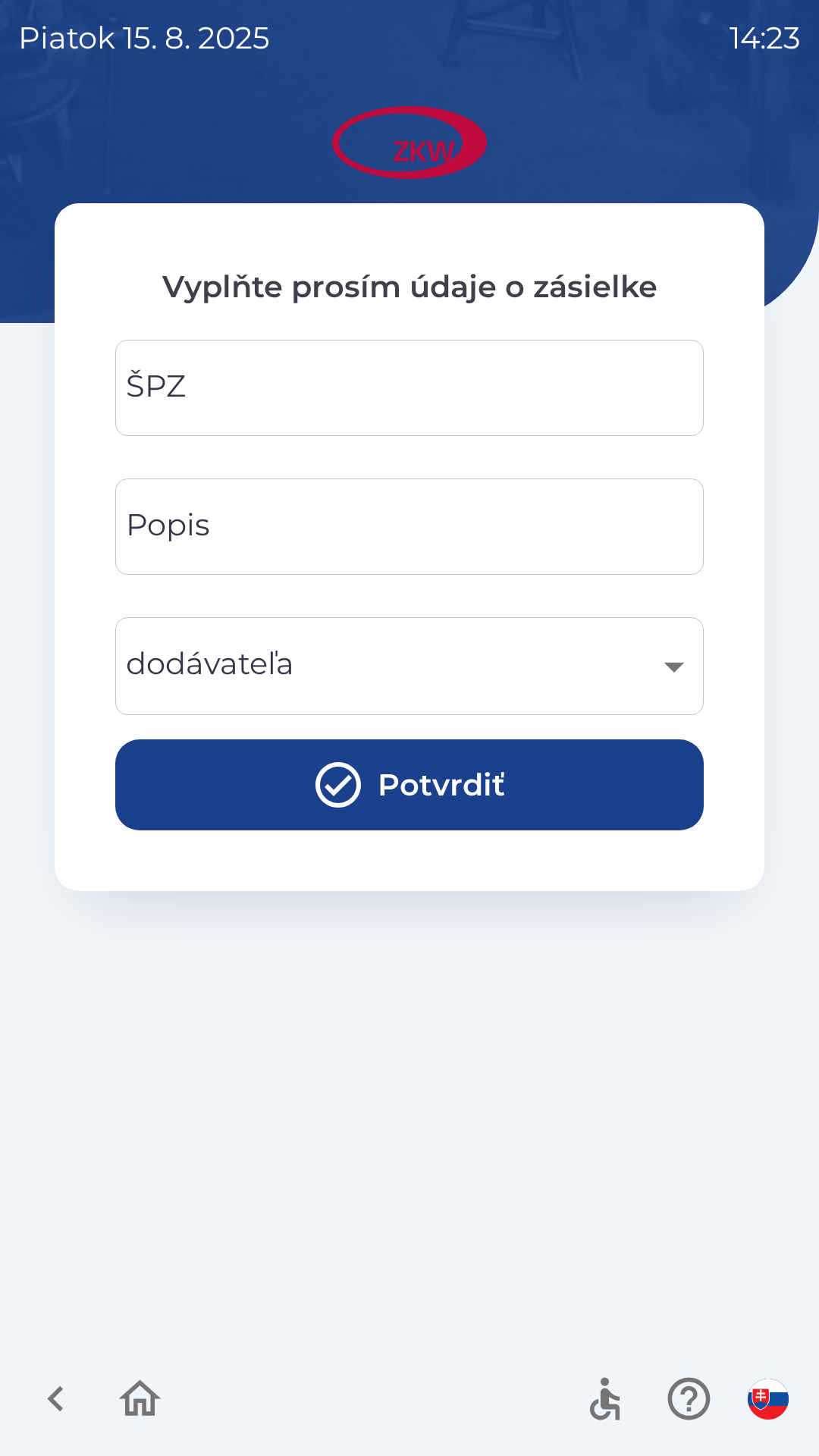
click at [242, 400] on input "ŠPZ" at bounding box center [409, 388] width 552 height 60
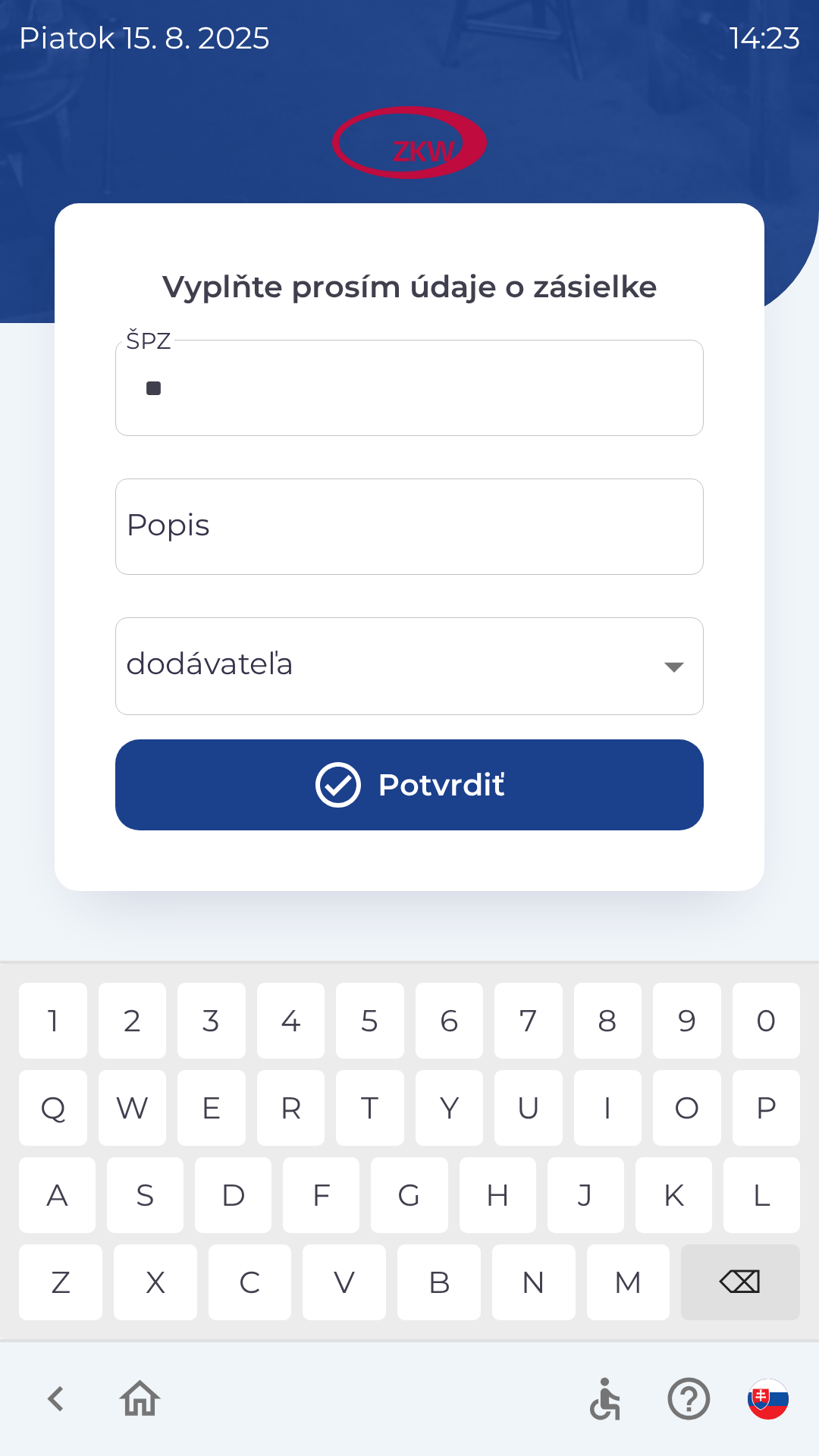
click at [224, 1097] on div "E" at bounding box center [211, 1107] width 68 height 76
click at [166, 1191] on div "S" at bounding box center [146, 1194] width 77 height 76
click at [447, 1019] on div "6" at bounding box center [449, 1020] width 68 height 76
click at [443, 1035] on div "6" at bounding box center [449, 1020] width 68 height 76
type input "*******"
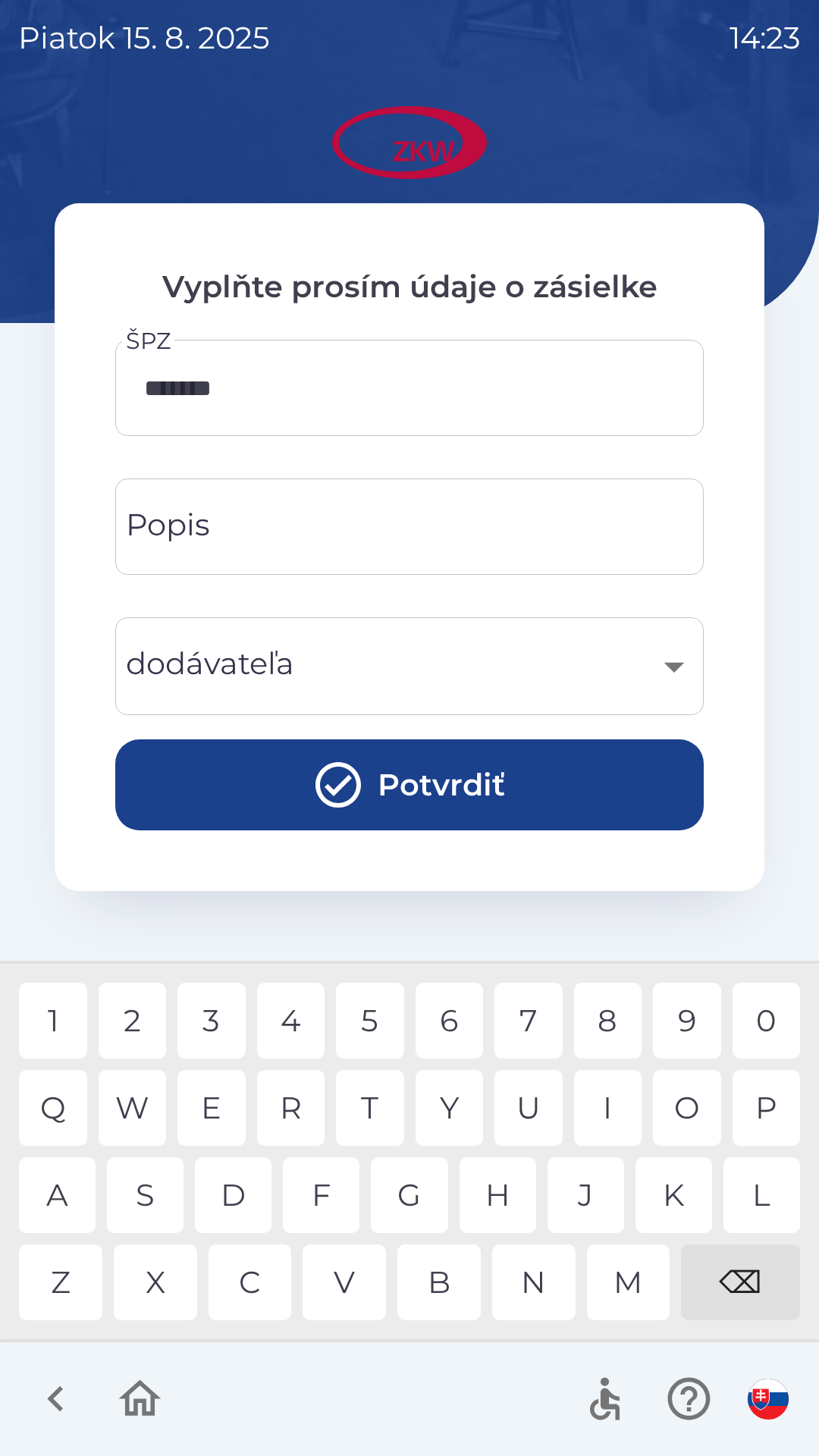
click at [291, 783] on button "Potvrdiť" at bounding box center [409, 785] width 588 height 91
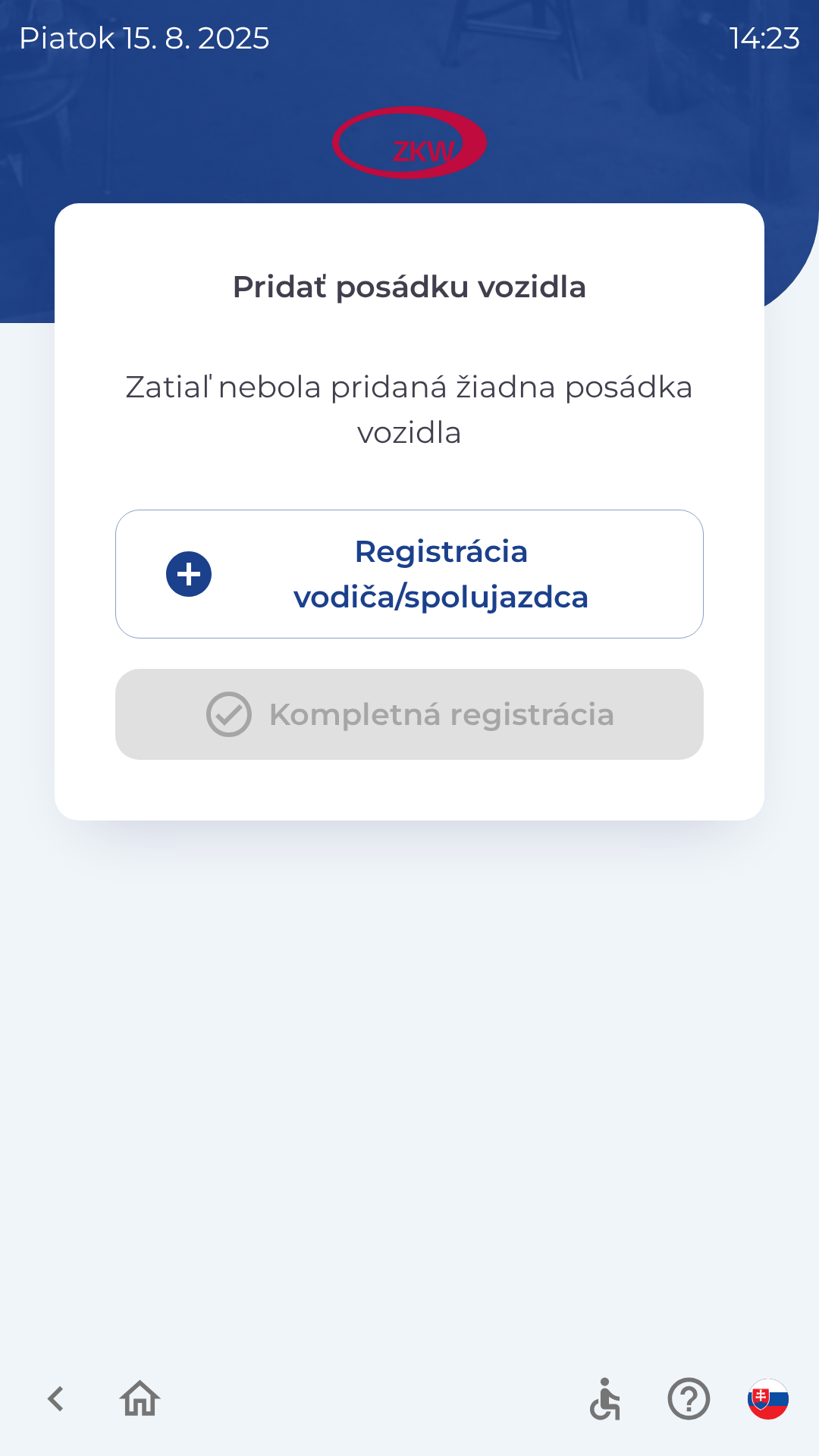
click at [301, 567] on button "Registrácia vodiča/spolujazdca" at bounding box center [409, 574] width 588 height 129
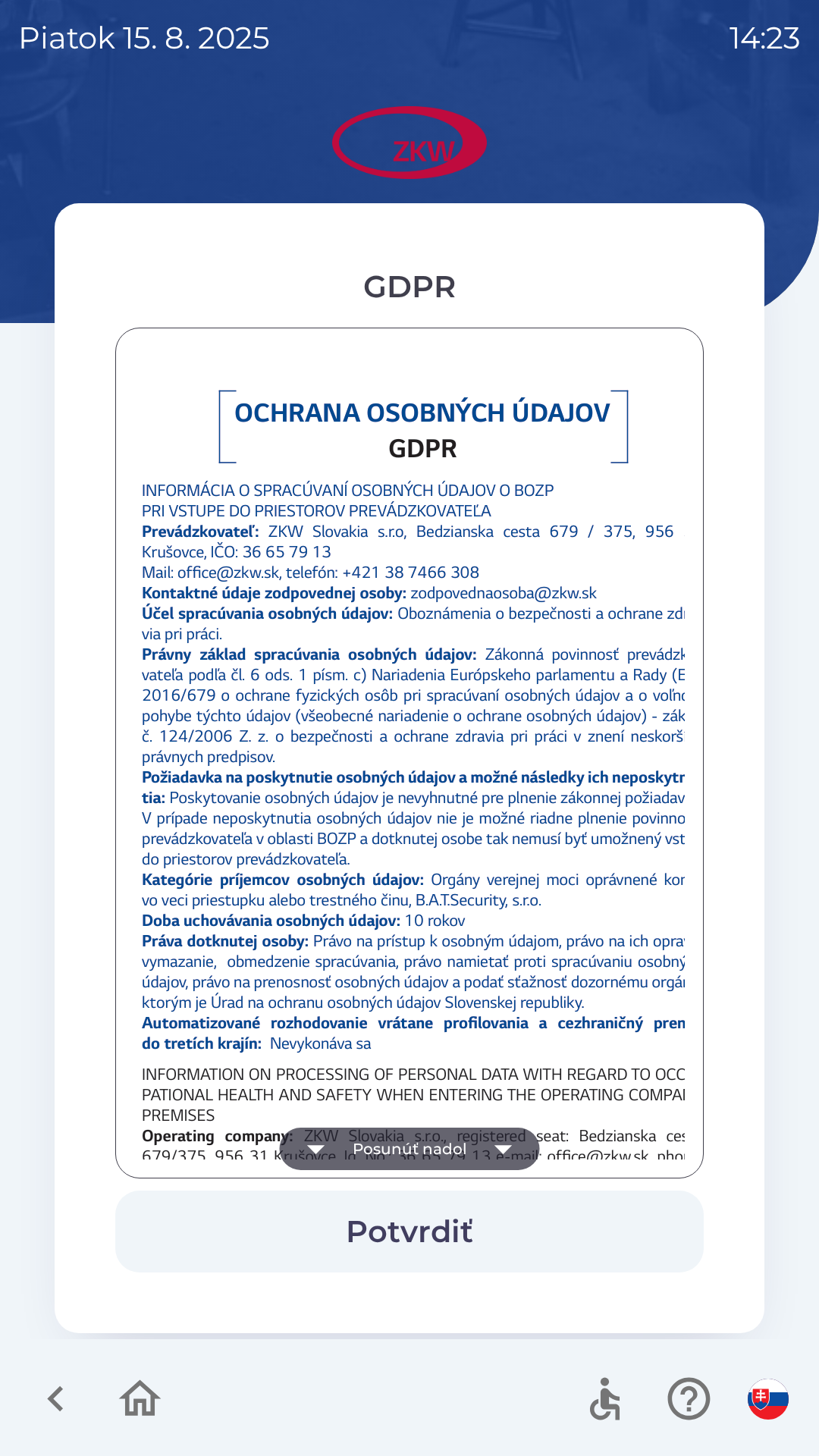
click at [352, 1132] on button "Posunúť nadol" at bounding box center [410, 1149] width 261 height 42
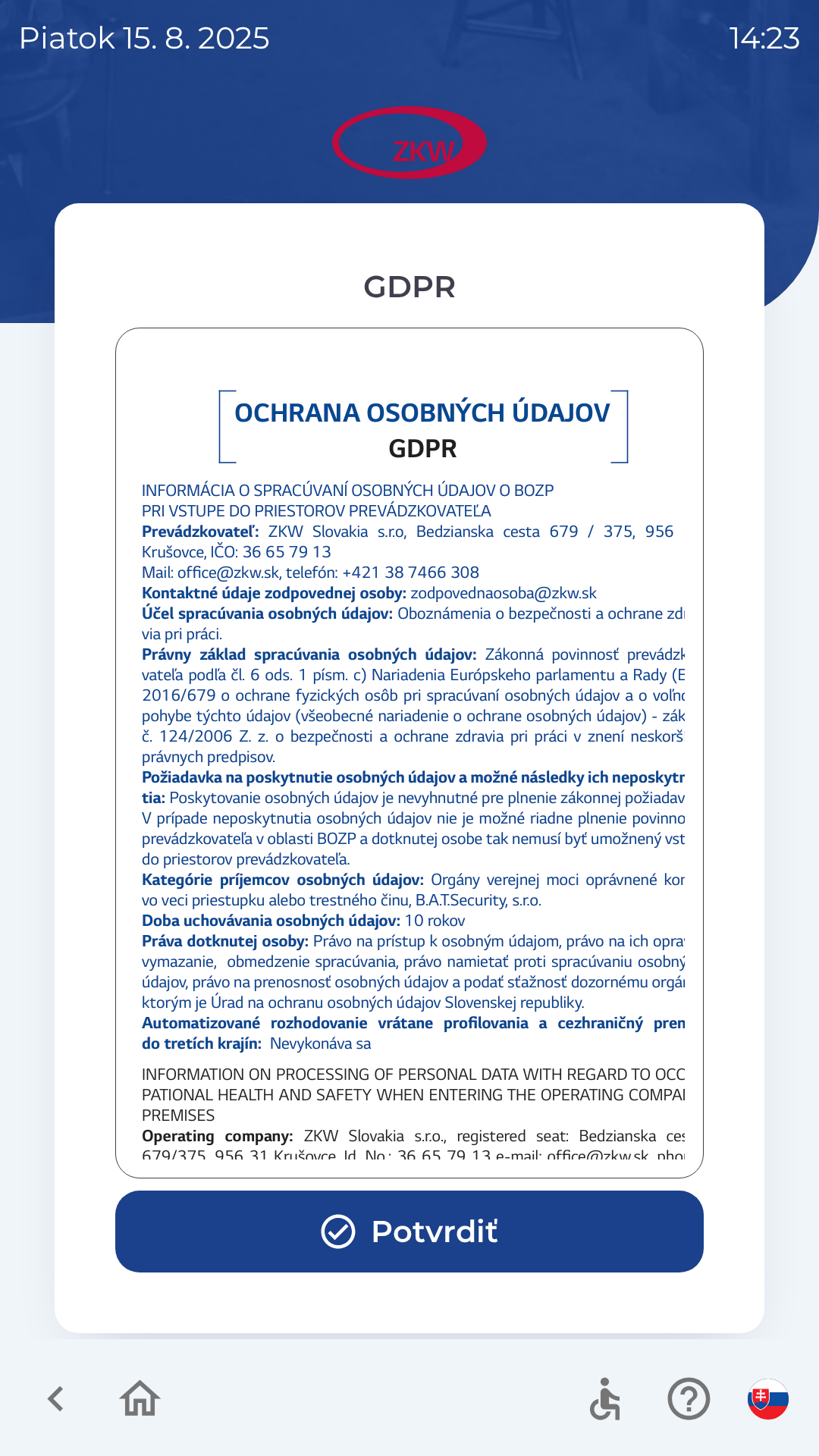
scroll to position [588, 0]
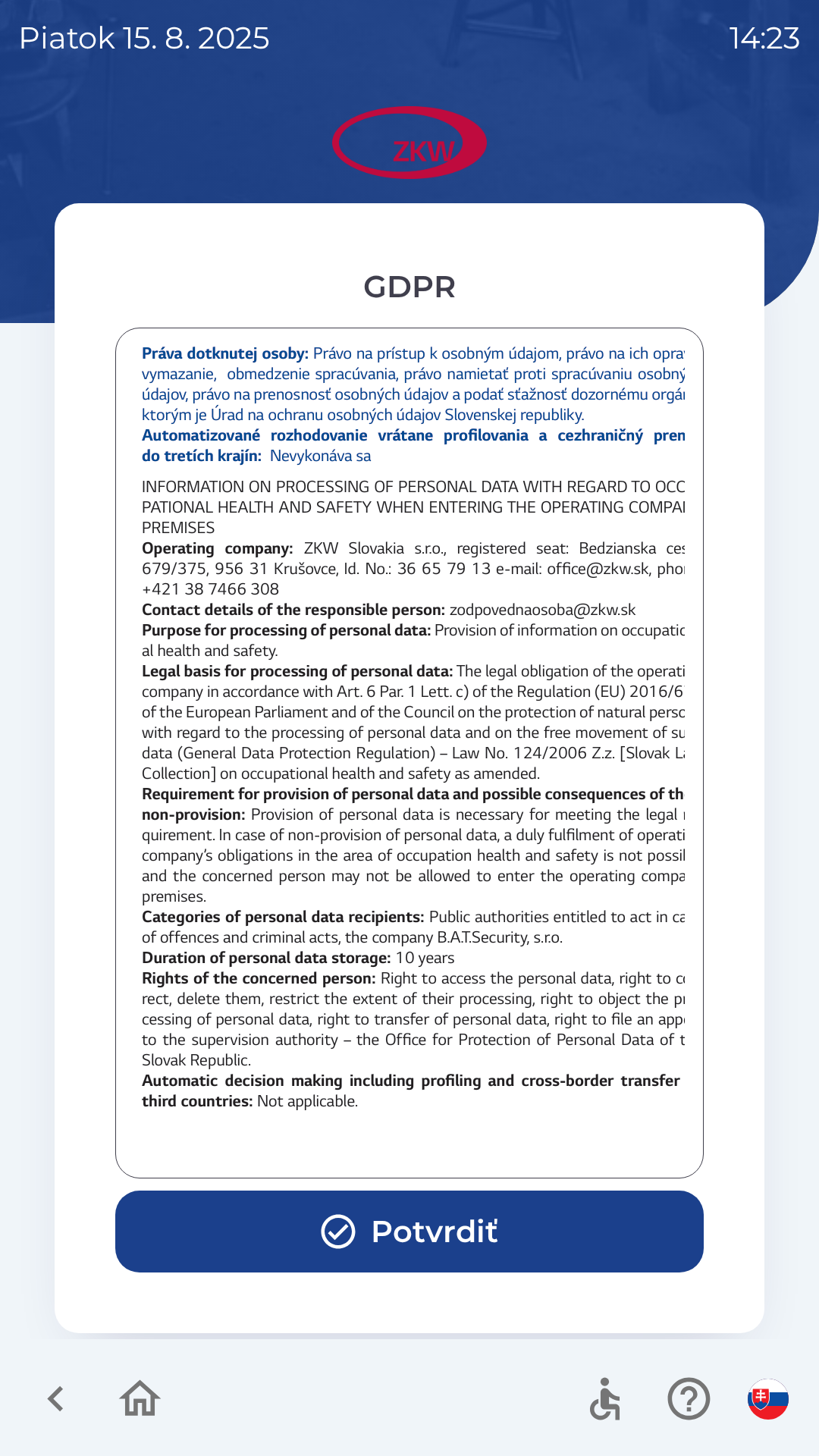
click at [352, 1145] on div at bounding box center [409, 753] width 551 height 813
click at [337, 1224] on icon "button" at bounding box center [338, 1231] width 41 height 41
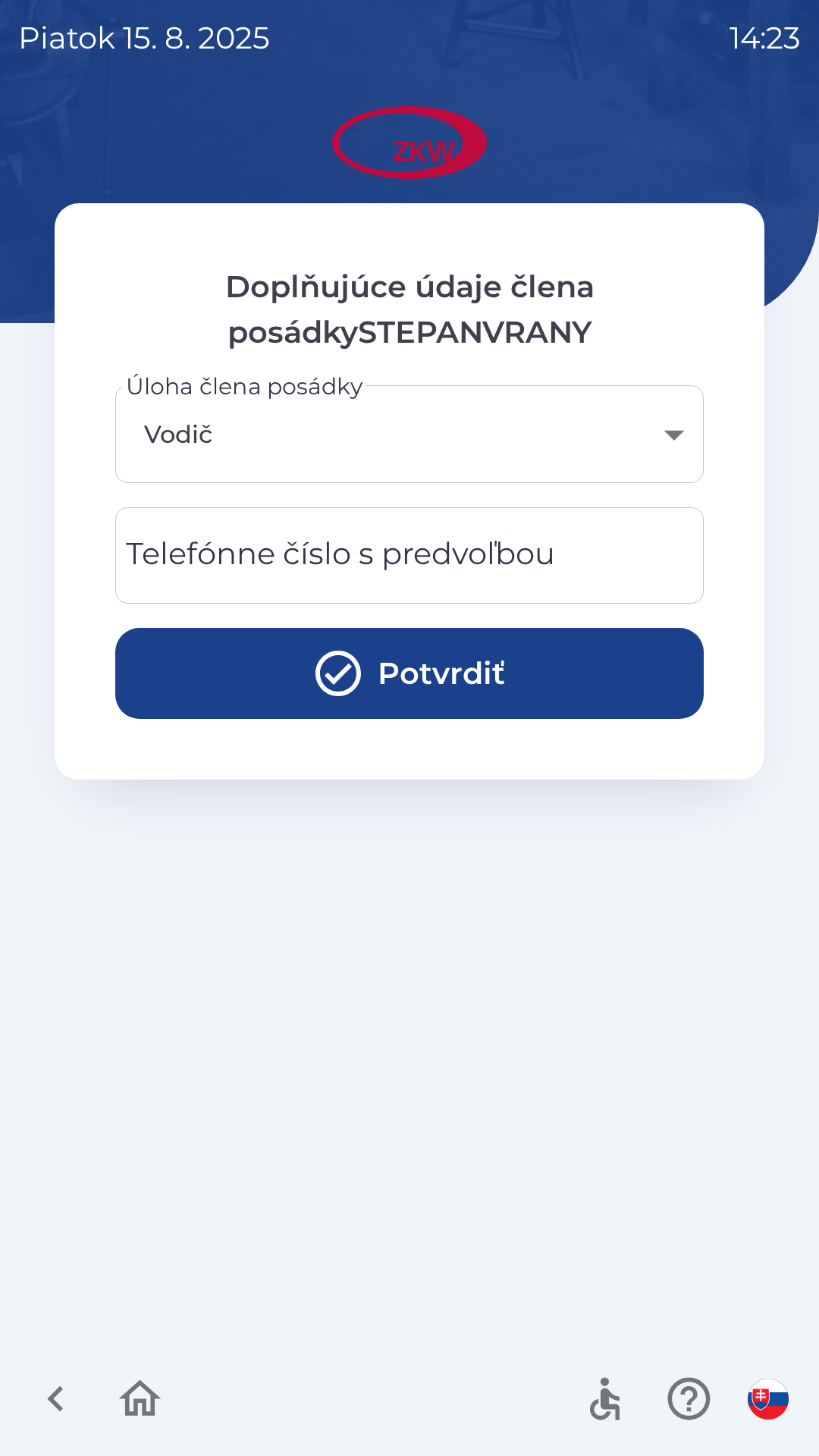
click at [231, 570] on div "Telefónne [PERSON_NAME] s predvoľbou Telefónne [PERSON_NAME] s predvoľbou" at bounding box center [409, 556] width 588 height 97
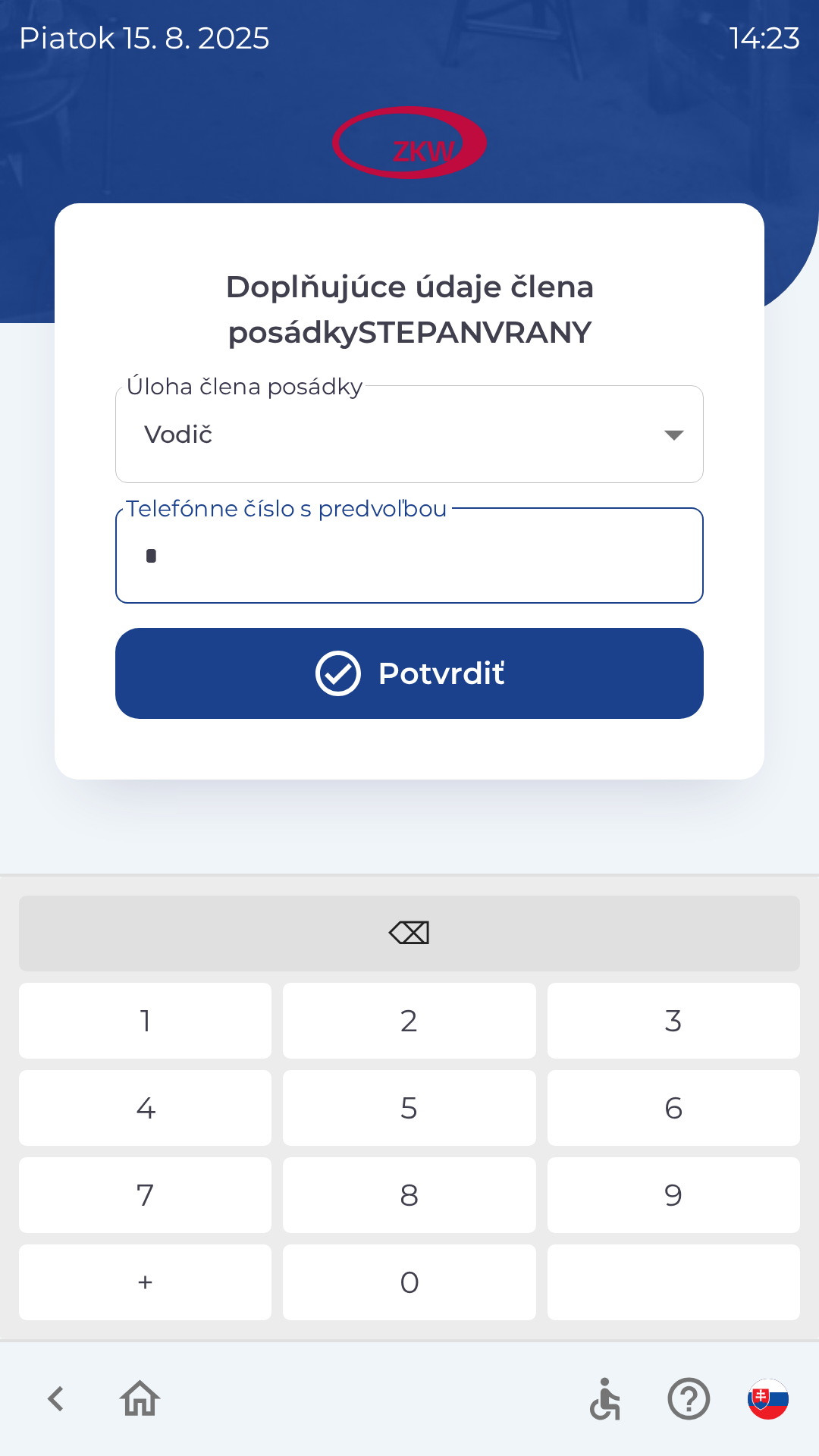
click at [161, 1297] on div "+" at bounding box center [146, 1282] width 253 height 76
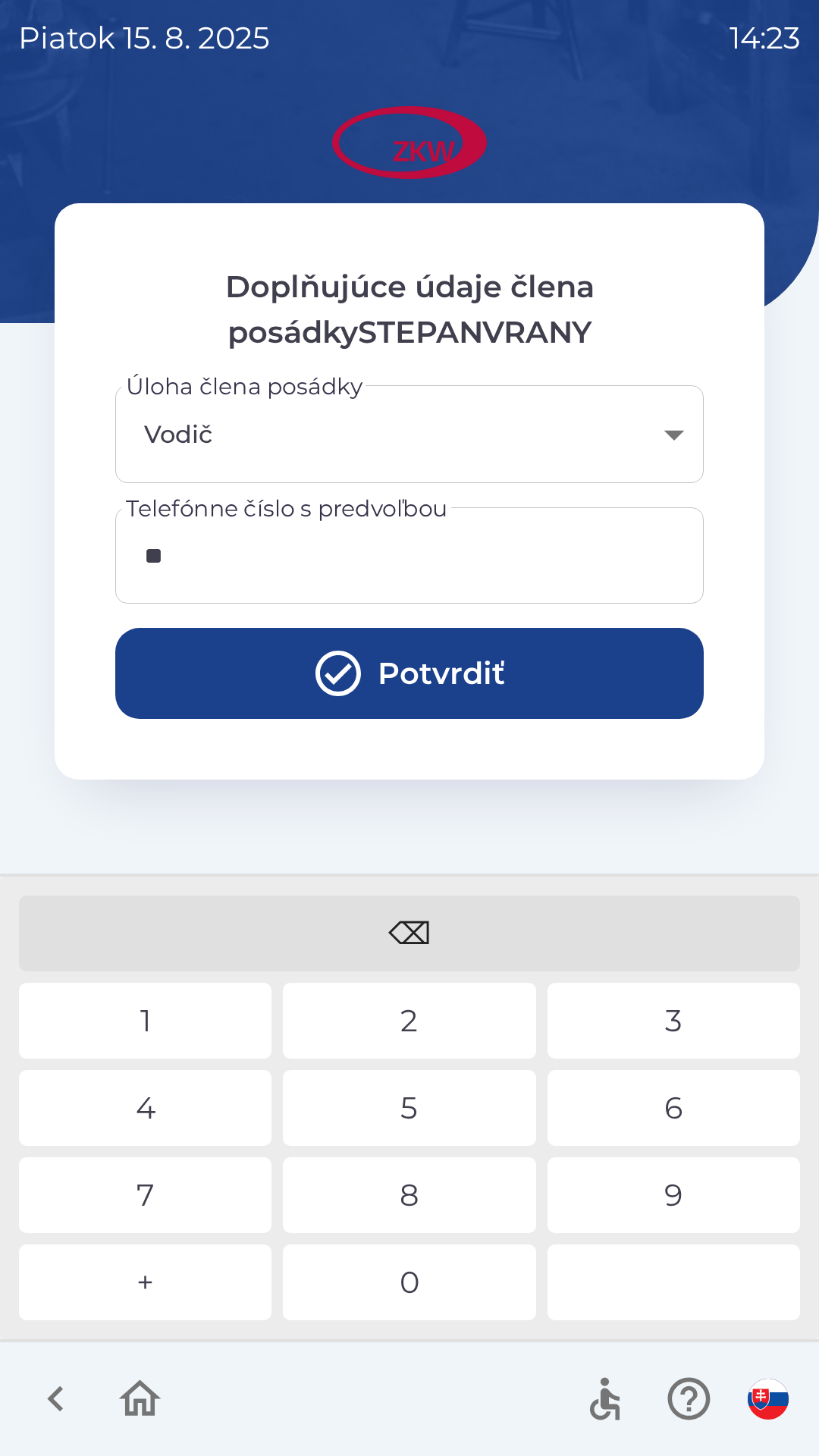
click at [151, 1113] on div "4" at bounding box center [146, 1107] width 253 height 76
click at [370, 1003] on div "2" at bounding box center [409, 1020] width 253 height 76
click at [149, 1186] on div "7" at bounding box center [146, 1194] width 253 height 76
click at [163, 1101] on div "4" at bounding box center [146, 1107] width 253 height 76
click at [369, 1007] on div "2" at bounding box center [409, 1020] width 253 height 76
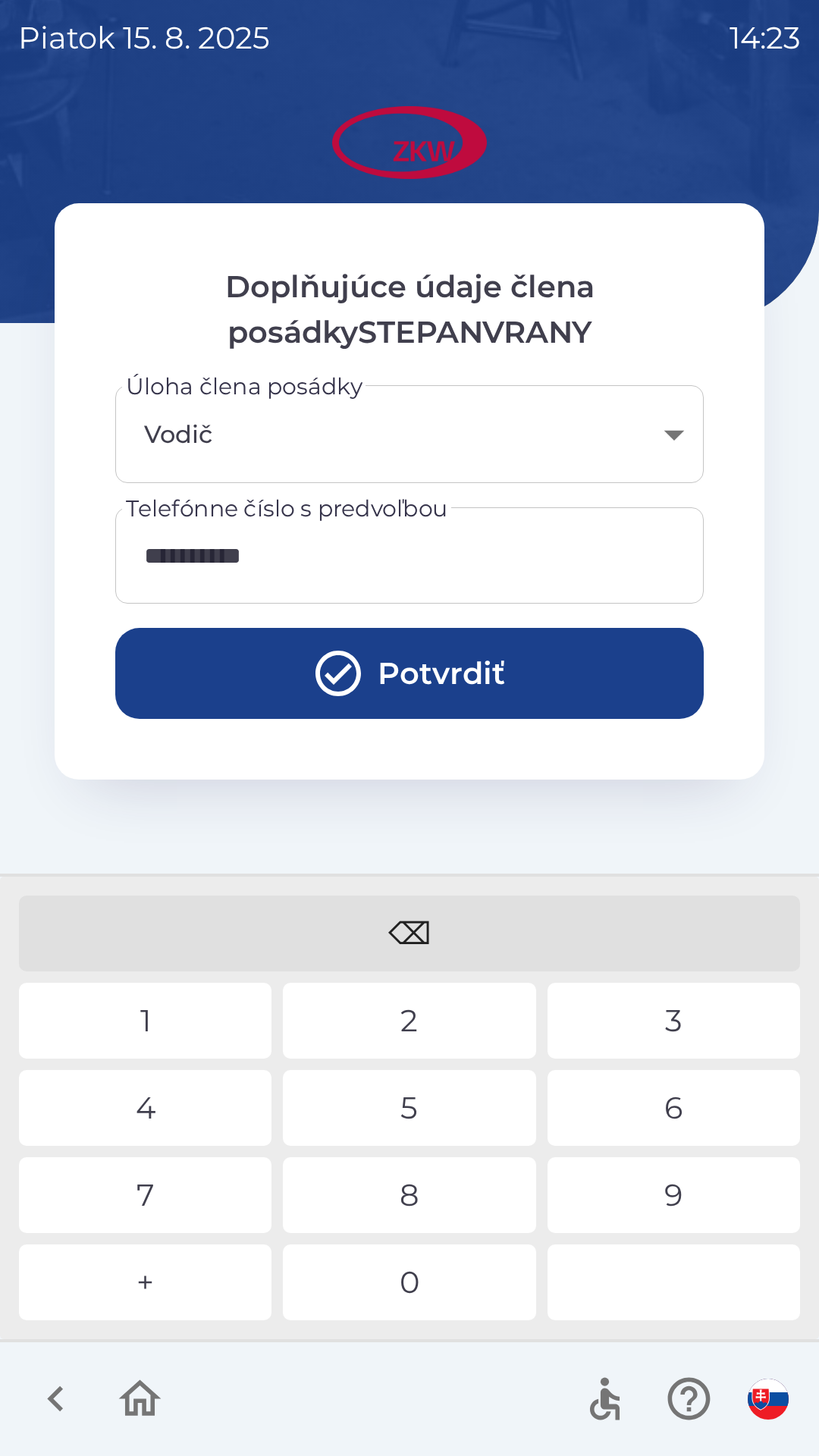
click at [396, 1021] on div "2" at bounding box center [409, 1020] width 253 height 76
type input "**********"
click at [417, 1285] on div "0" at bounding box center [409, 1282] width 253 height 76
click at [338, 662] on icon "submit" at bounding box center [338, 673] width 55 height 55
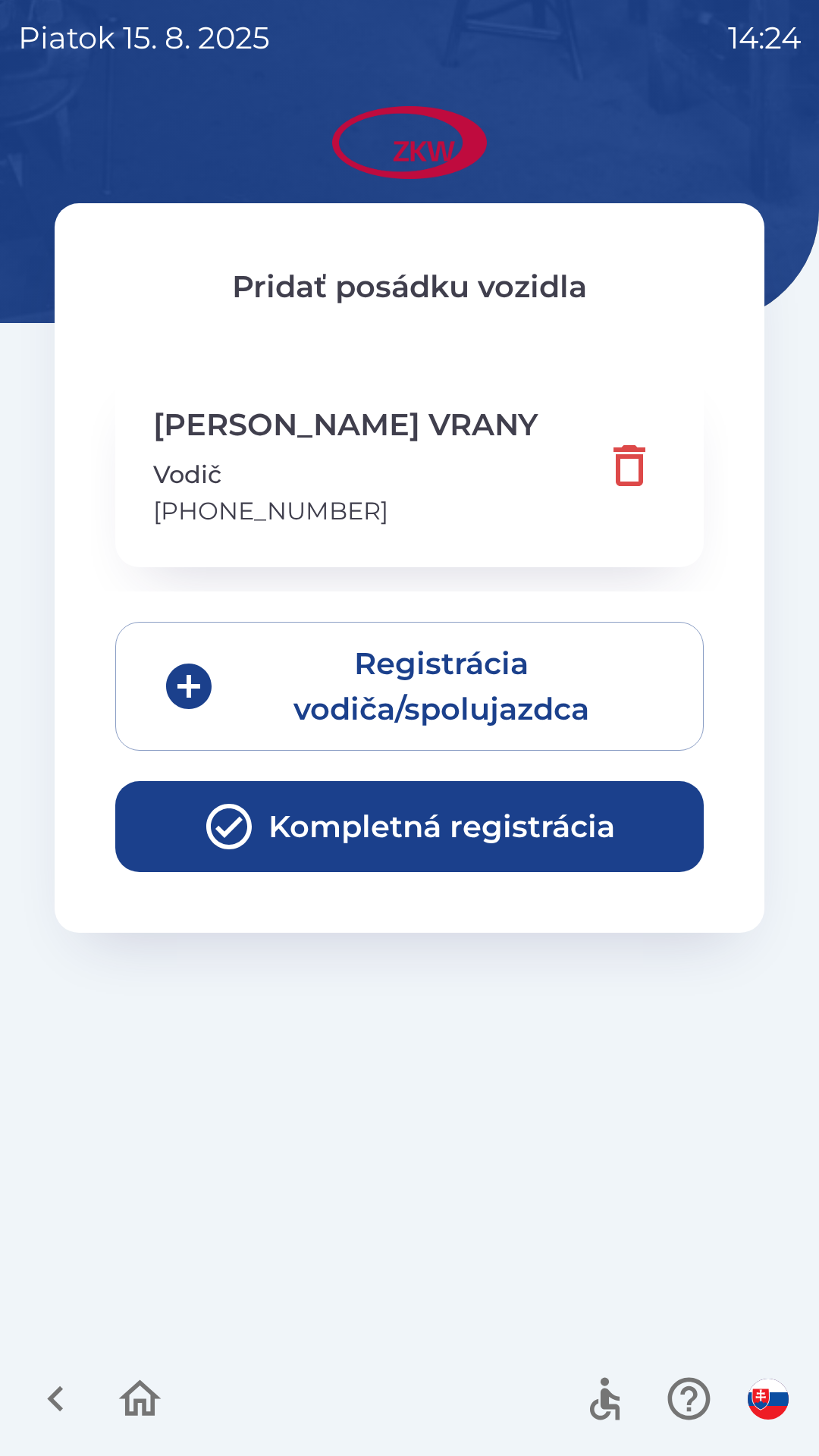
click at [216, 818] on icon "button" at bounding box center [229, 826] width 55 height 55
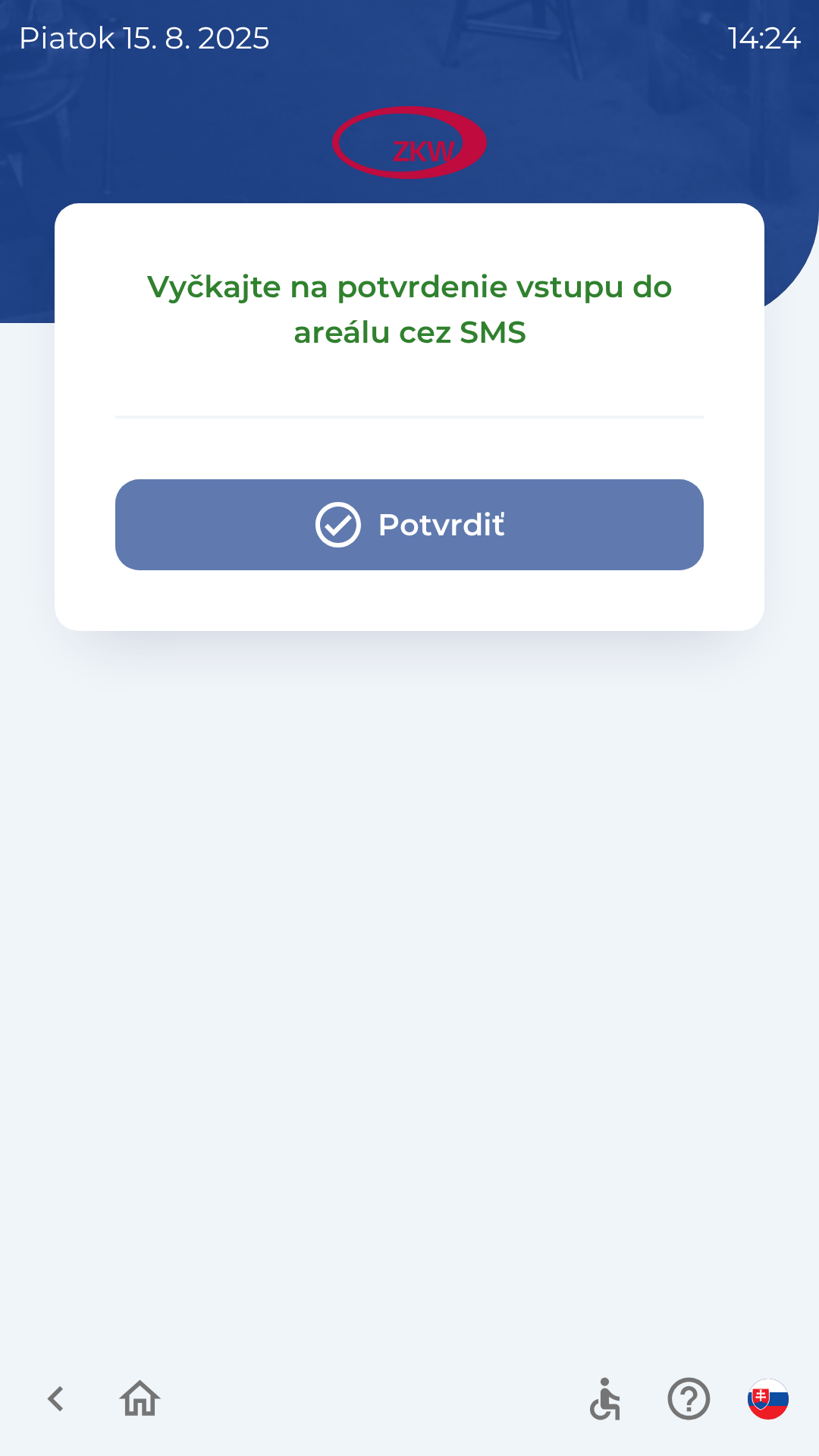
click at [224, 508] on button "Potvrdiť" at bounding box center [409, 524] width 588 height 91
